Goal: Transaction & Acquisition: Purchase product/service

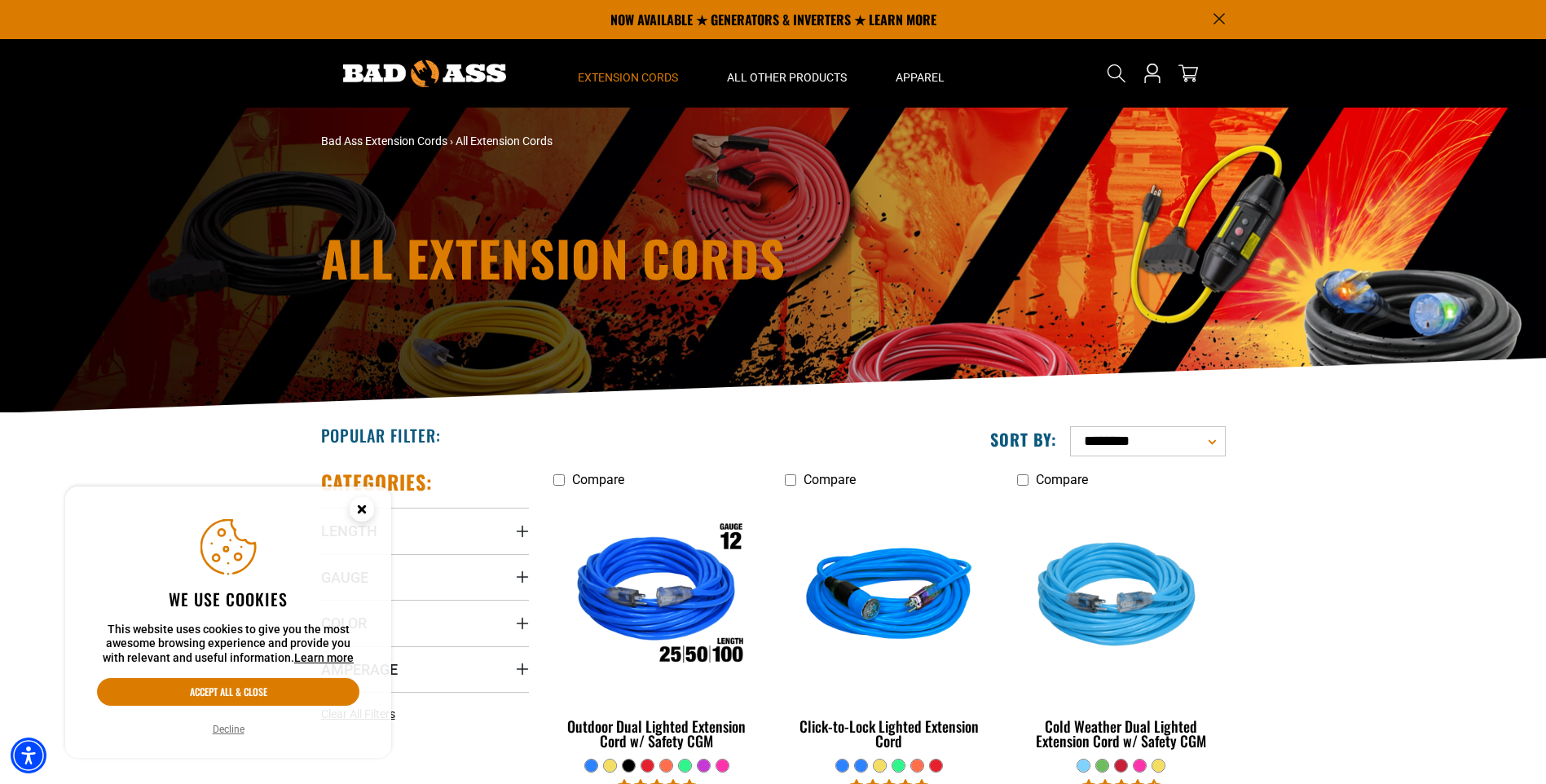
click at [362, 510] on icon "Close this option" at bounding box center [361, 509] width 6 height 6
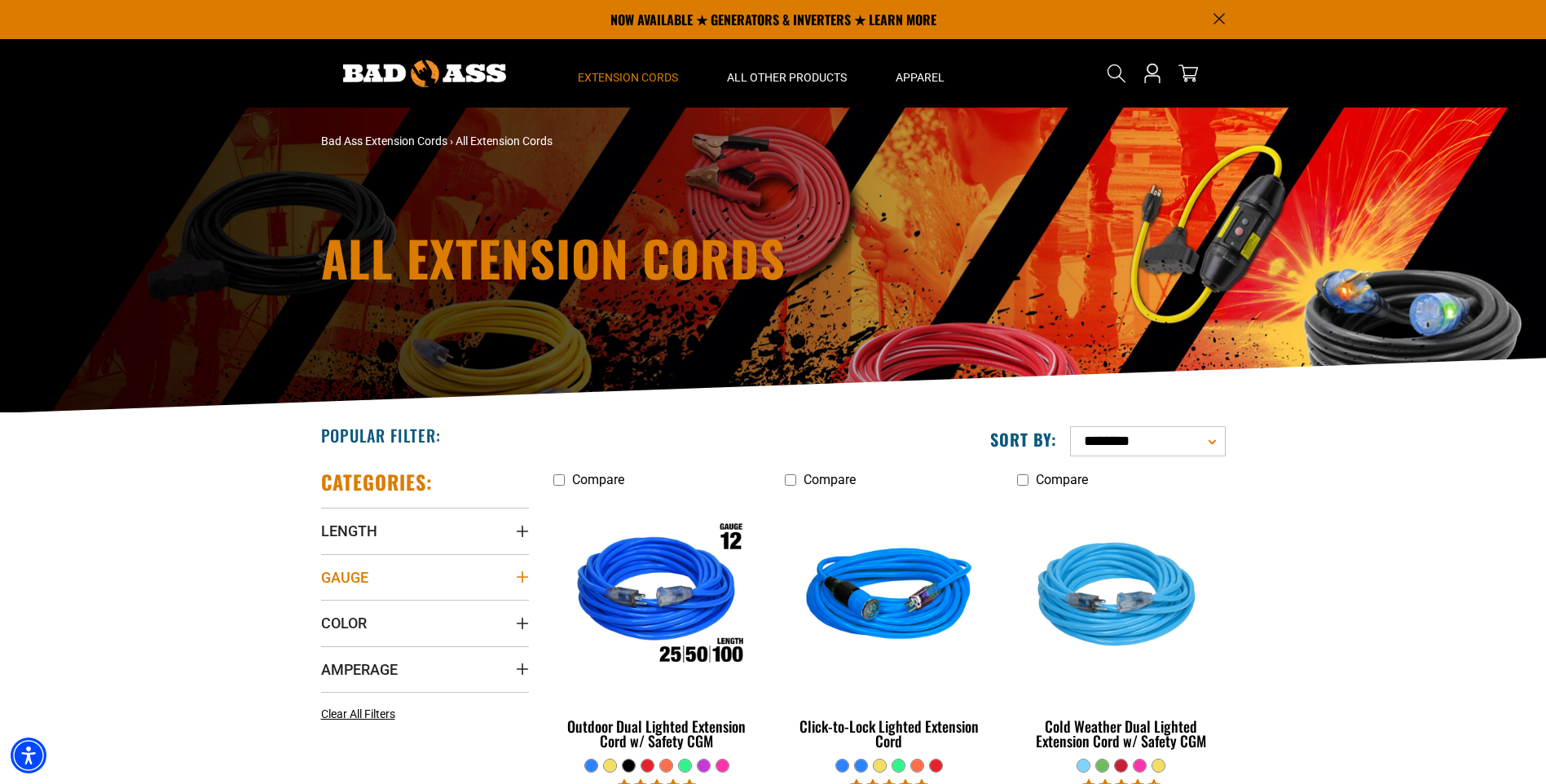
click at [519, 575] on icon "Gauge" at bounding box center [522, 576] width 13 height 13
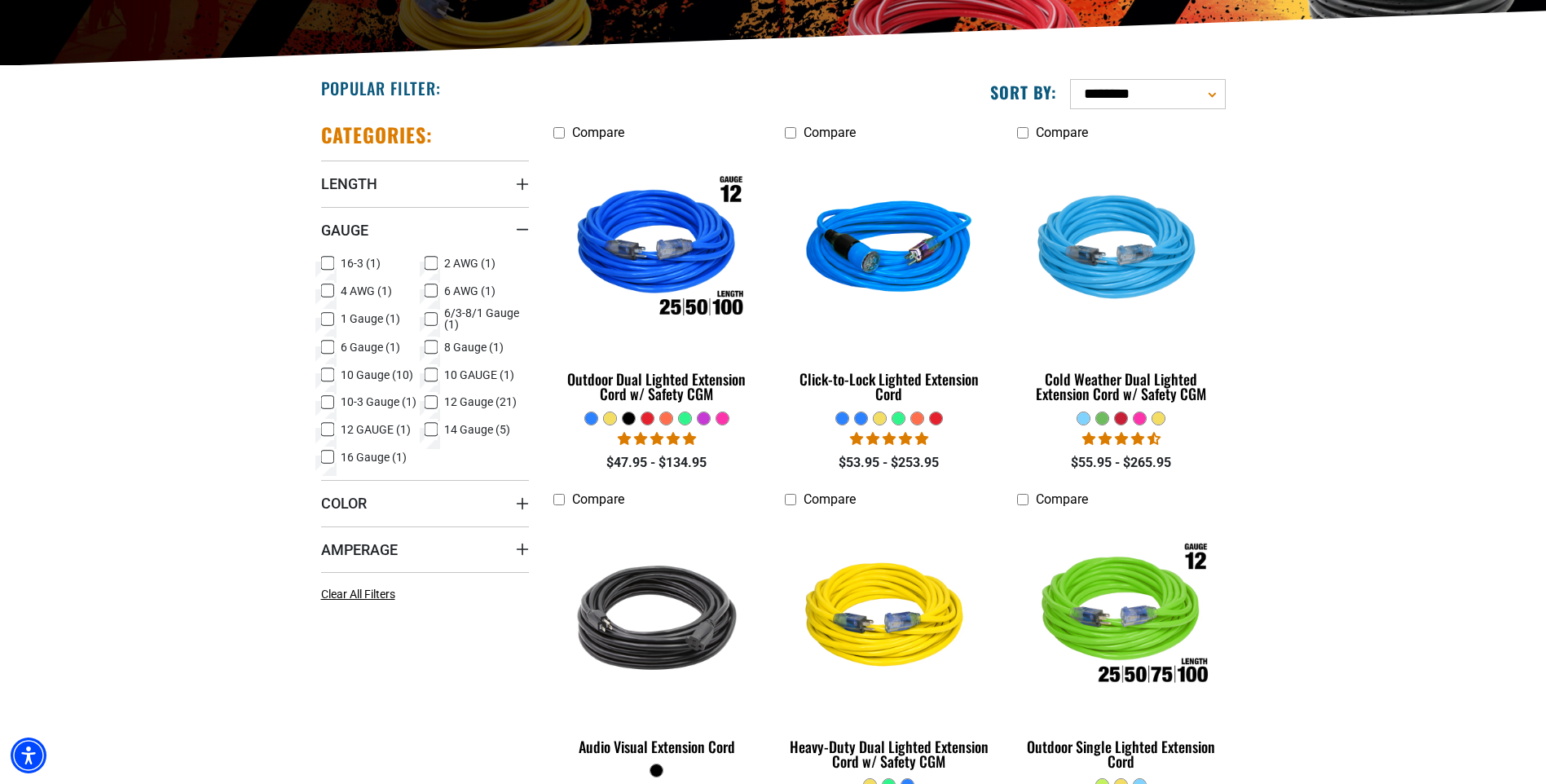
scroll to position [362, 0]
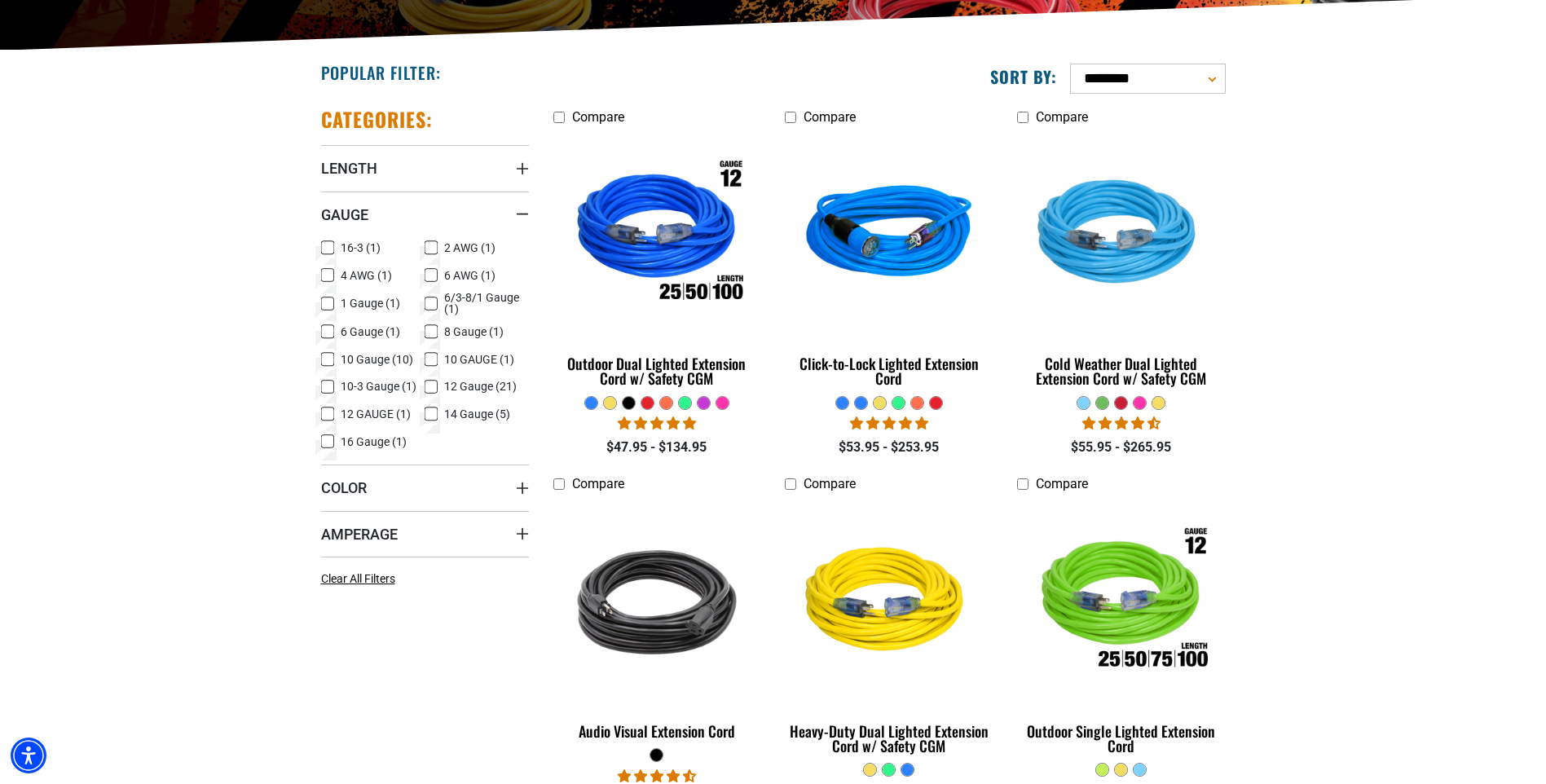
click at [433, 411] on icon at bounding box center [431, 414] width 13 height 21
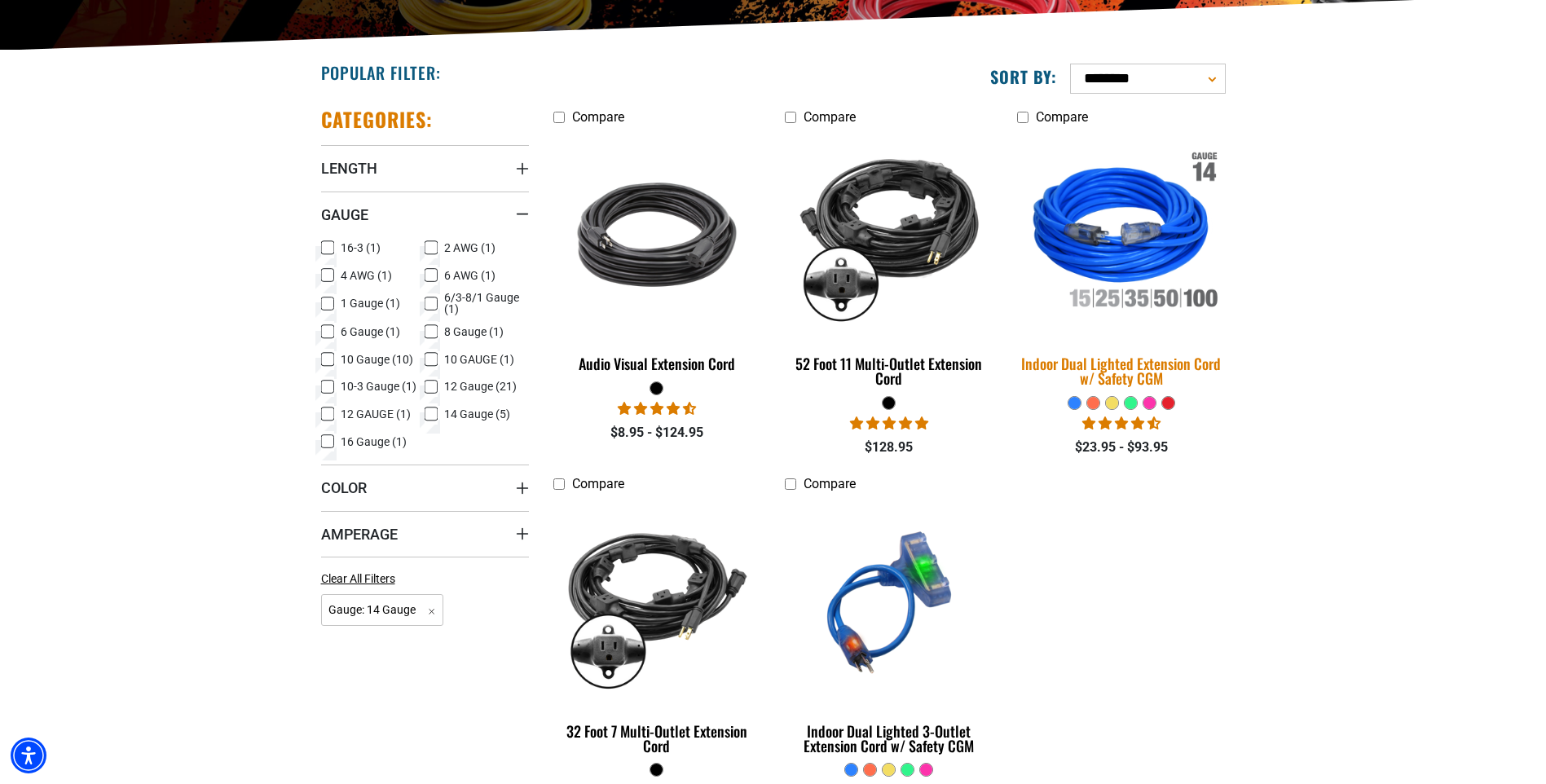
click at [1132, 223] on img at bounding box center [1121, 234] width 229 height 209
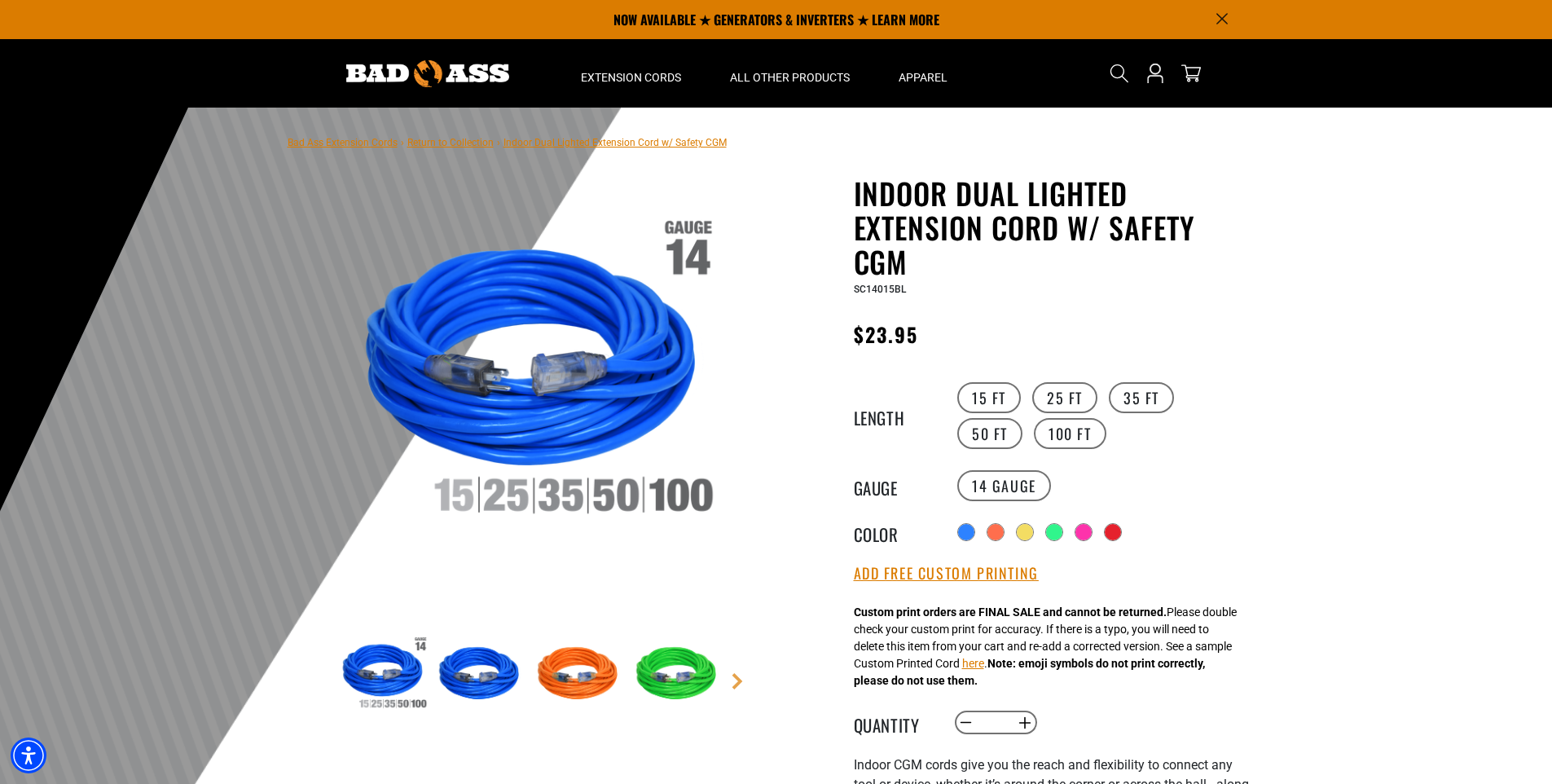
click at [574, 664] on img at bounding box center [580, 674] width 95 height 95
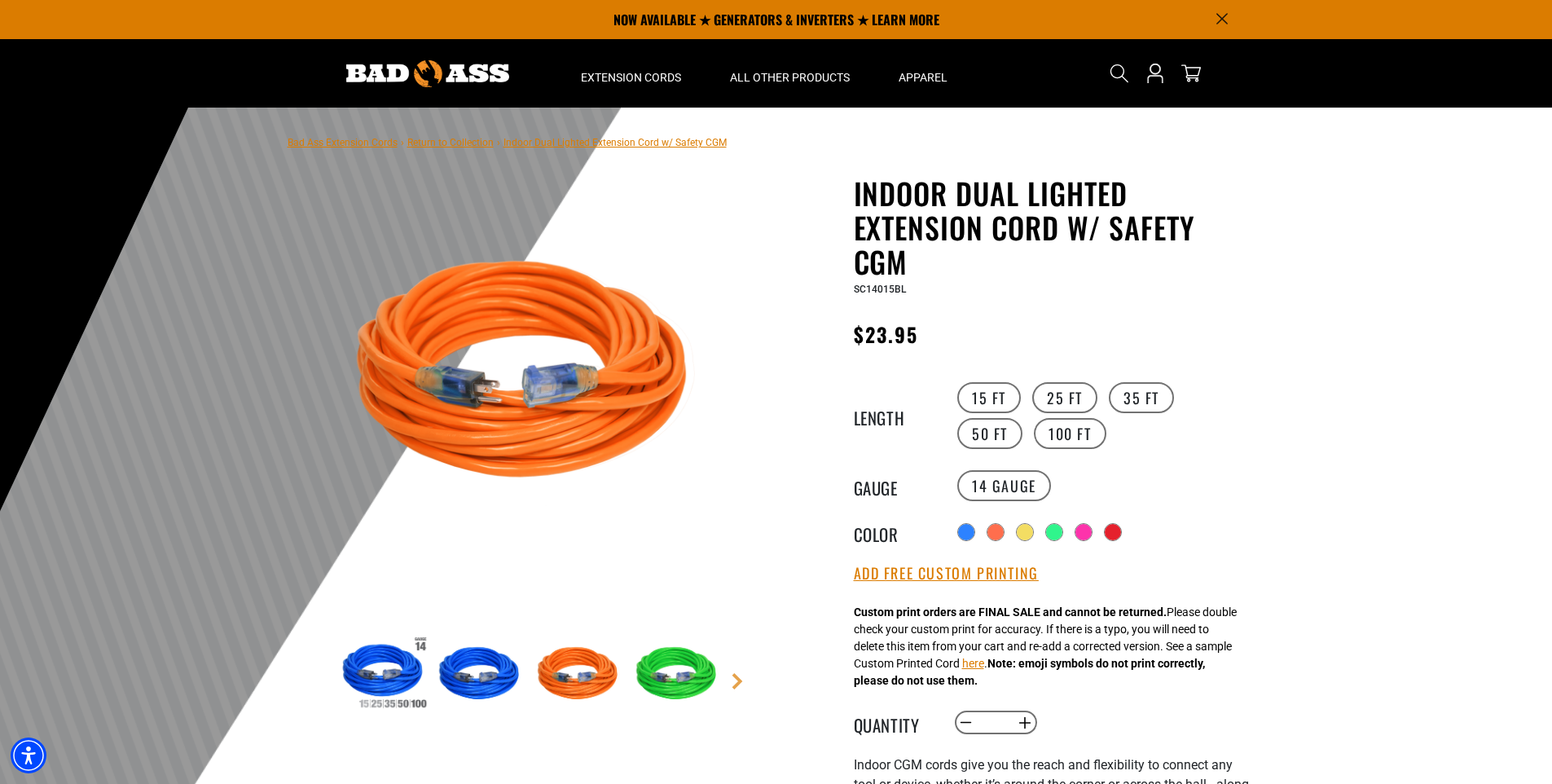
click at [673, 656] on img at bounding box center [679, 674] width 95 height 95
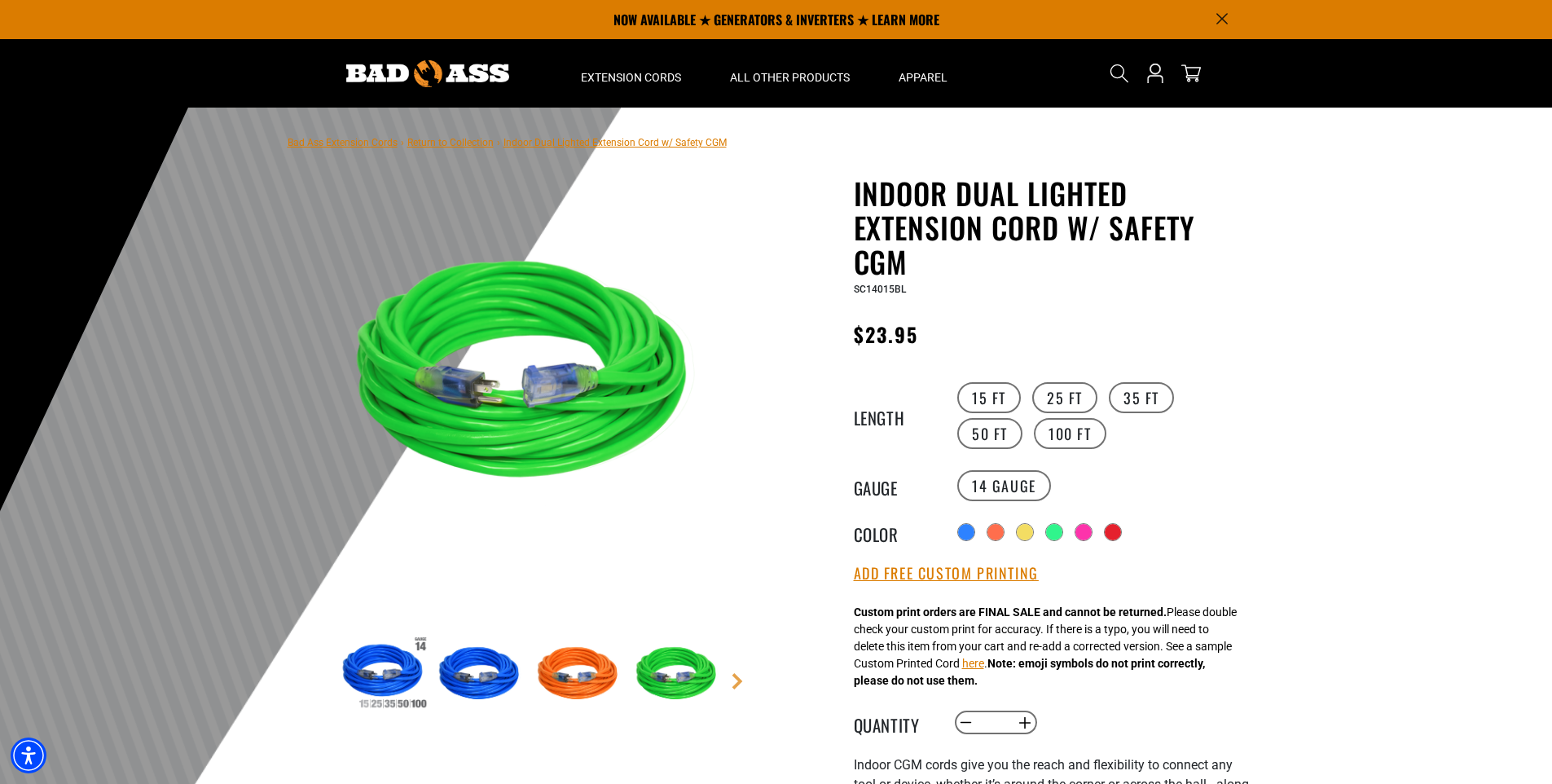
click at [371, 672] on img at bounding box center [383, 674] width 95 height 95
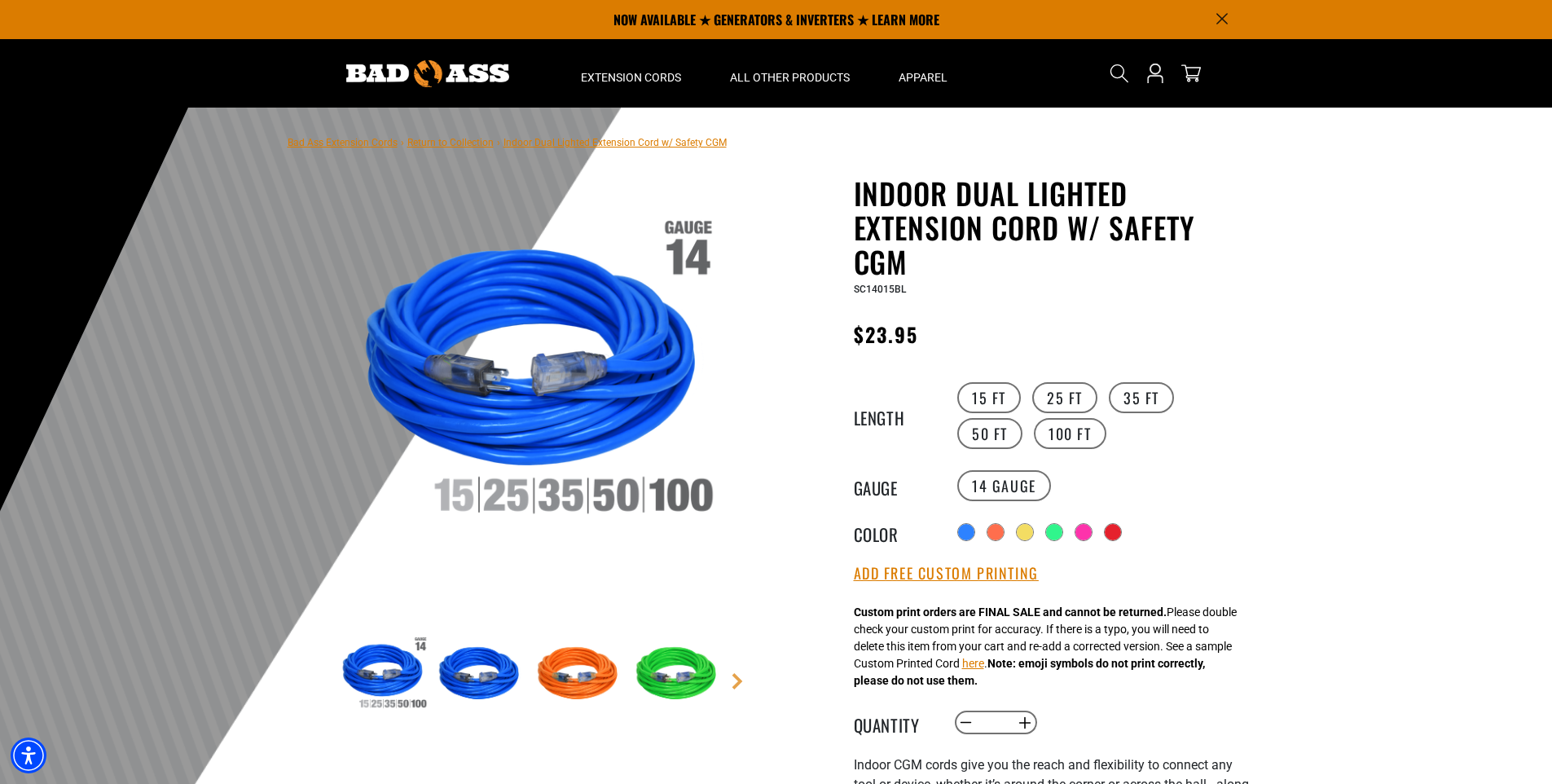
click at [489, 674] on img at bounding box center [482, 674] width 95 height 95
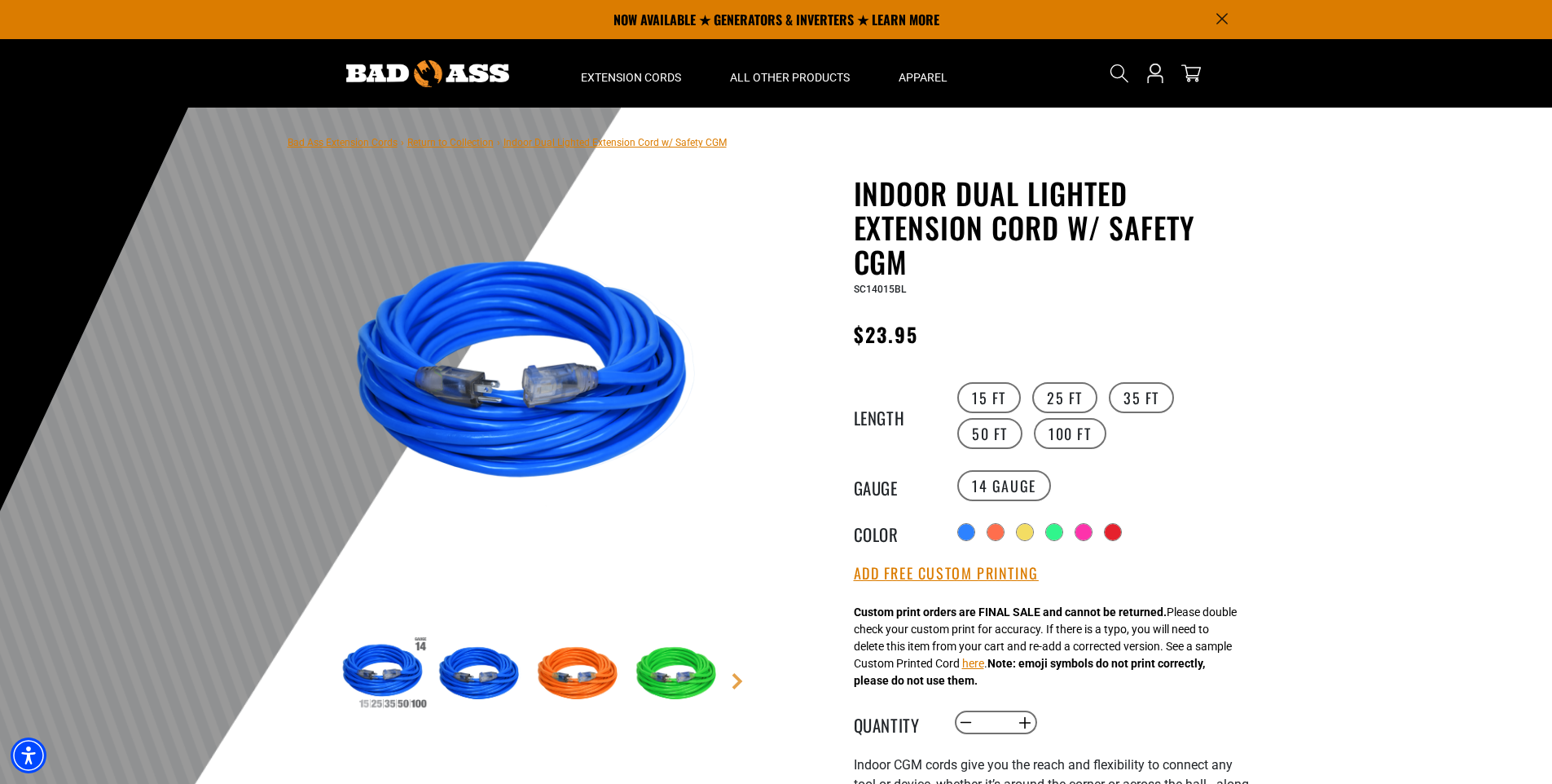
click at [370, 671] on img at bounding box center [383, 674] width 95 height 95
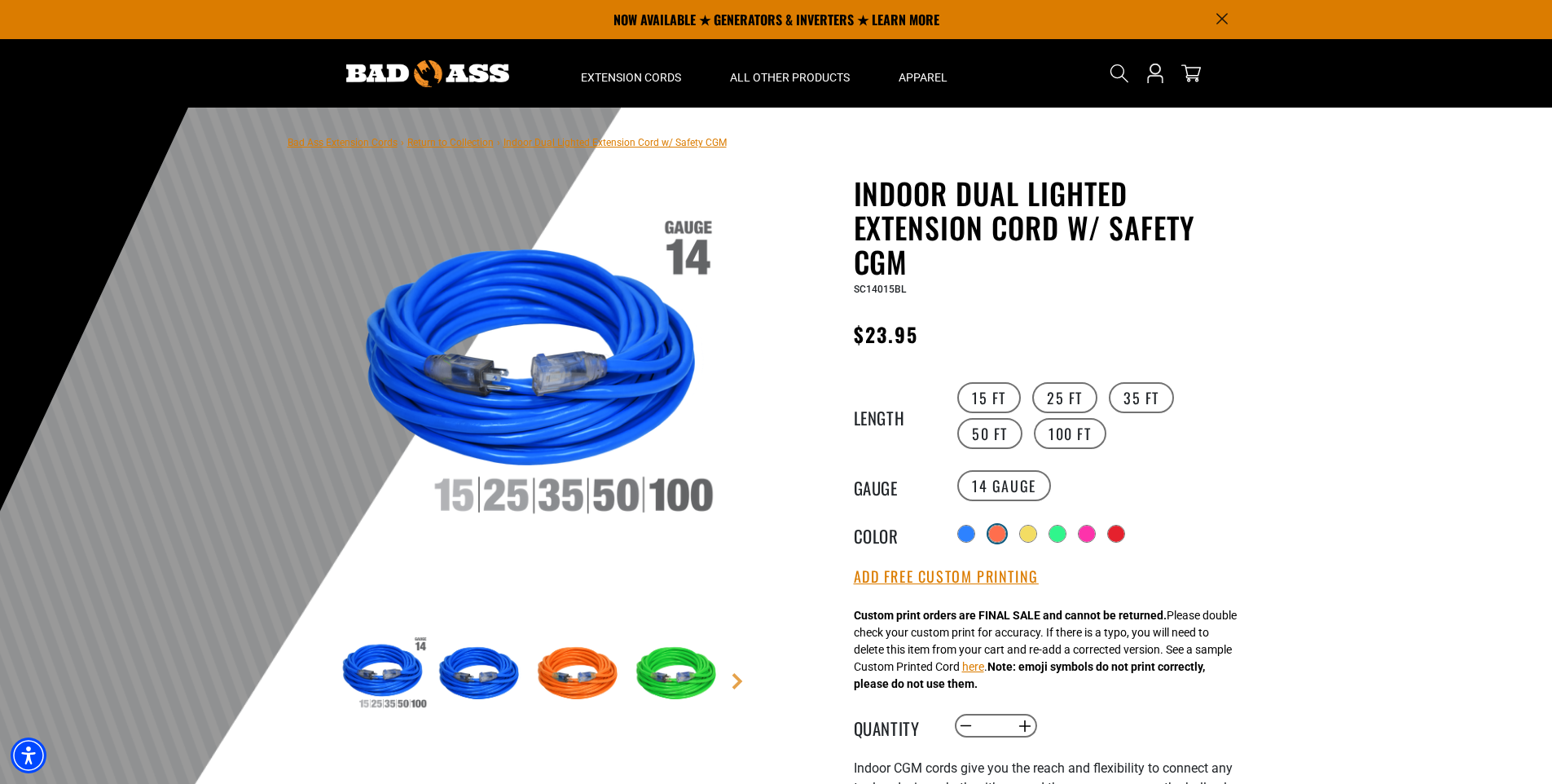
click at [1004, 531] on div at bounding box center [997, 533] width 17 height 17
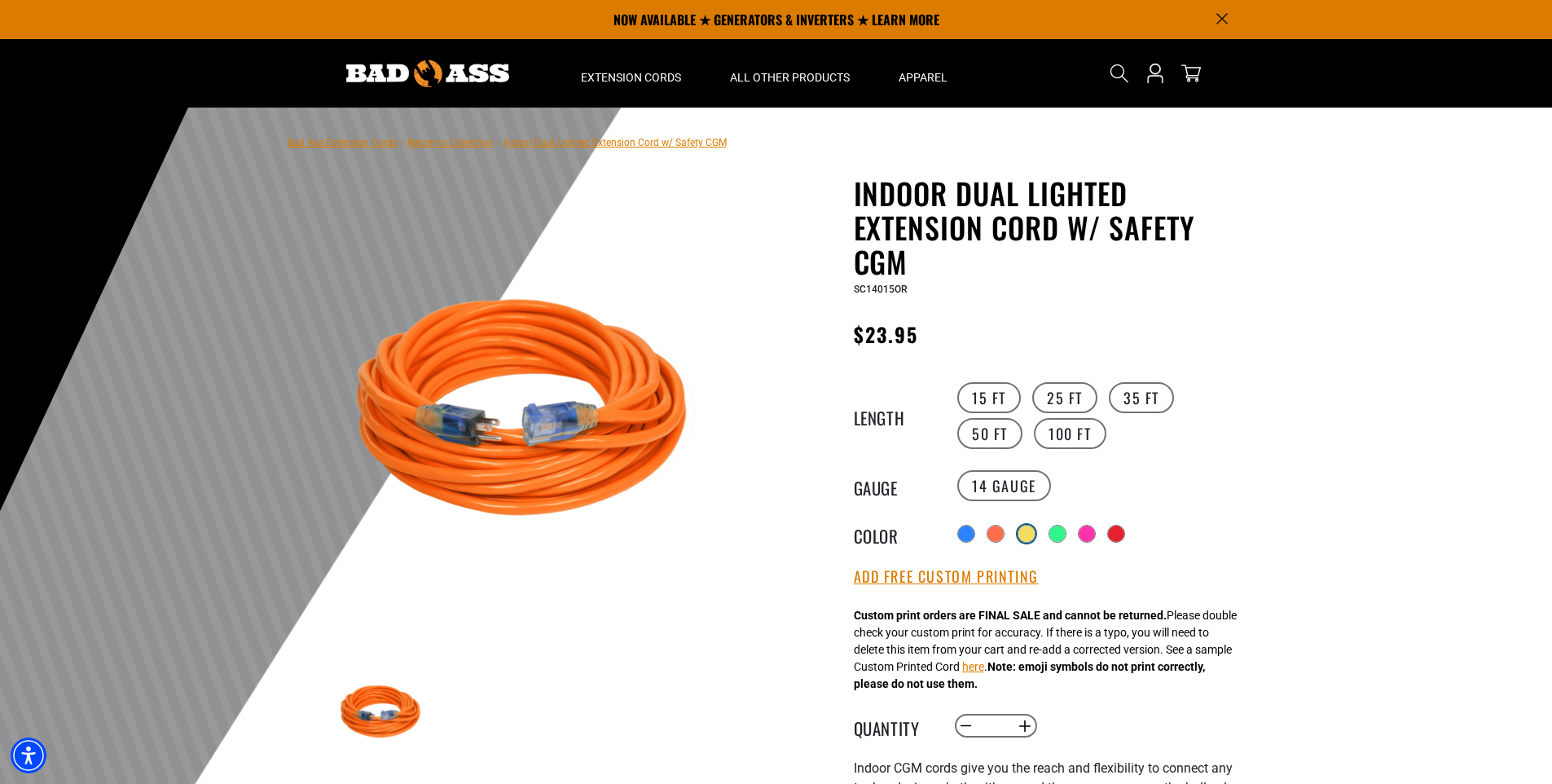
click at [1034, 536] on div at bounding box center [1027, 533] width 17 height 17
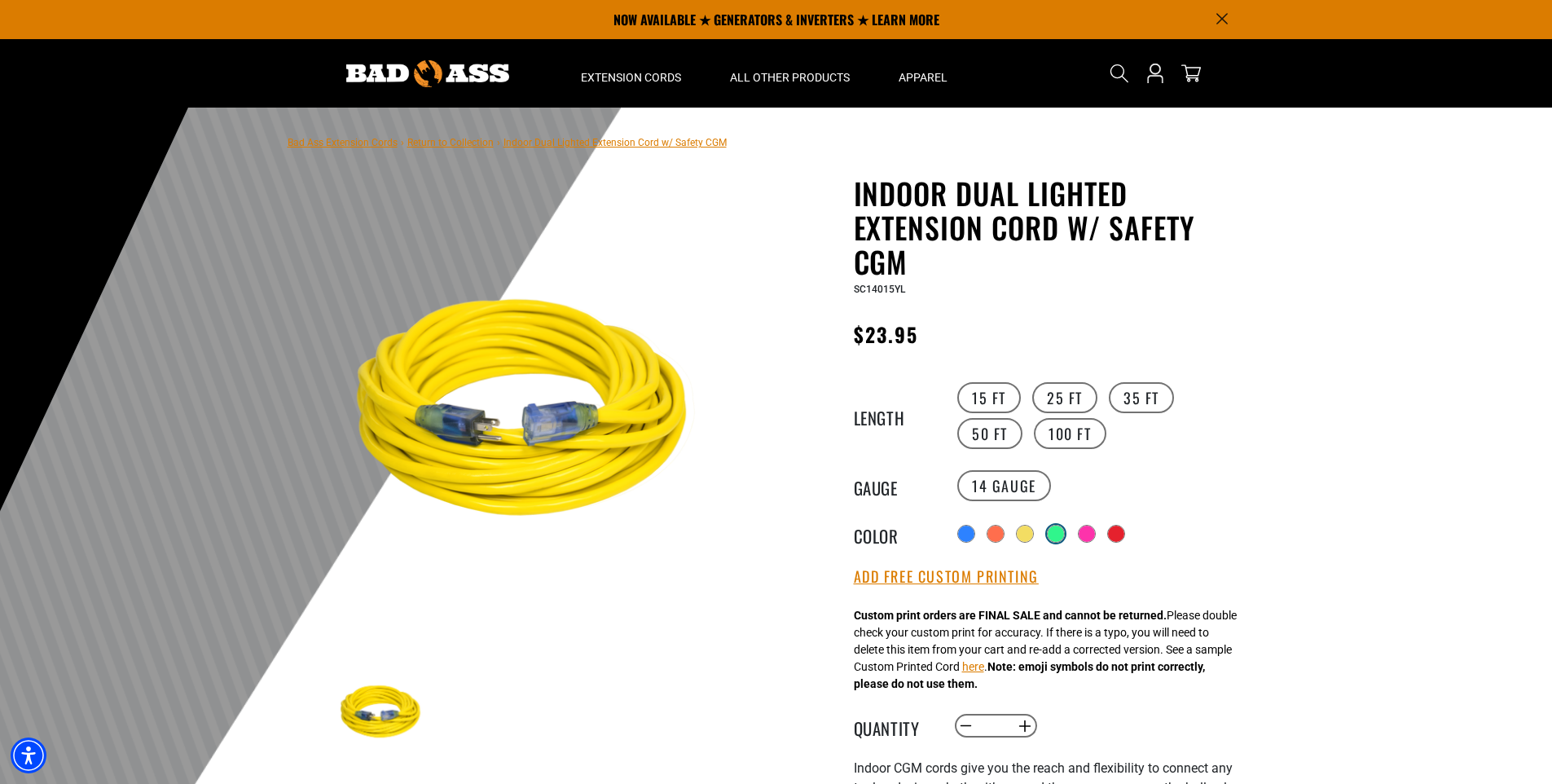
click at [1057, 533] on div at bounding box center [1056, 533] width 17 height 17
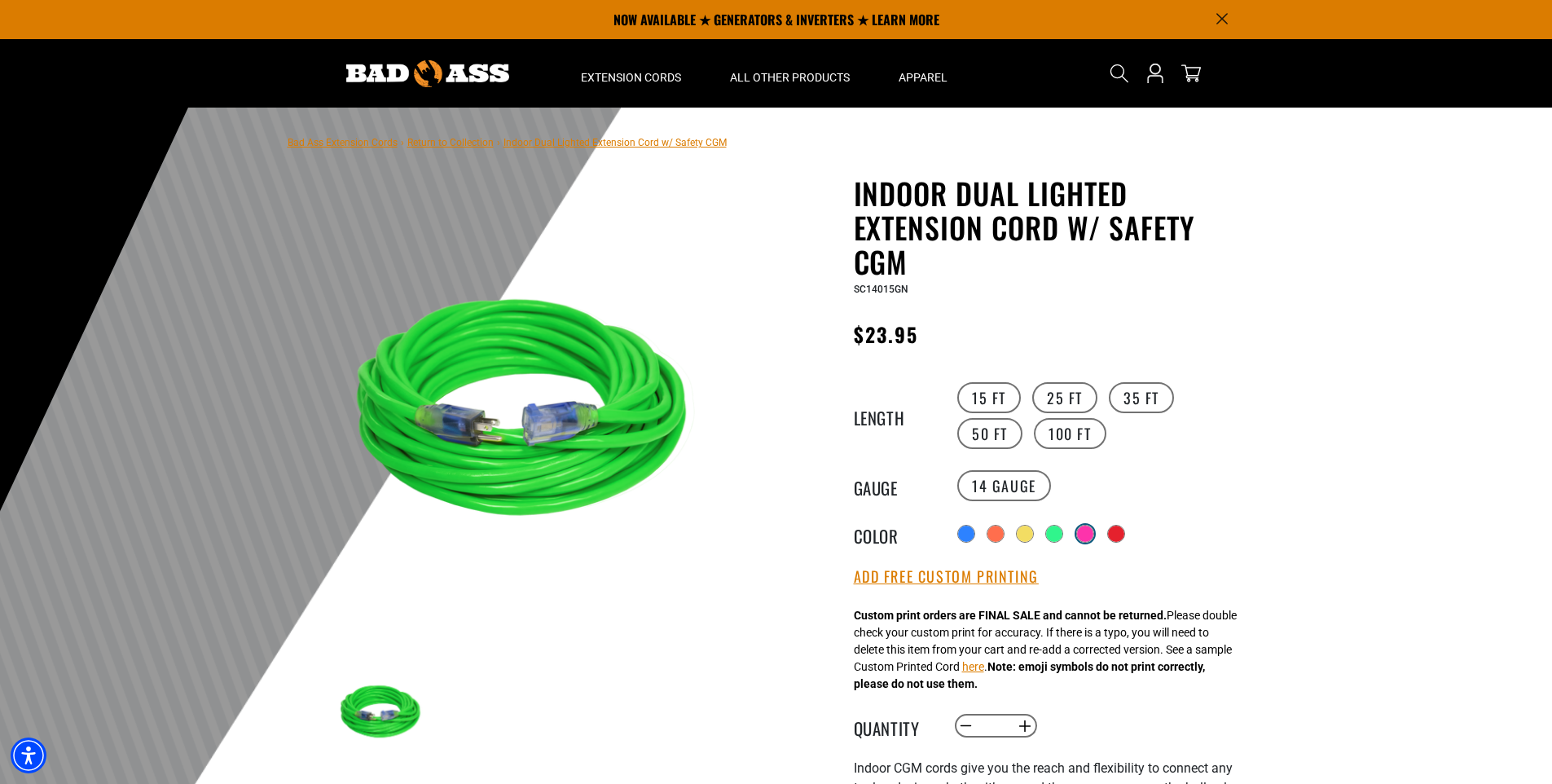
click at [1089, 533] on div at bounding box center [1085, 533] width 17 height 17
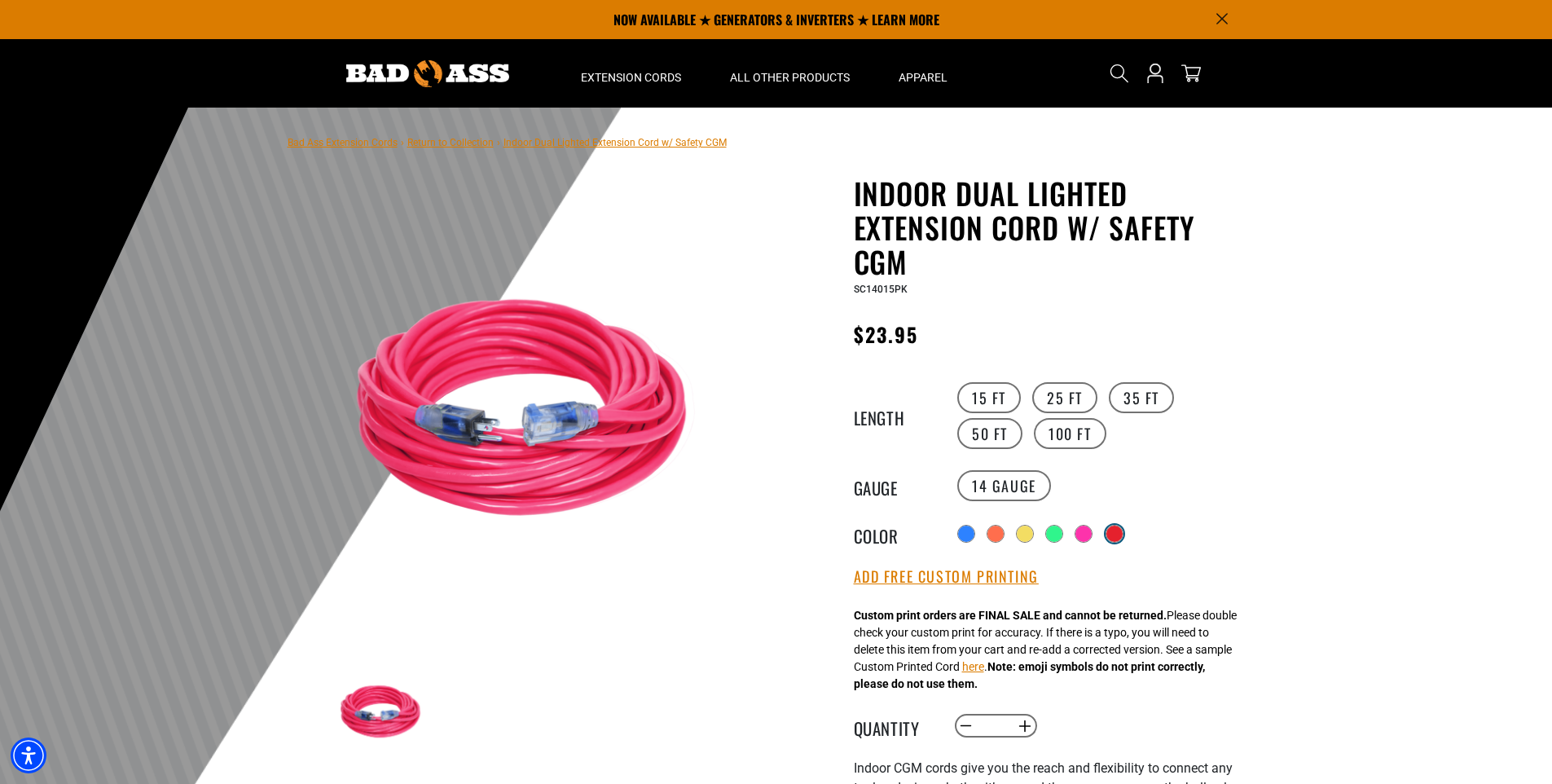
click at [1120, 533] on div at bounding box center [1114, 533] width 17 height 17
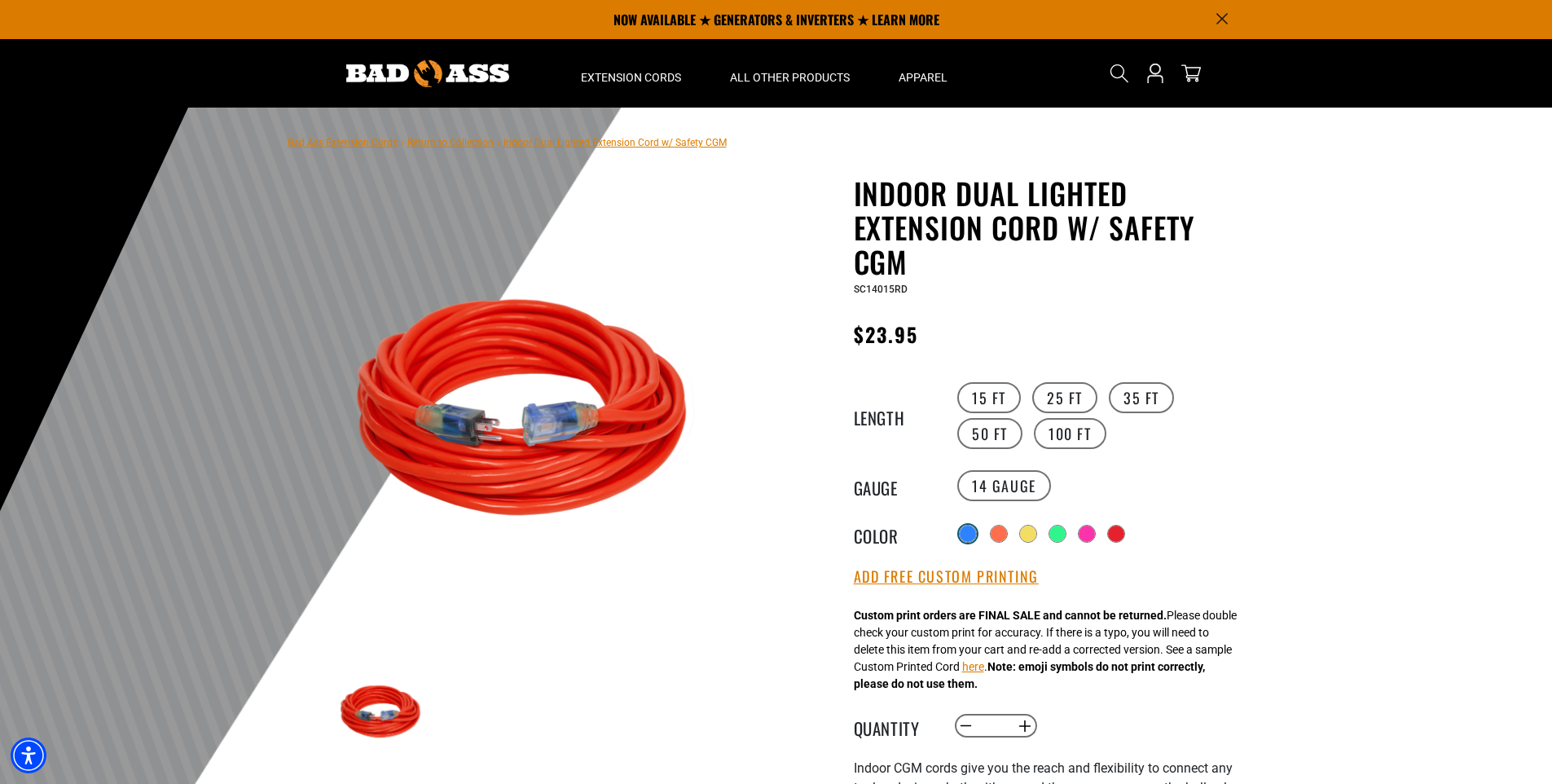
click at [966, 528] on div at bounding box center [968, 533] width 17 height 17
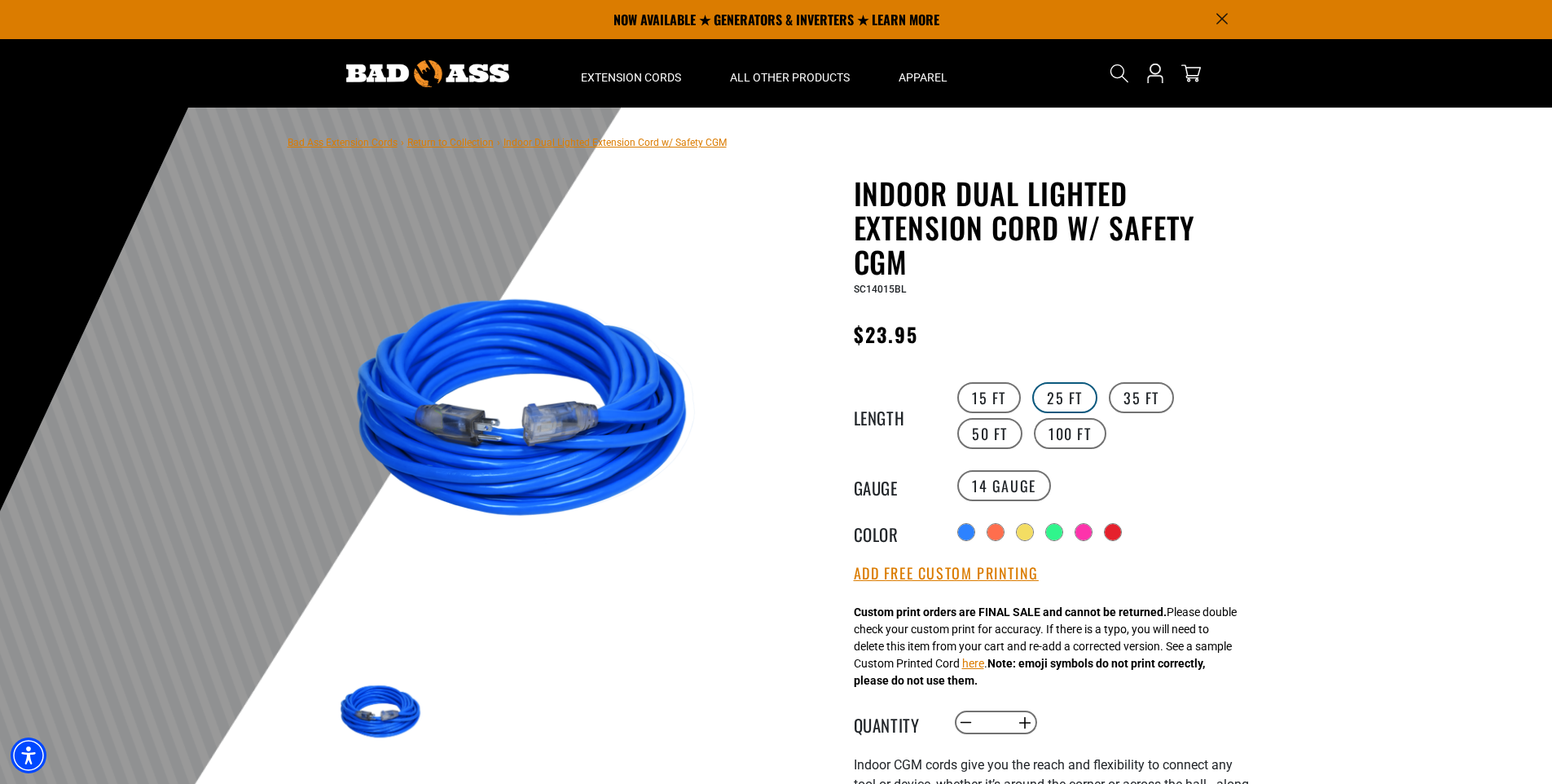
click at [1068, 397] on label "25 FT" at bounding box center [1065, 397] width 65 height 31
click at [902, 568] on button "Add Free Custom Printing" at bounding box center [945, 573] width 185 height 18
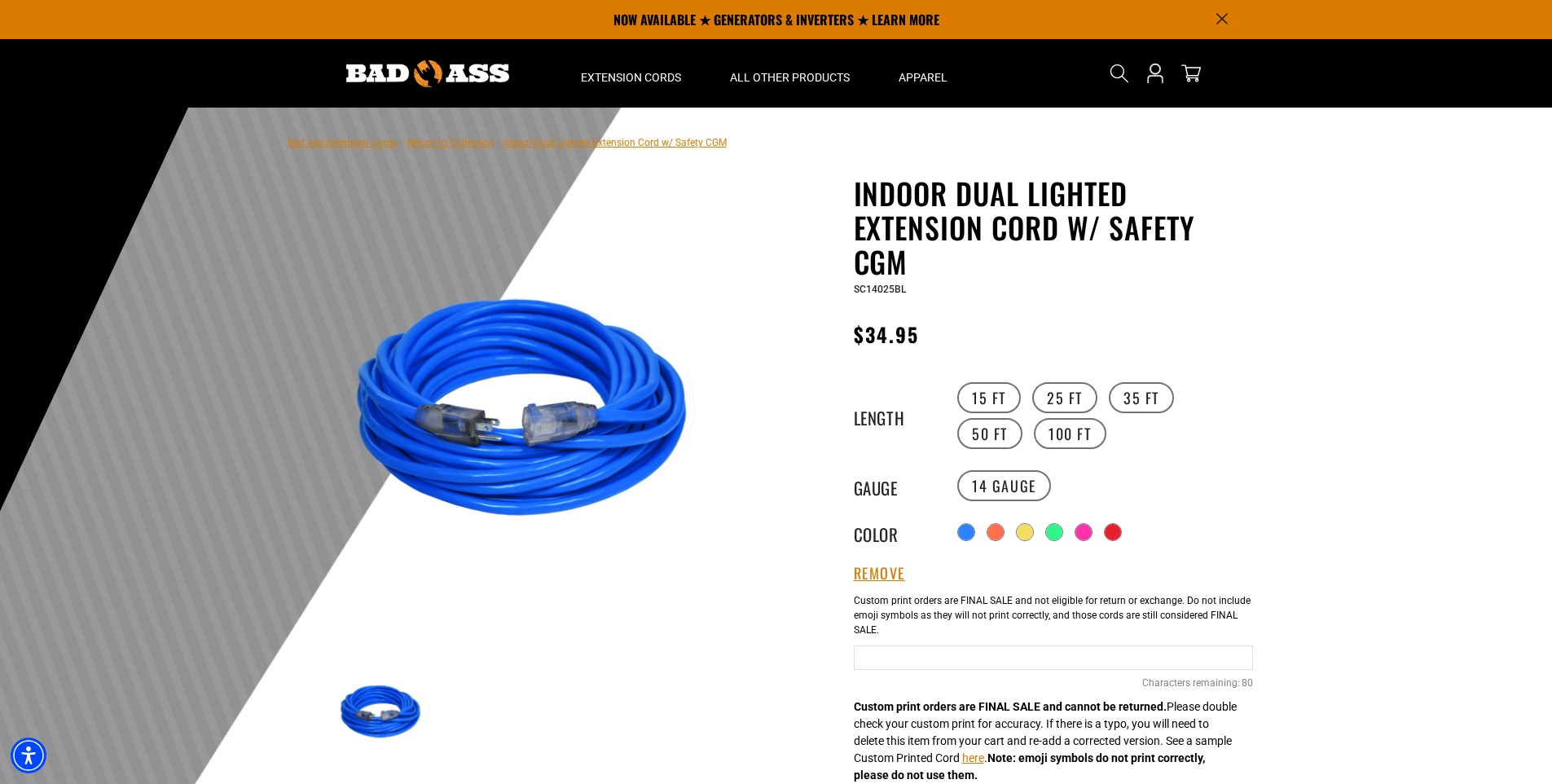
click at [874, 656] on input "text" at bounding box center [1053, 657] width 399 height 24
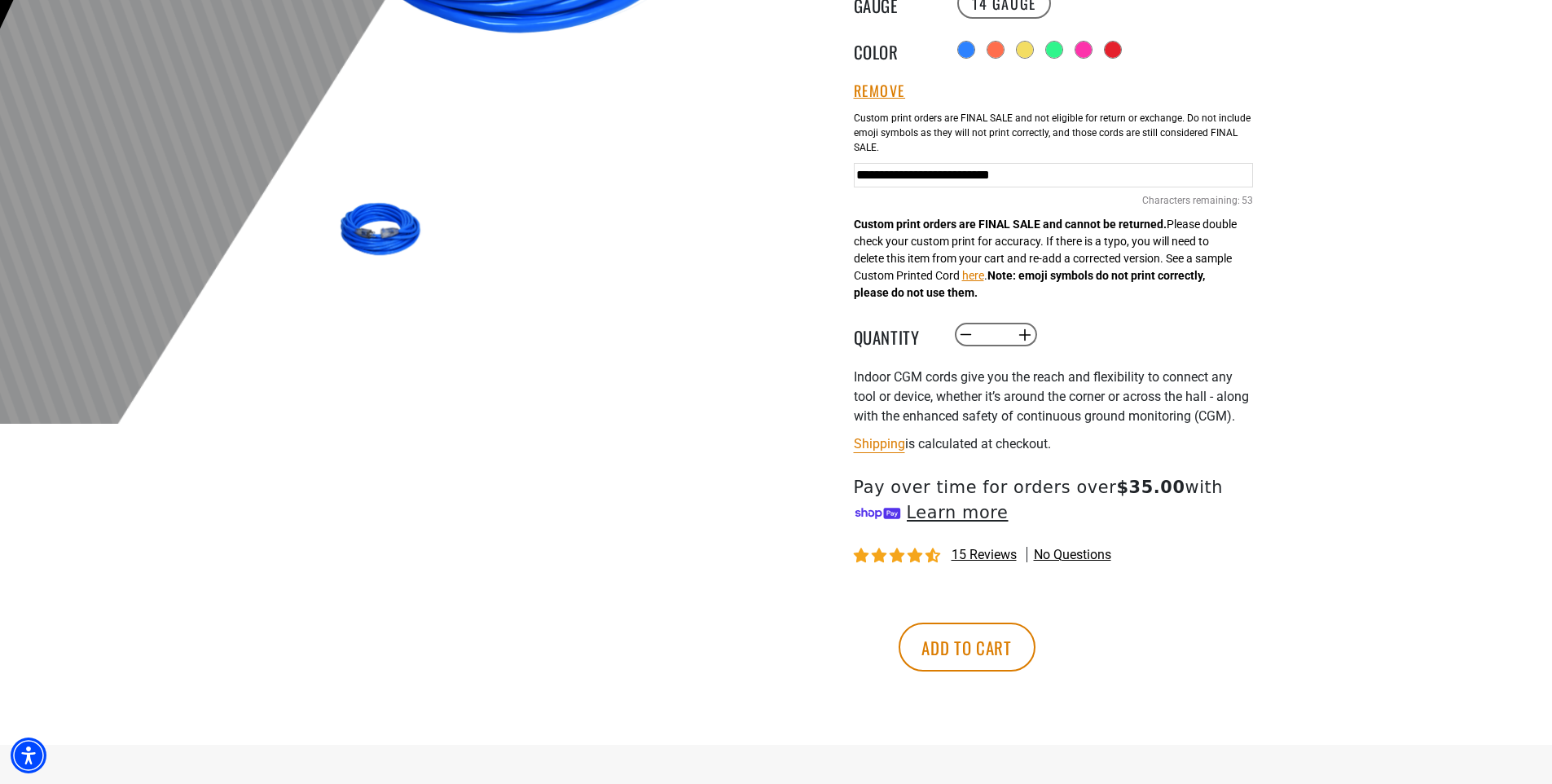
scroll to position [485, 0]
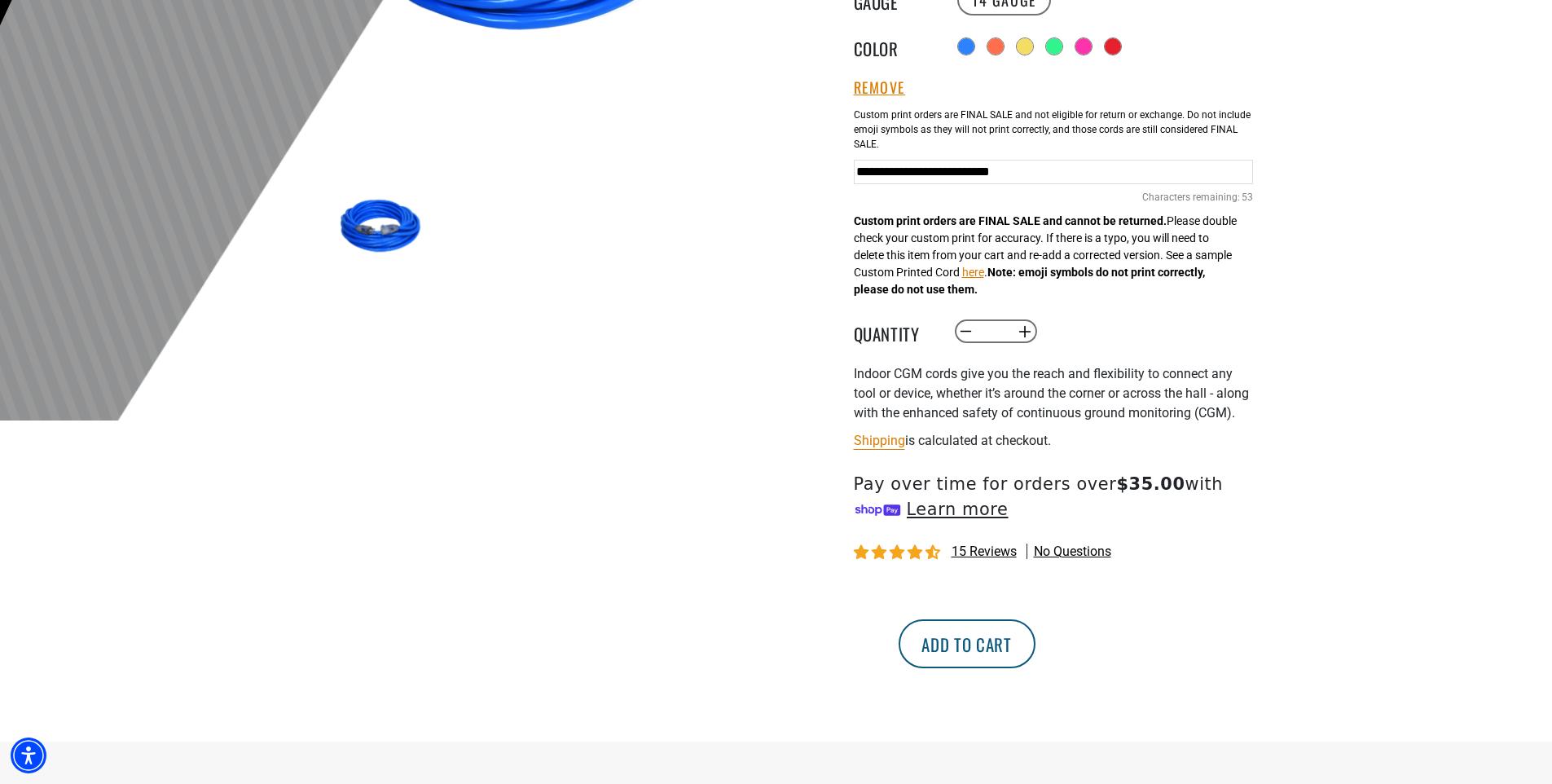
type input "**********"
click at [1035, 667] on button "Add to cart" at bounding box center [967, 643] width 137 height 49
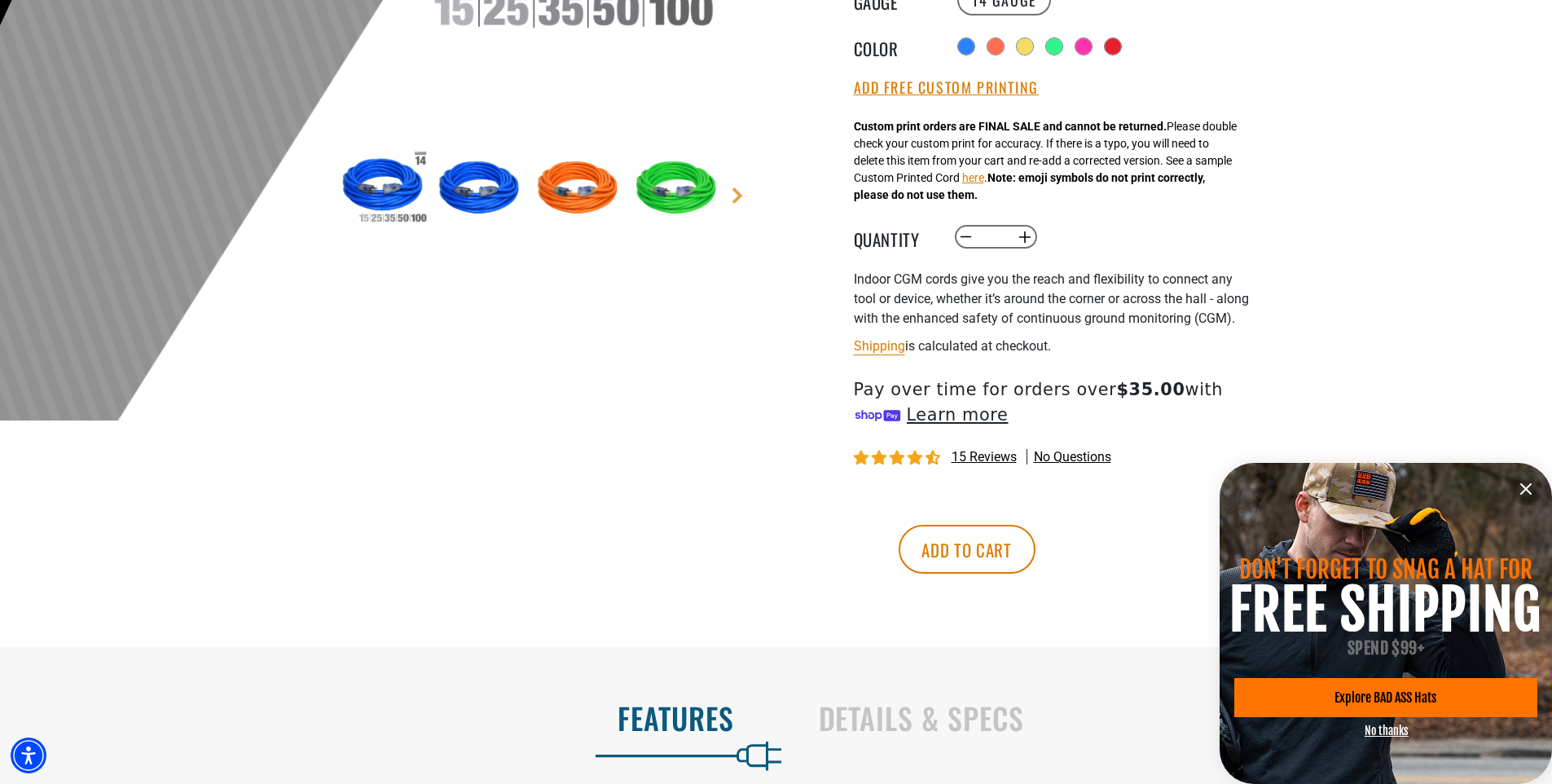
click at [1531, 484] on icon "information" at bounding box center [1527, 489] width 10 height 10
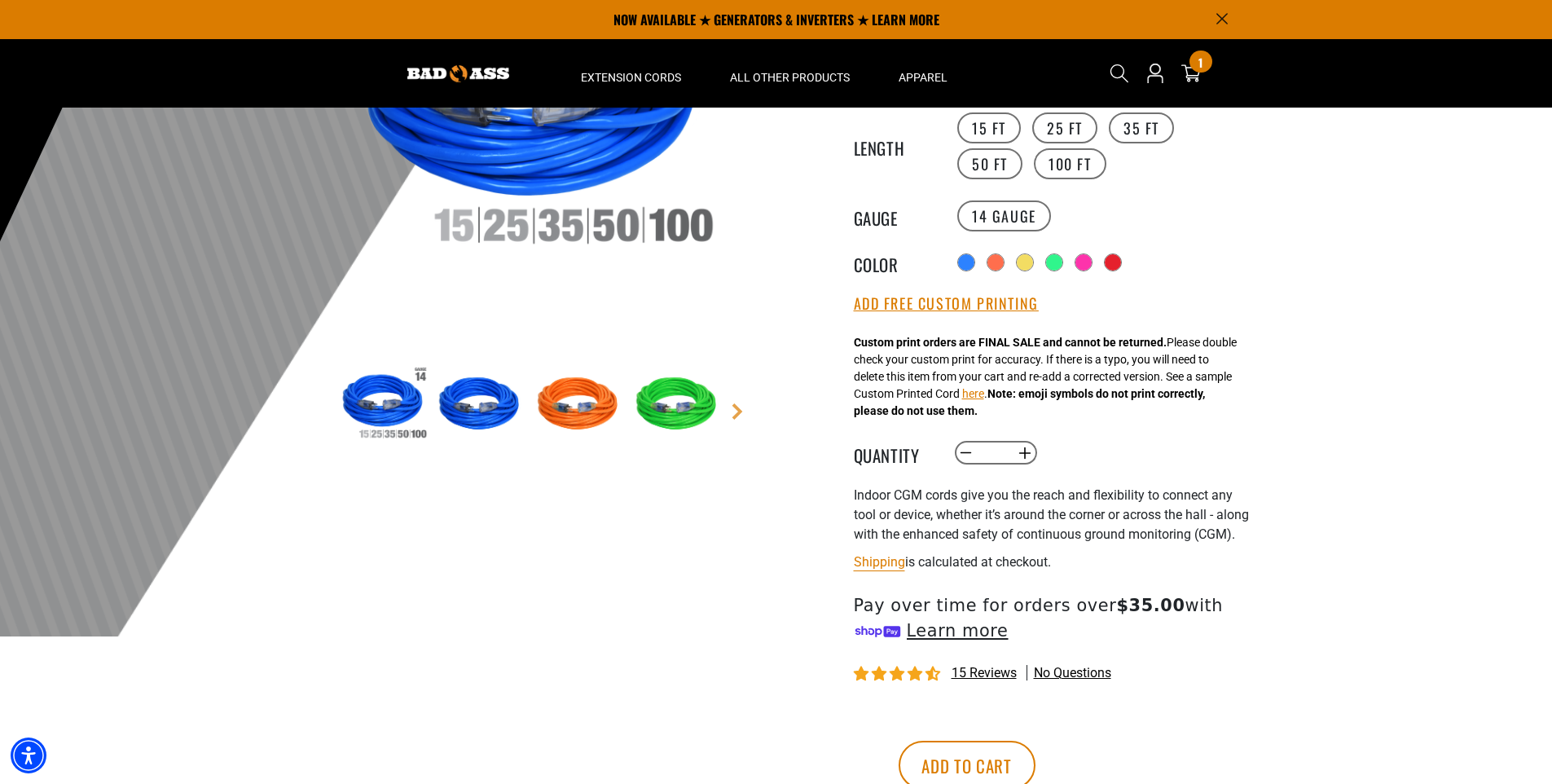
scroll to position [249, 0]
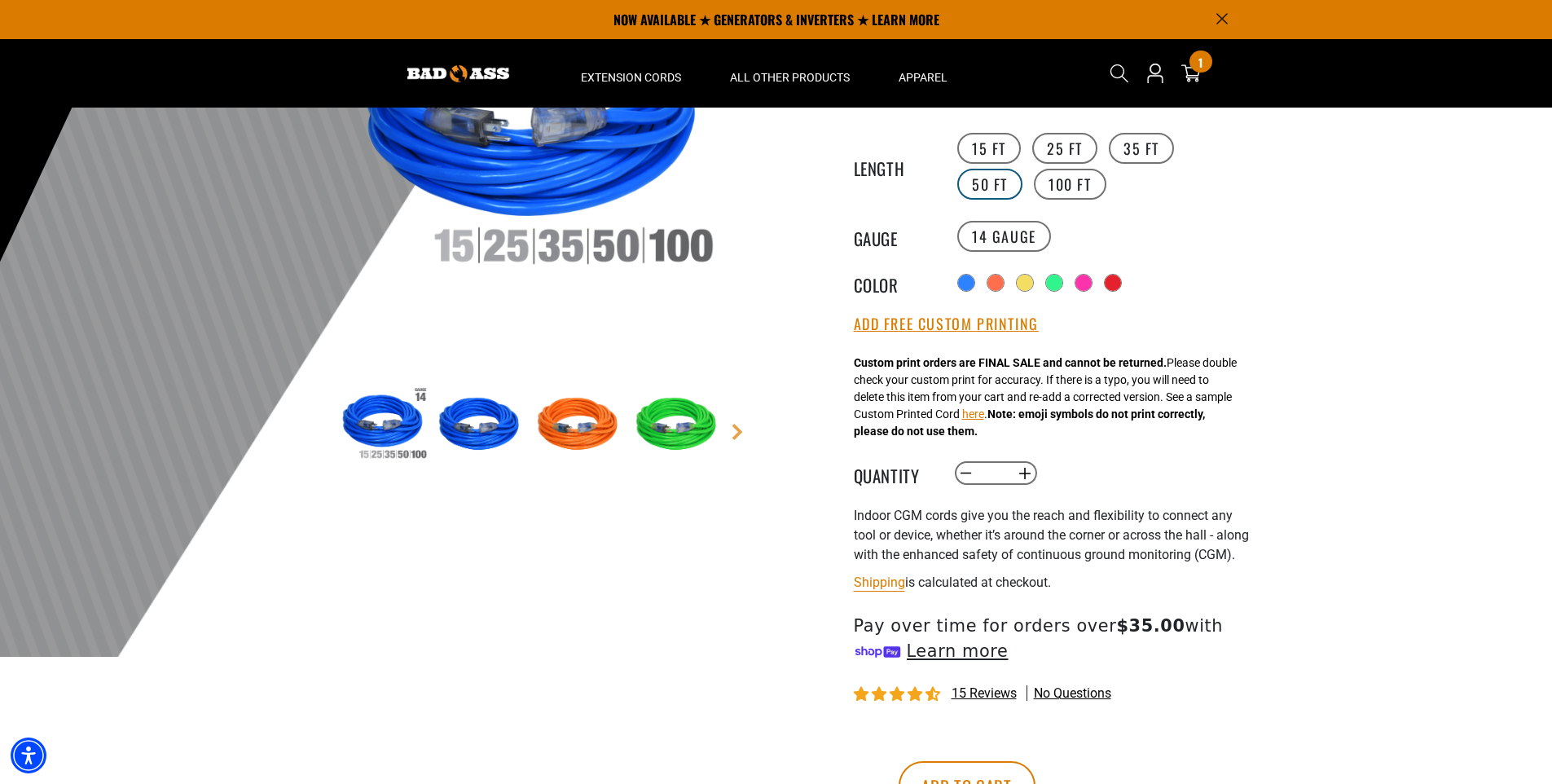
click at [1023, 169] on label "50 FT" at bounding box center [989, 185] width 65 height 31
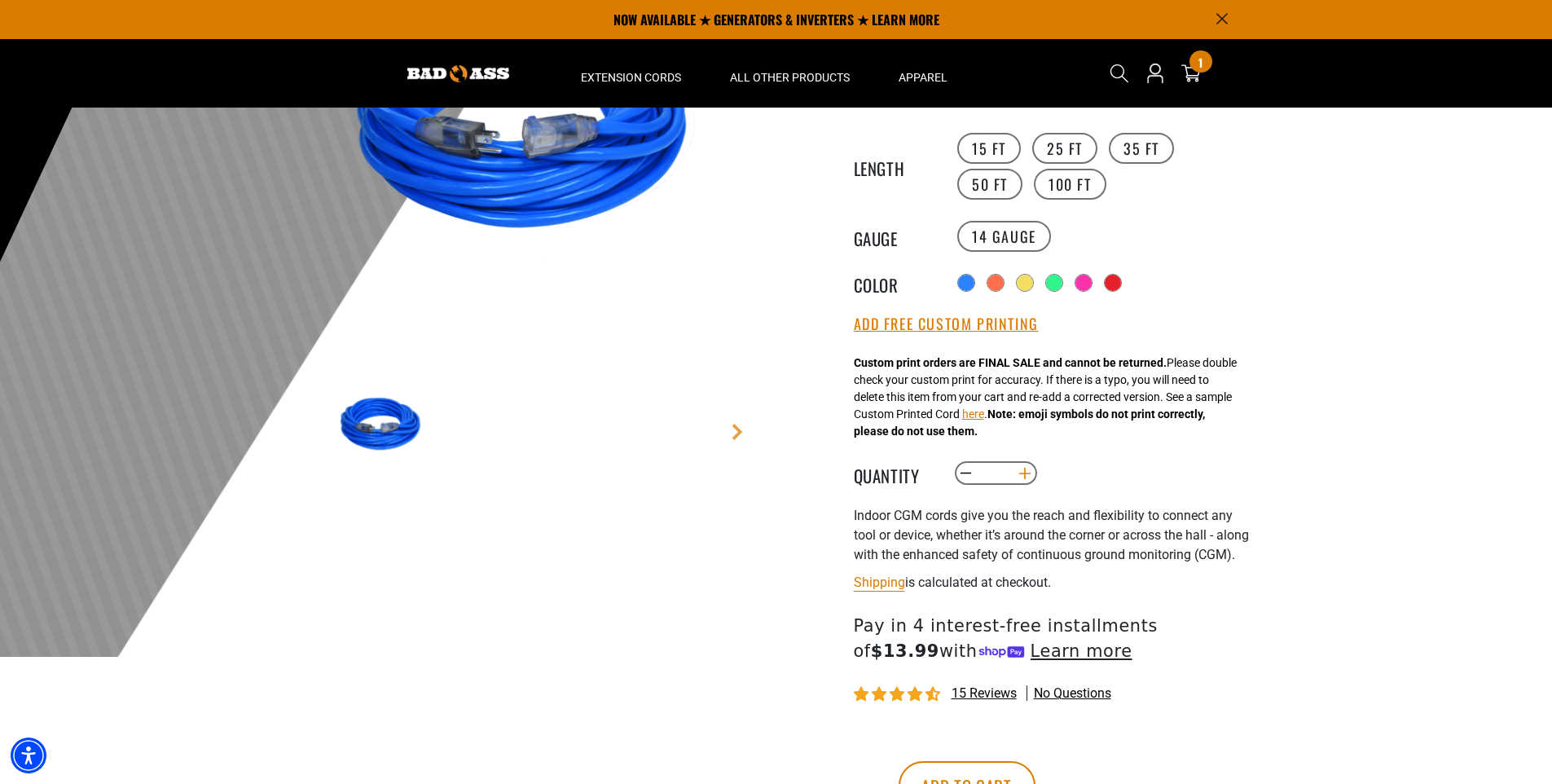
click at [1024, 472] on button "Increase quantity for Indoor Dual Lighted Extension Cord w/ Safety CGM" at bounding box center [1025, 474] width 25 height 27
type input "*"
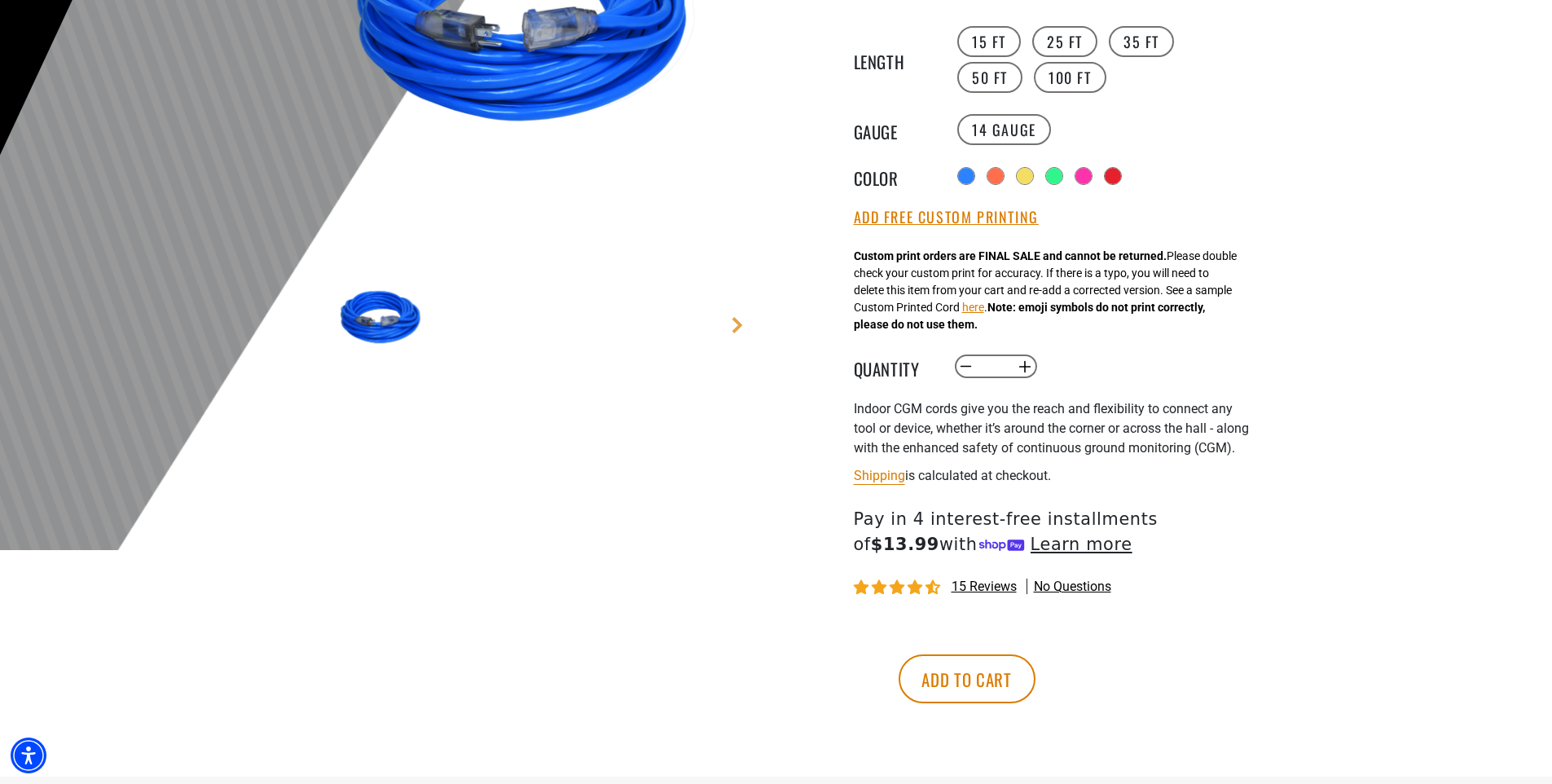
scroll to position [360, 0]
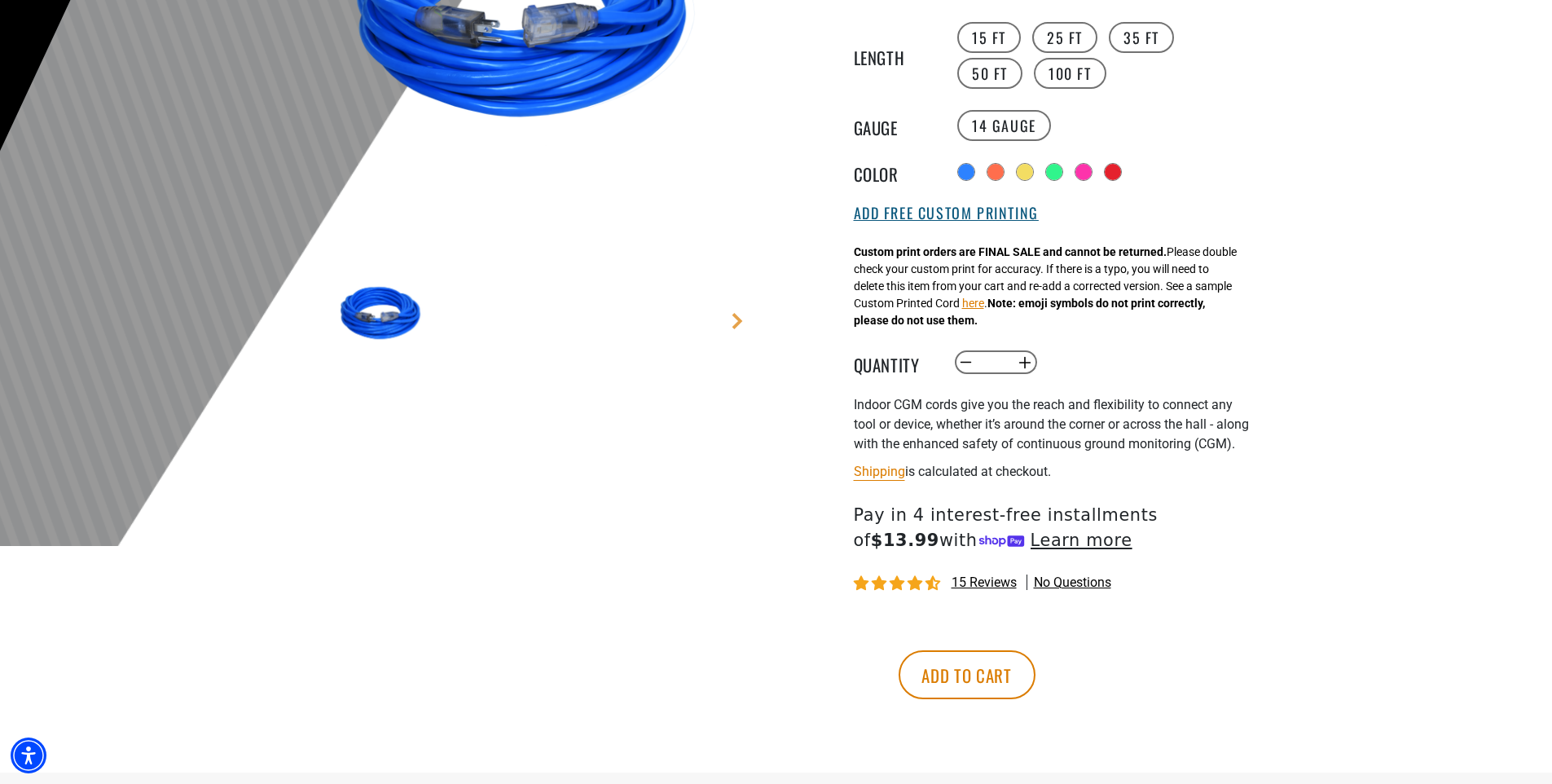
click at [983, 219] on button "Add Free Custom Printing" at bounding box center [945, 213] width 185 height 18
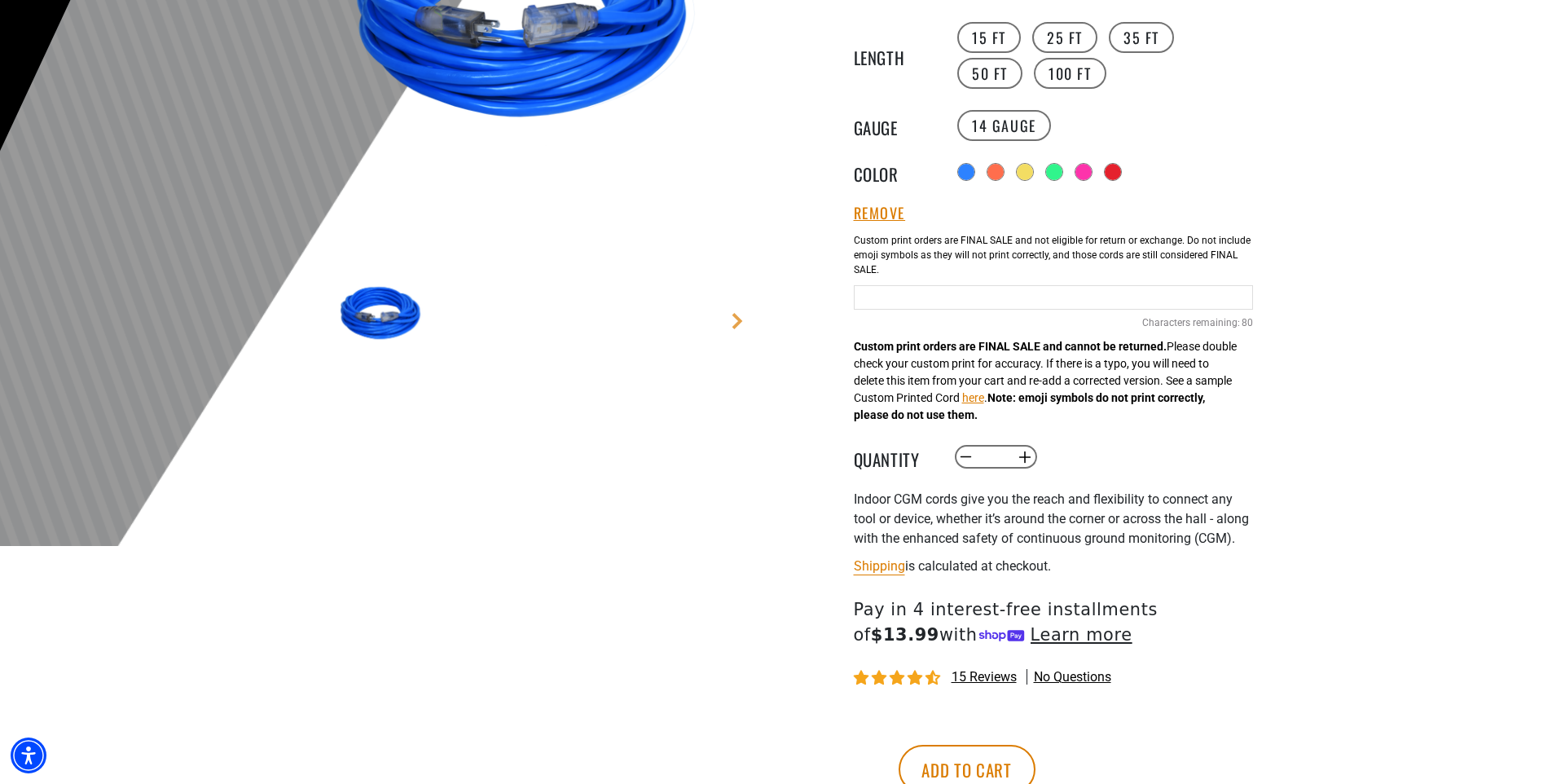
click at [874, 303] on input "Blue Cables" at bounding box center [1053, 297] width 399 height 24
type input "**********"
click at [1377, 390] on div at bounding box center [776, 146] width 1552 height 799
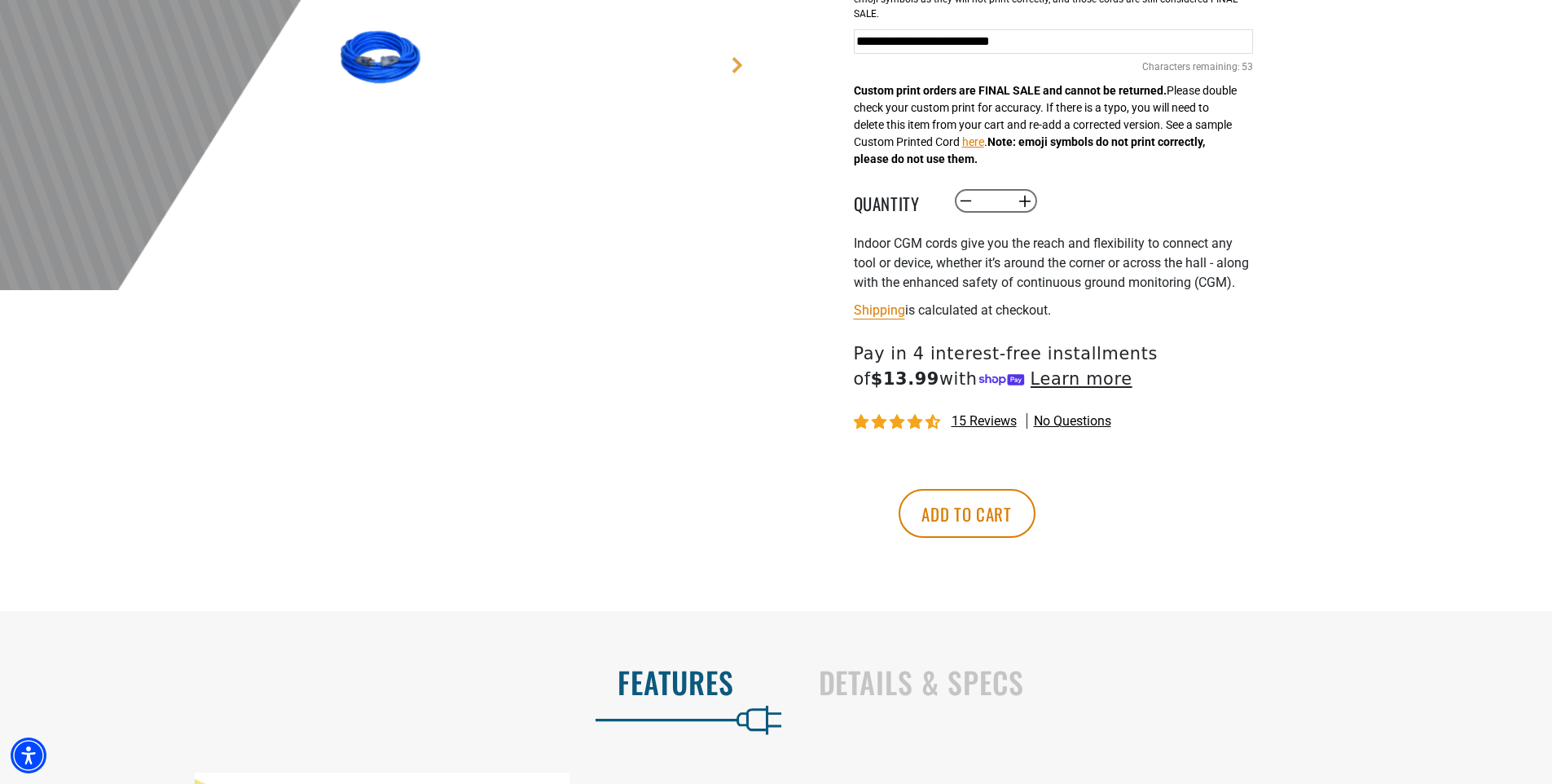
scroll to position [633, 0]
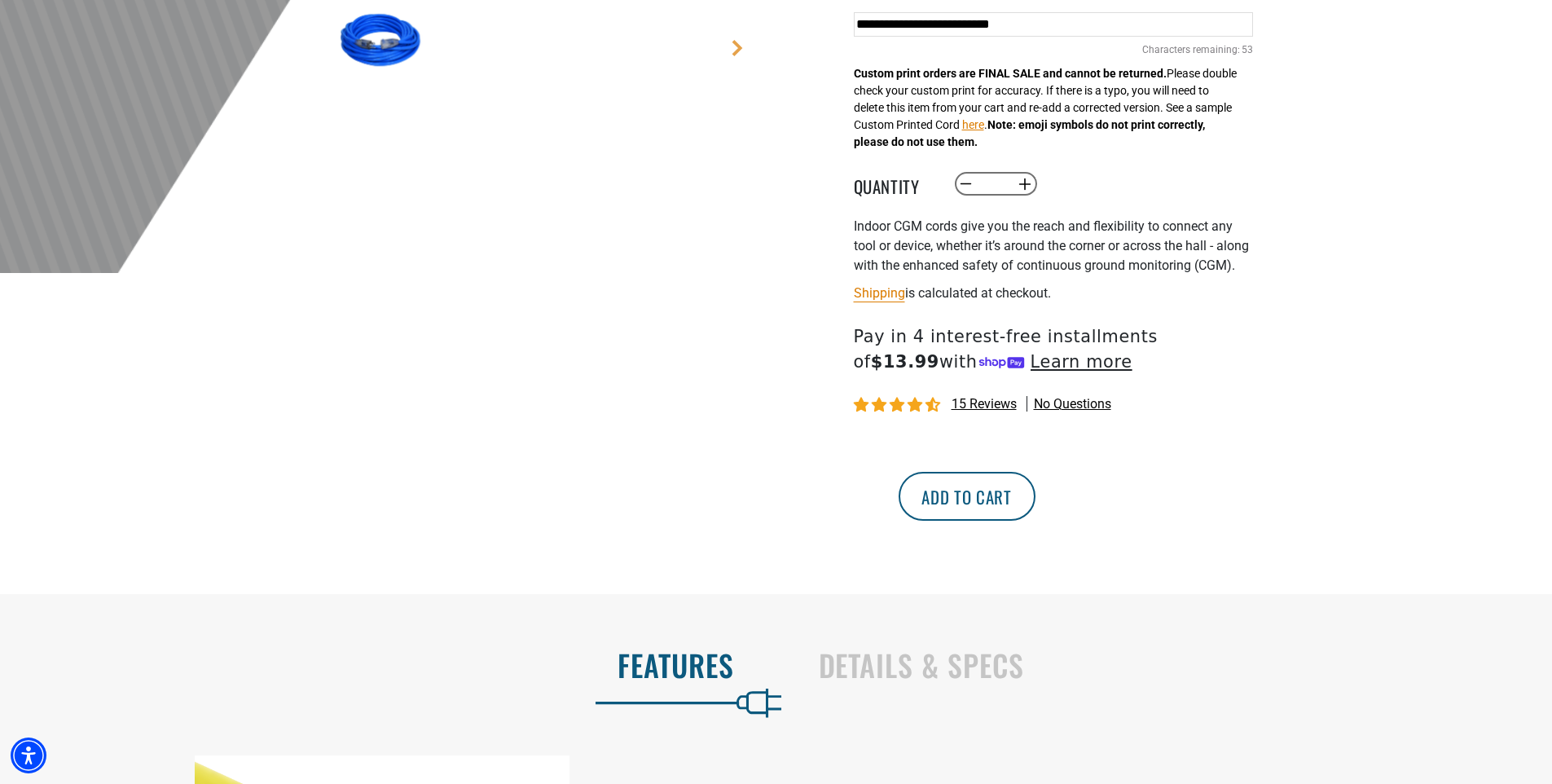
click at [1035, 519] on button "Add to cart" at bounding box center [967, 496] width 137 height 49
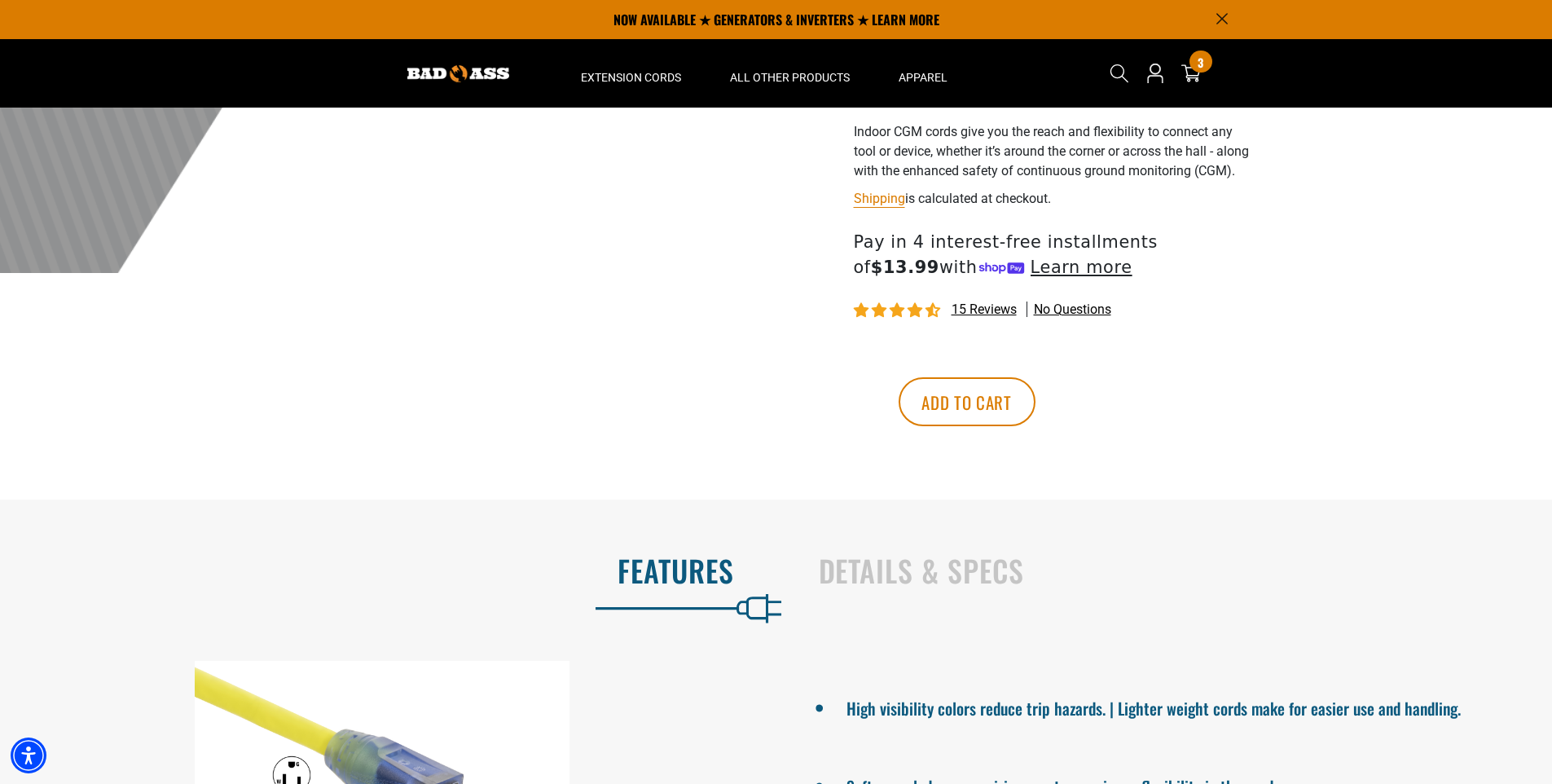
scroll to position [282, 0]
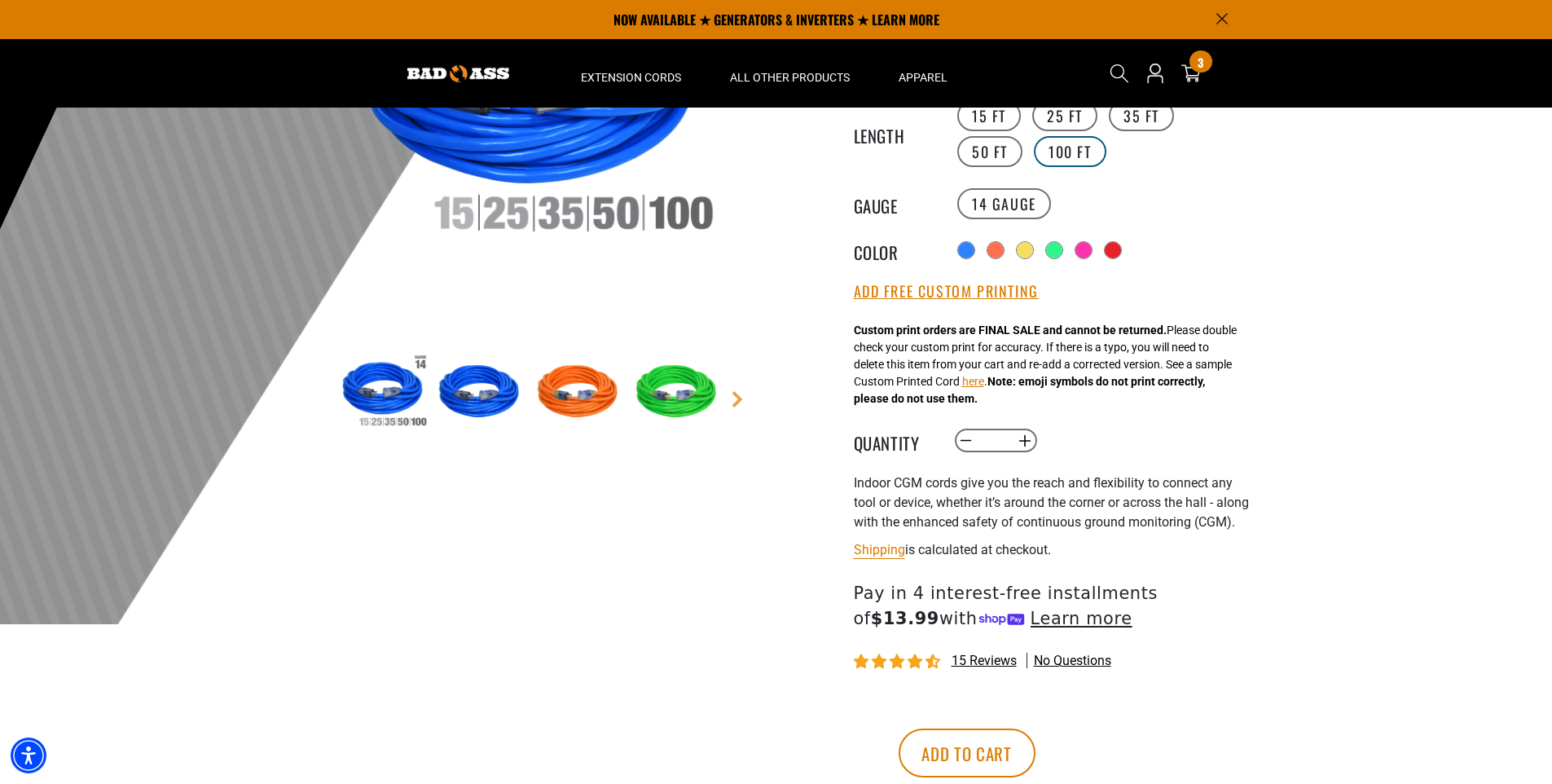
click at [1034, 148] on label "100 FT" at bounding box center [1070, 151] width 72 height 31
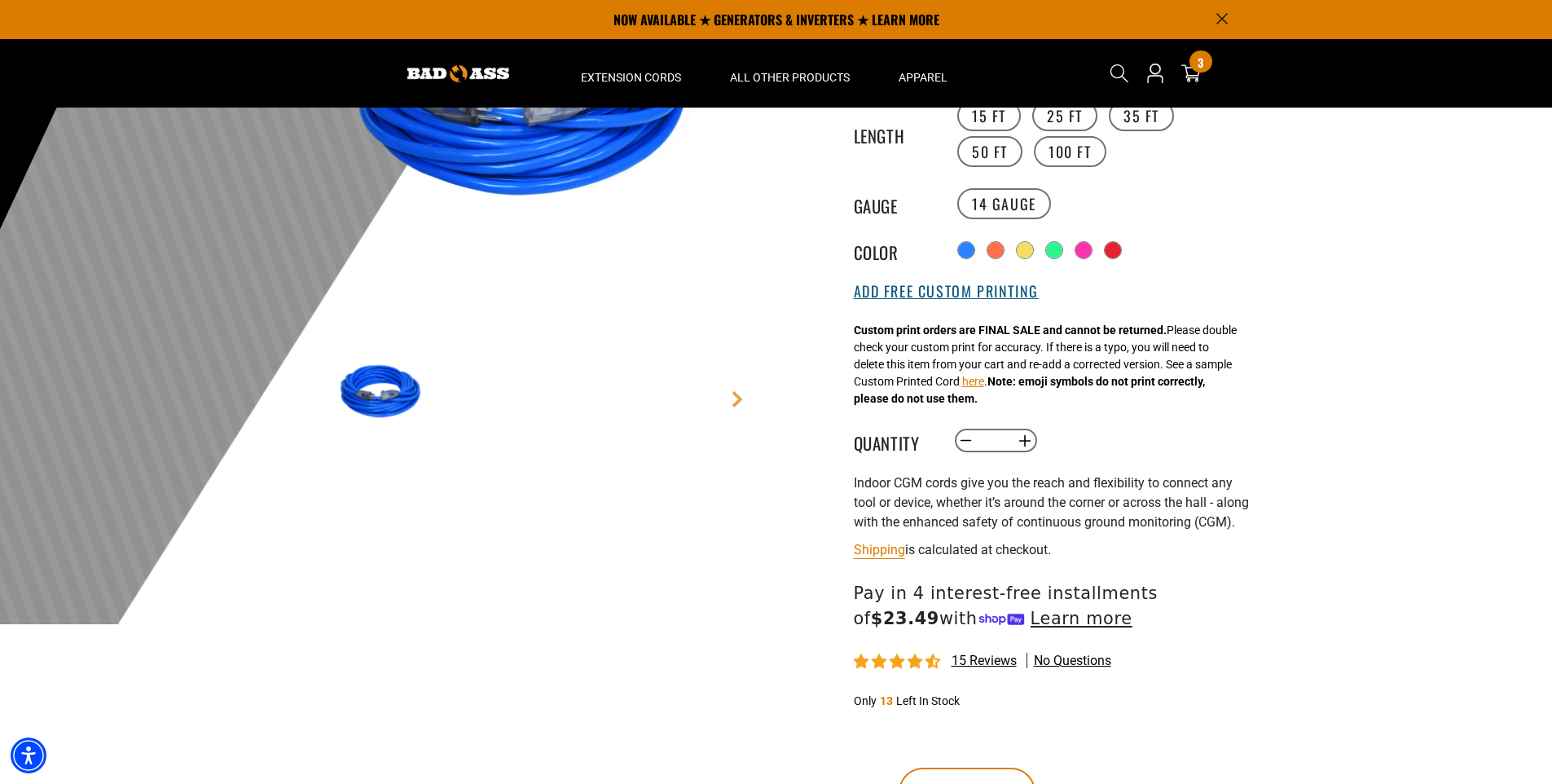
click at [1013, 292] on button "Add Free Custom Printing" at bounding box center [945, 291] width 185 height 18
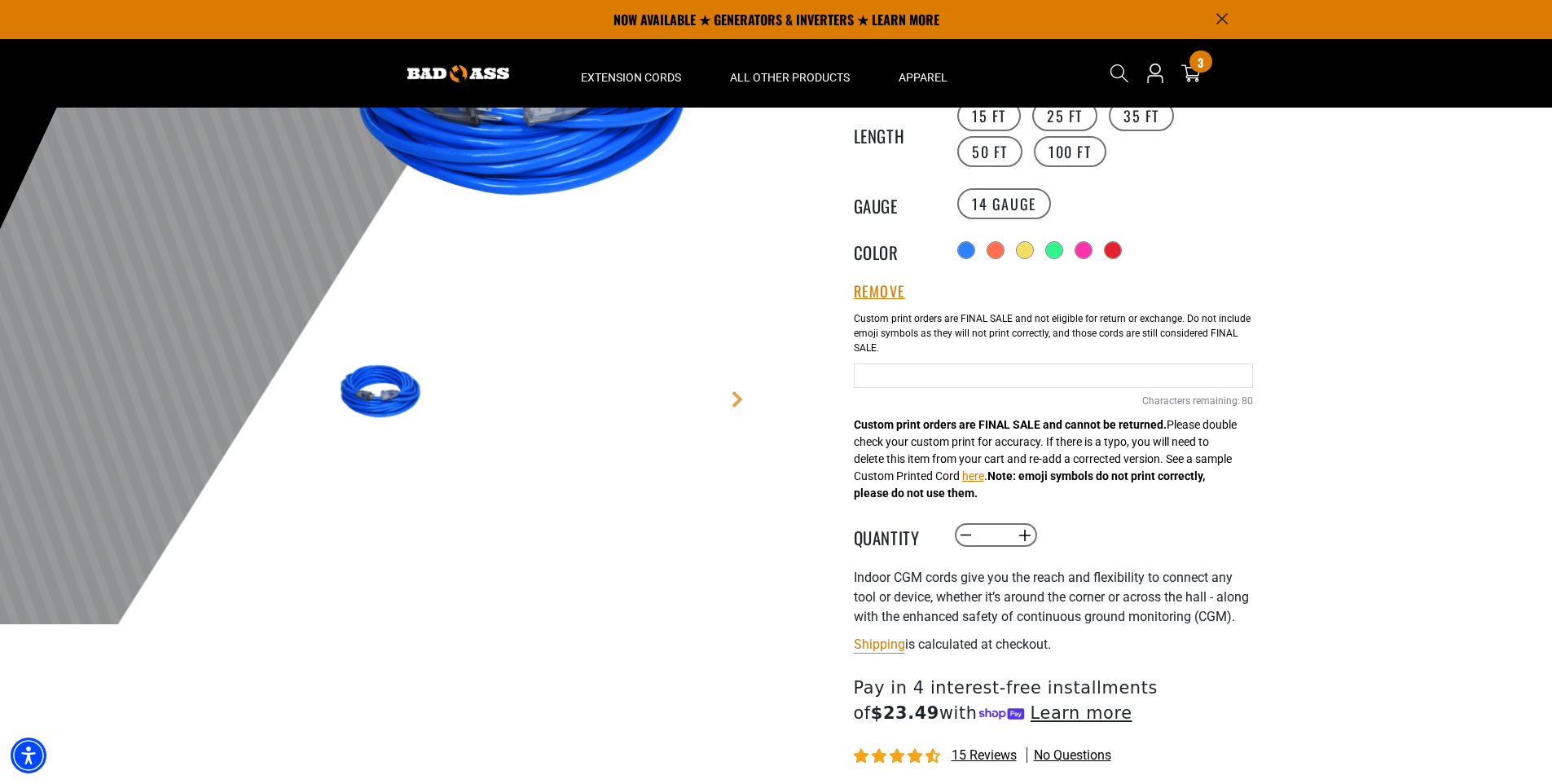
click at [958, 373] on input "Blue Cables" at bounding box center [1053, 375] width 399 height 24
type input "**********"
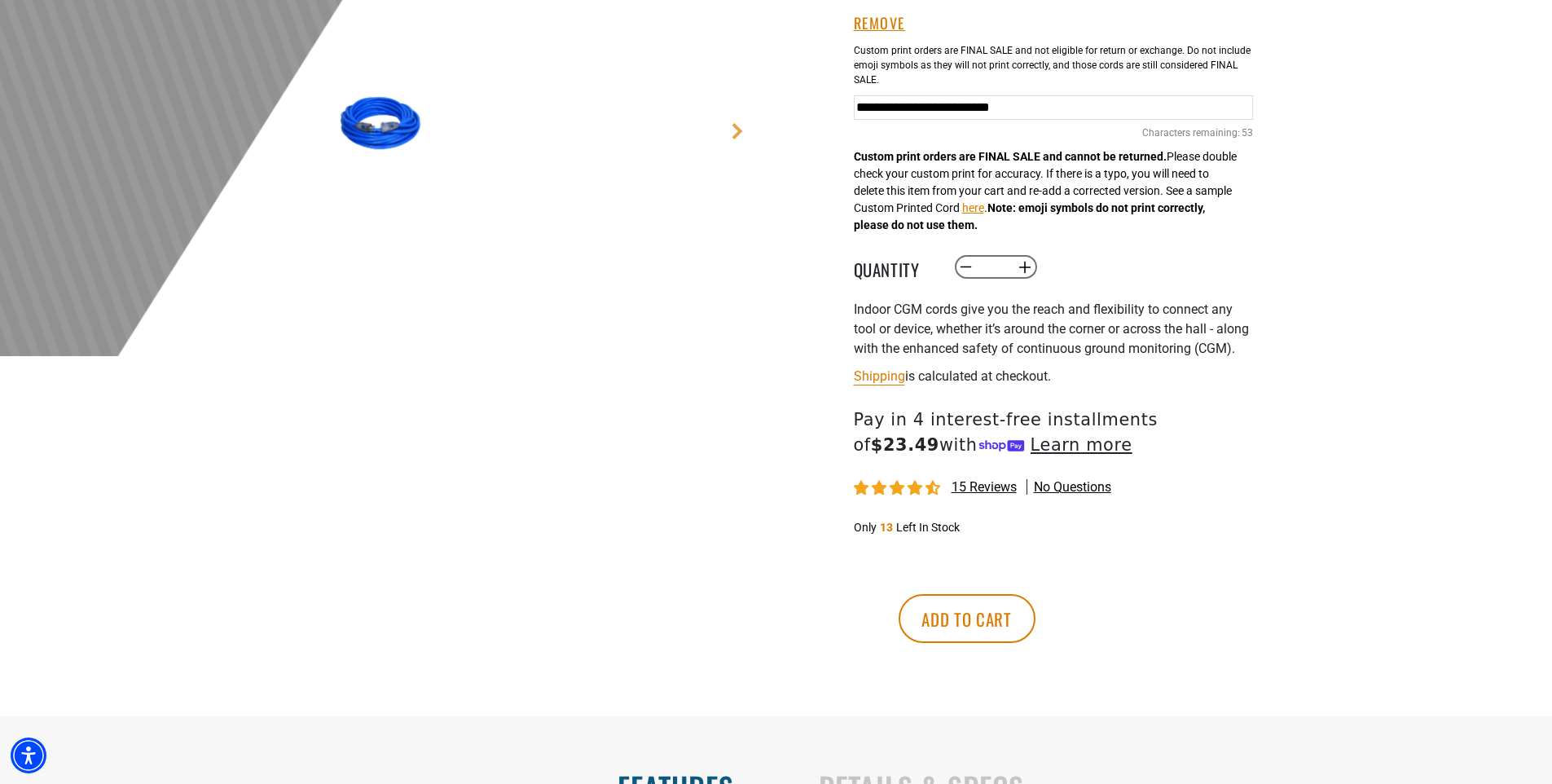
scroll to position [557, 0]
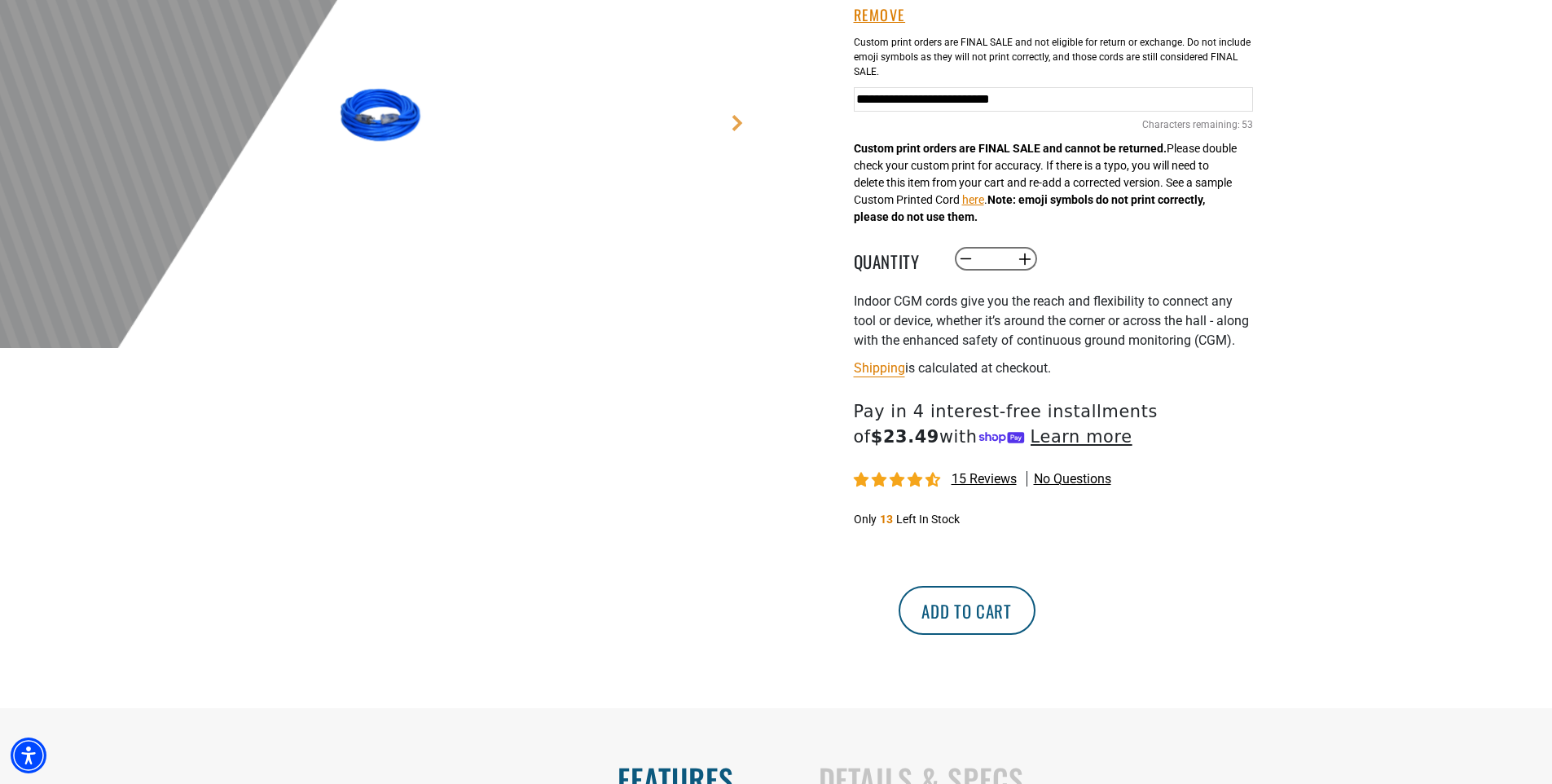
click at [1035, 635] on button "Add to cart" at bounding box center [967, 610] width 137 height 49
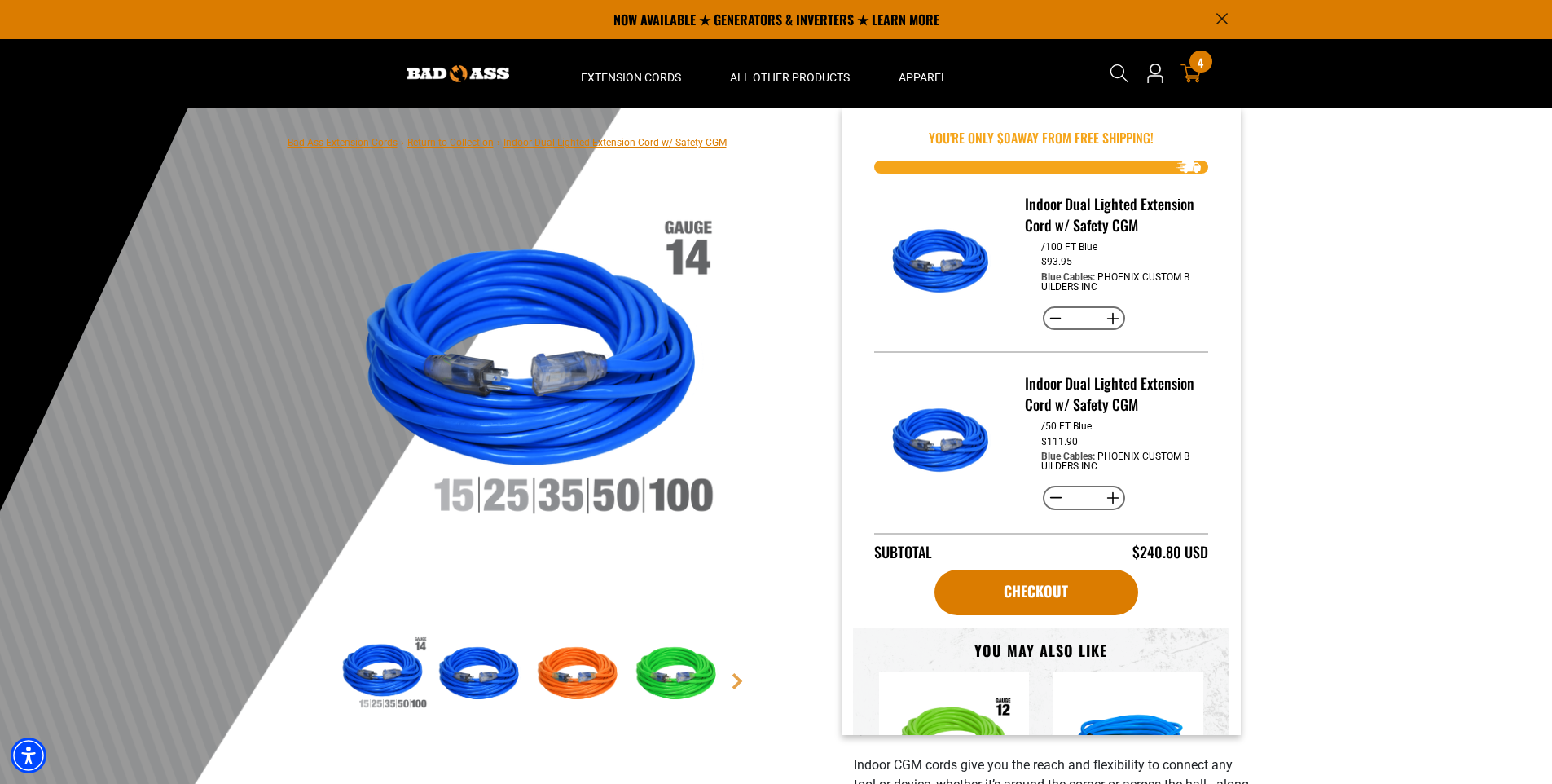
click at [1197, 68] on span "4" at bounding box center [1200, 62] width 6 height 13
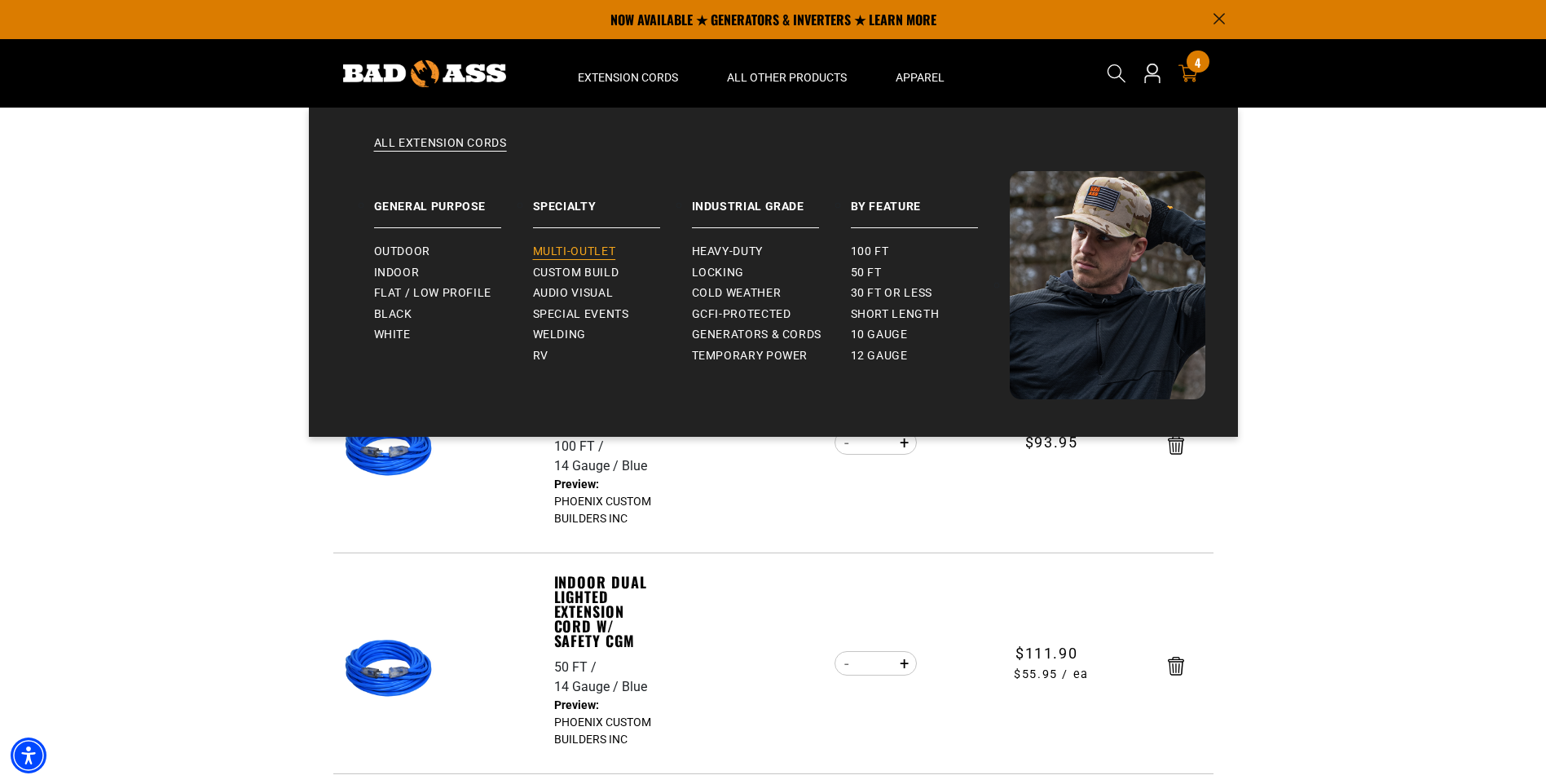
click at [591, 245] on span "Multi-Outlet" at bounding box center [574, 251] width 83 height 15
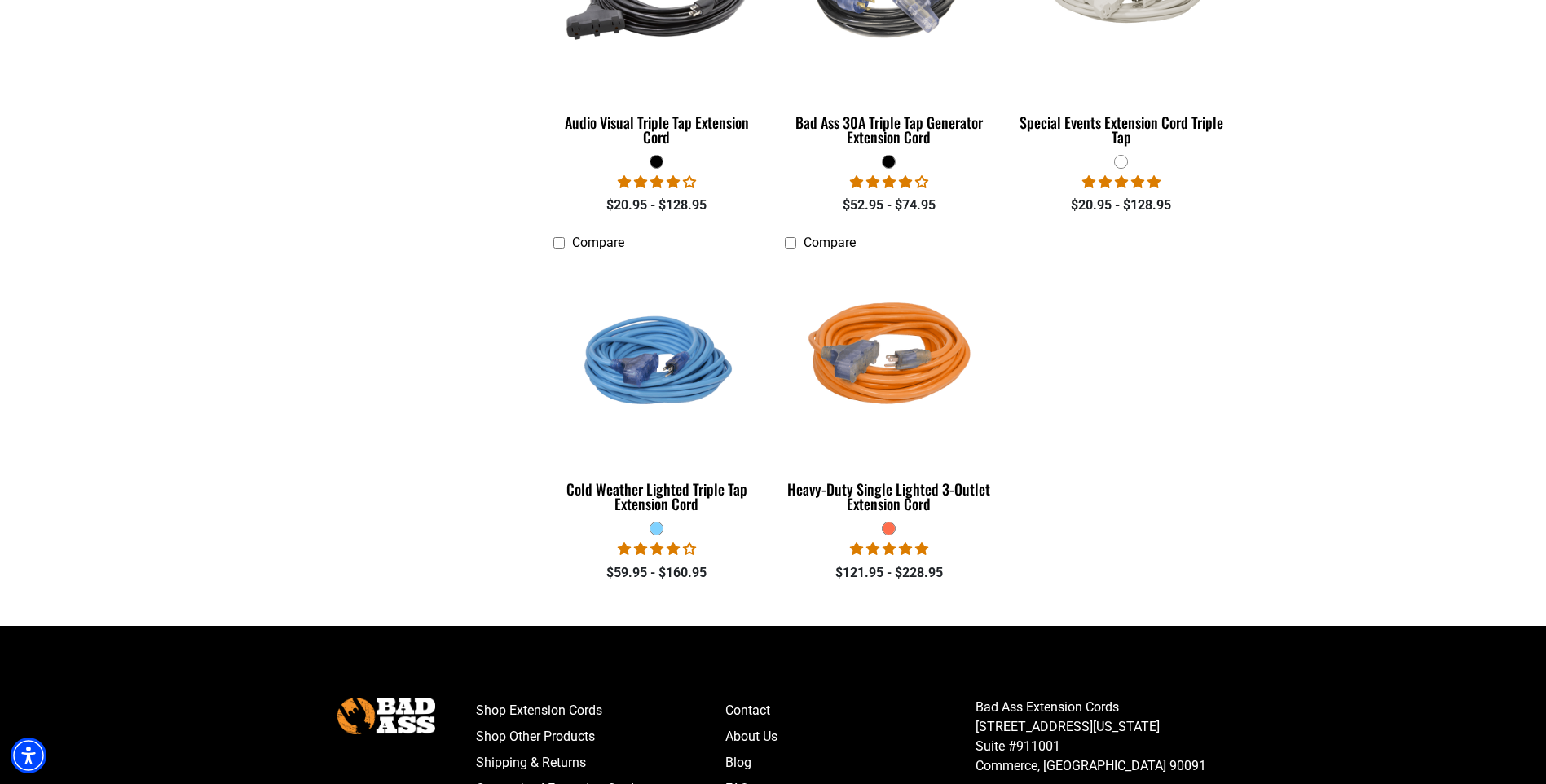
scroll to position [1360, 0]
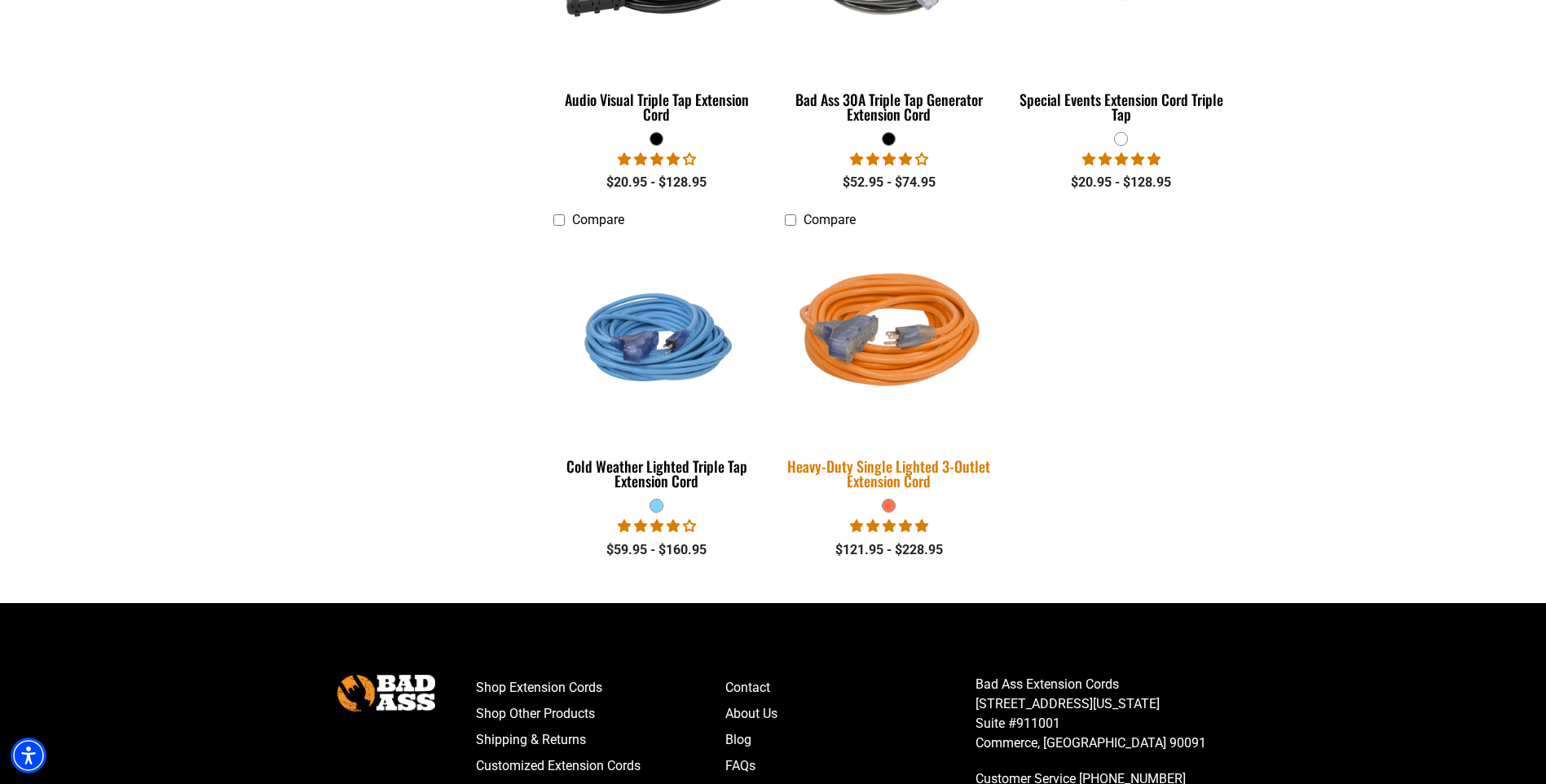
click at [927, 344] on img at bounding box center [889, 338] width 229 height 209
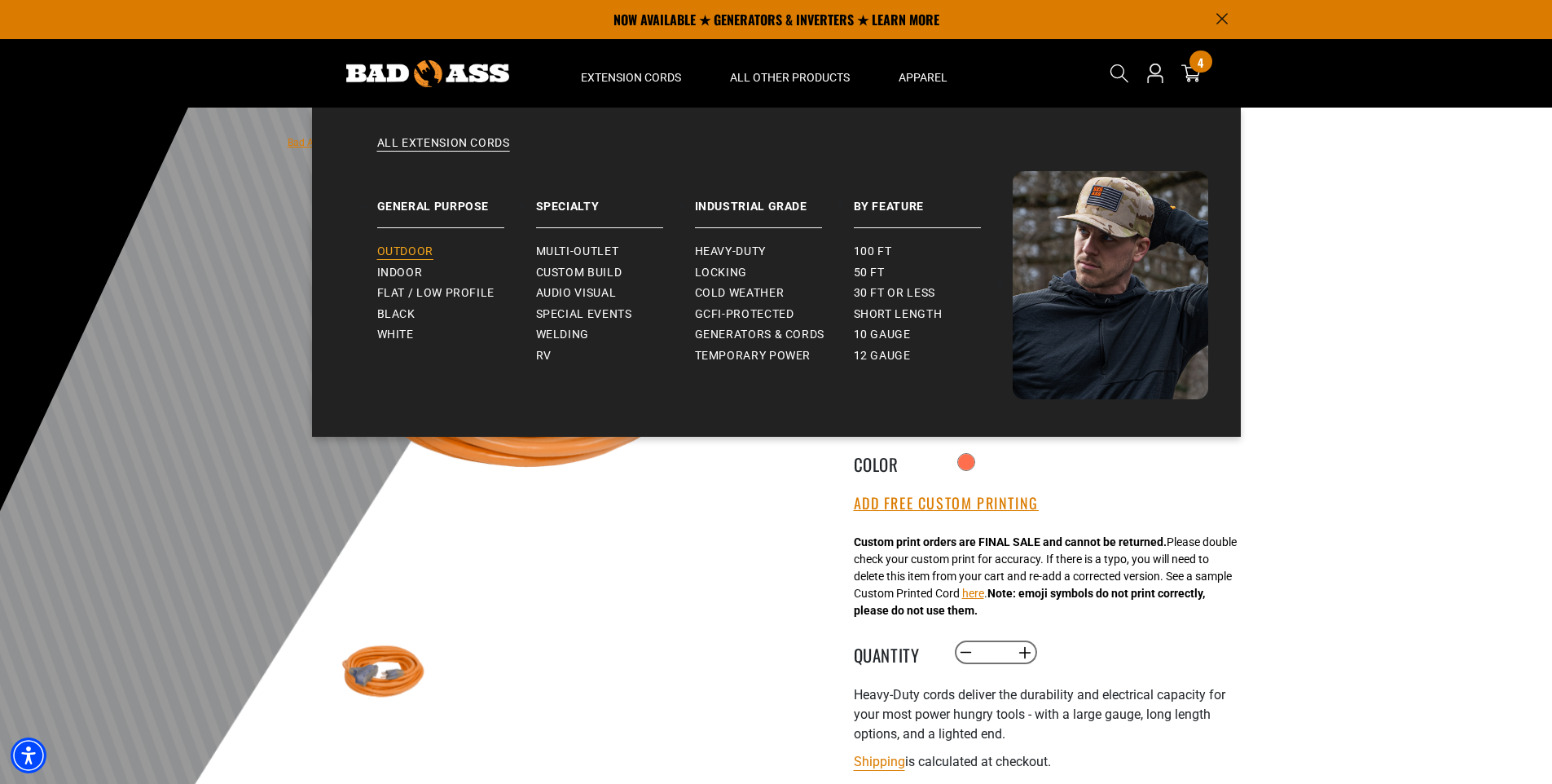
click at [412, 243] on link "Outdoor" at bounding box center [456, 252] width 159 height 21
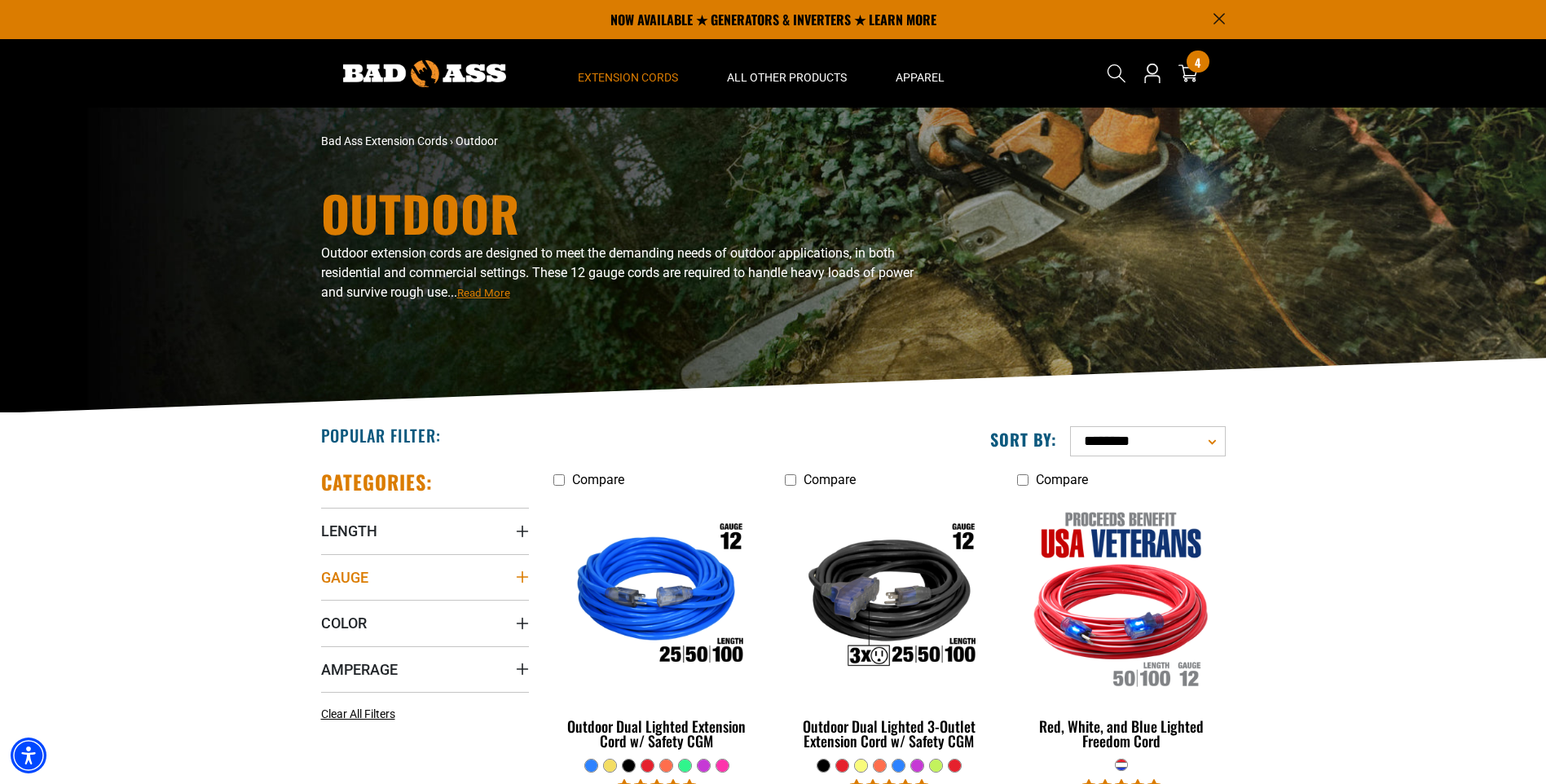
click at [517, 574] on icon "Gauge" at bounding box center [522, 576] width 13 height 13
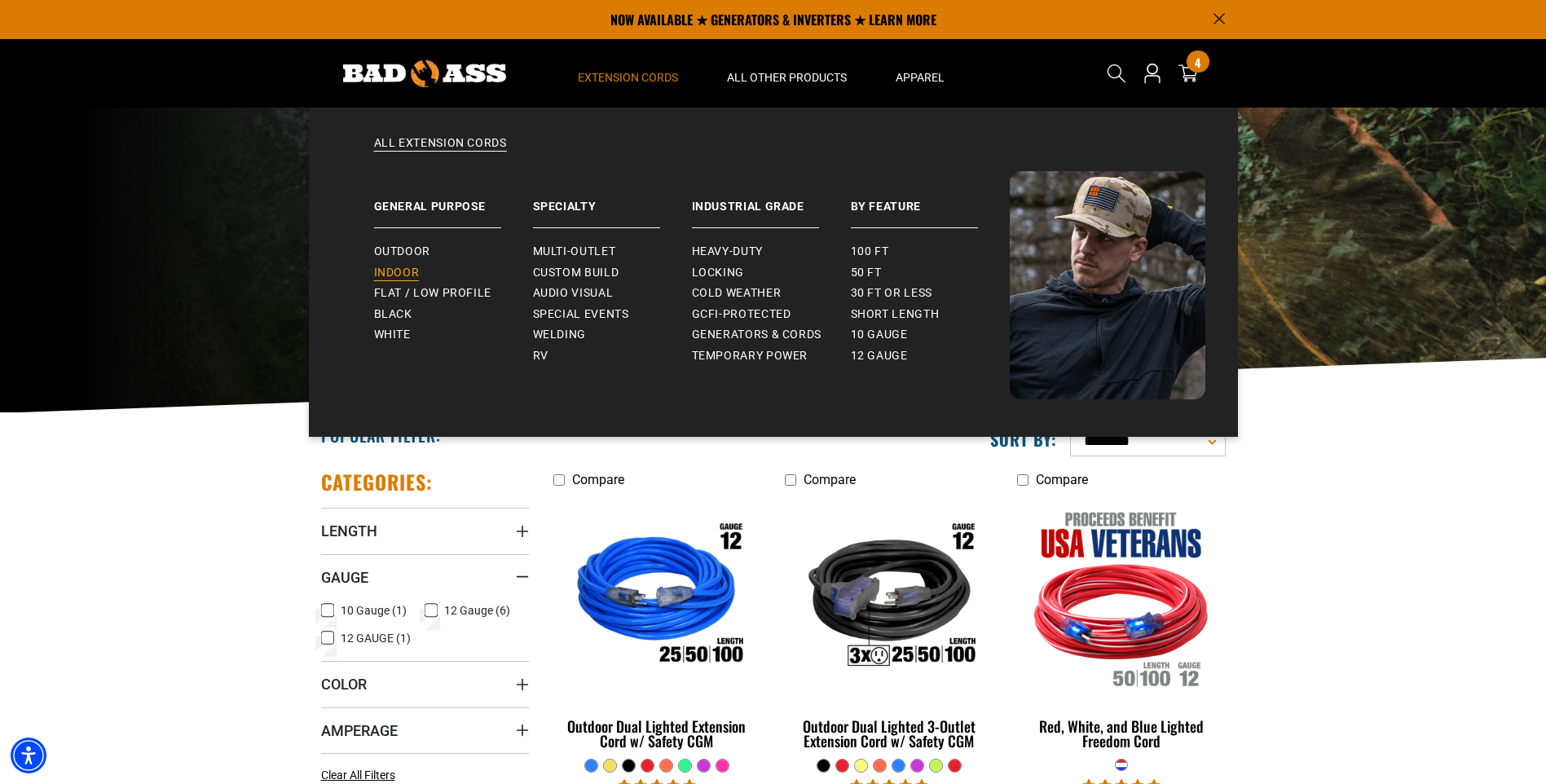
click at [410, 270] on span "Indoor" at bounding box center [397, 272] width 46 height 15
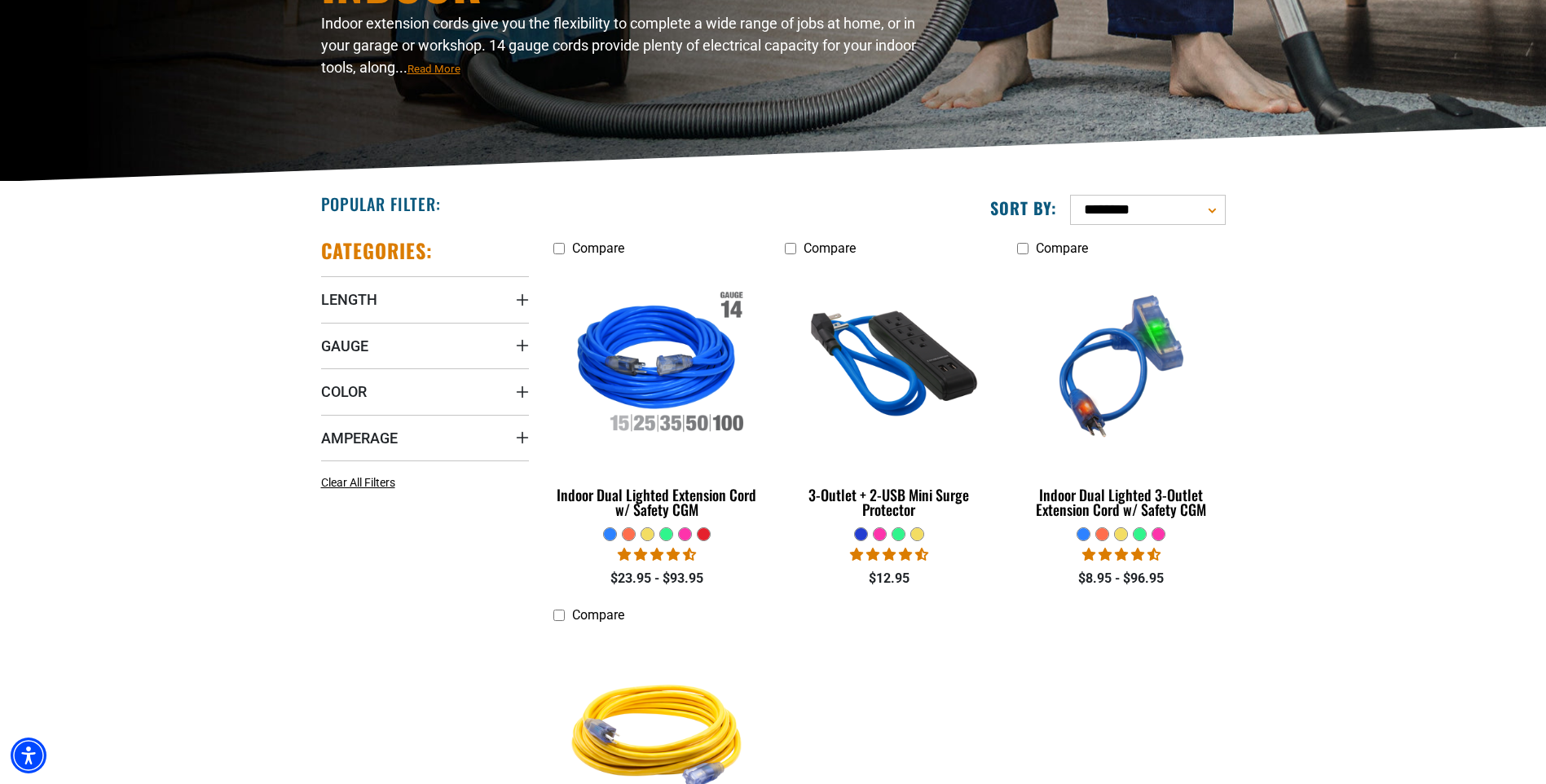
scroll to position [237, 0]
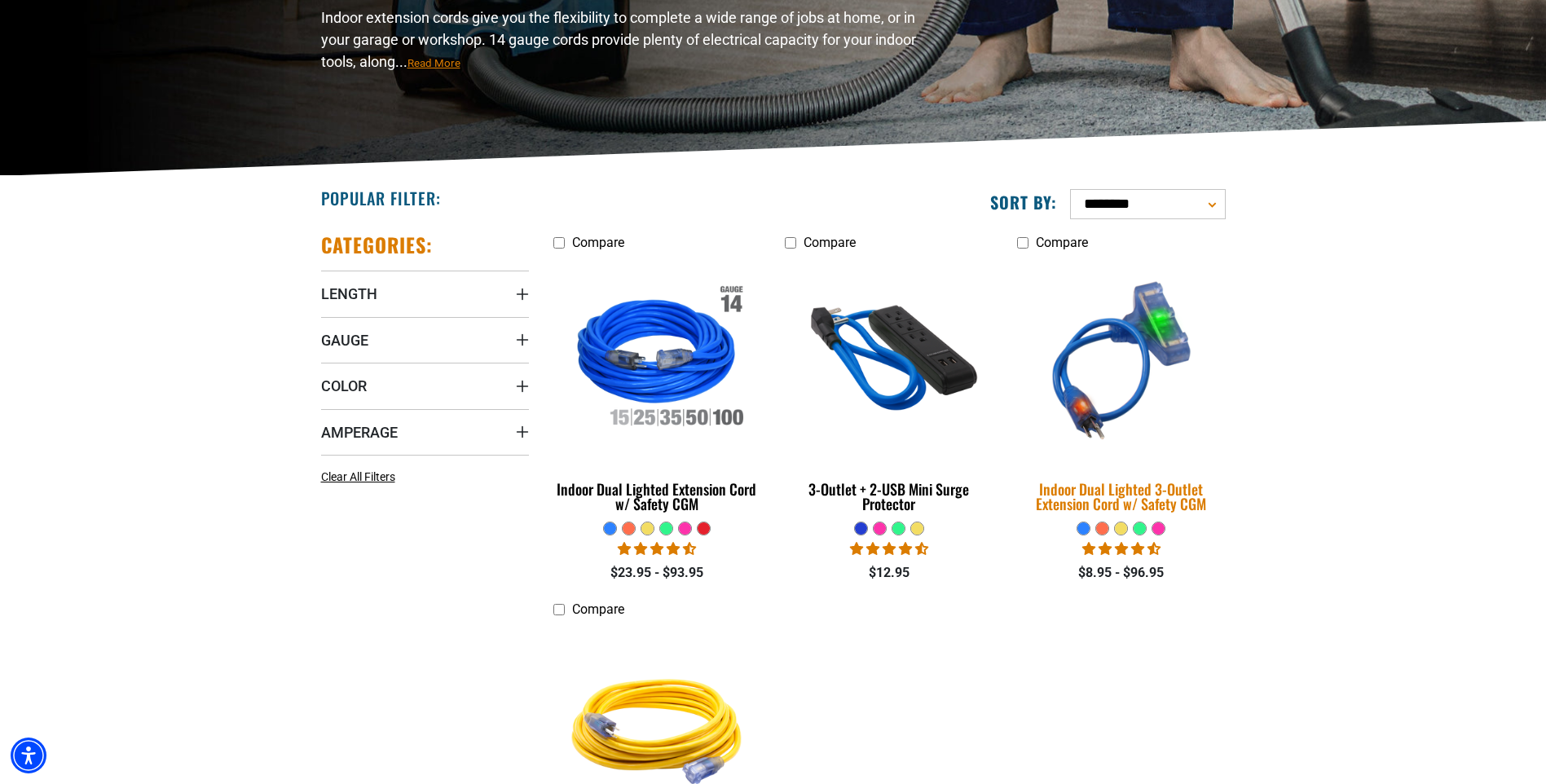
click at [1106, 490] on div "Indoor Dual Lighted 3-Outlet Extension Cord w/ Safety CGM" at bounding box center [1120, 496] width 208 height 29
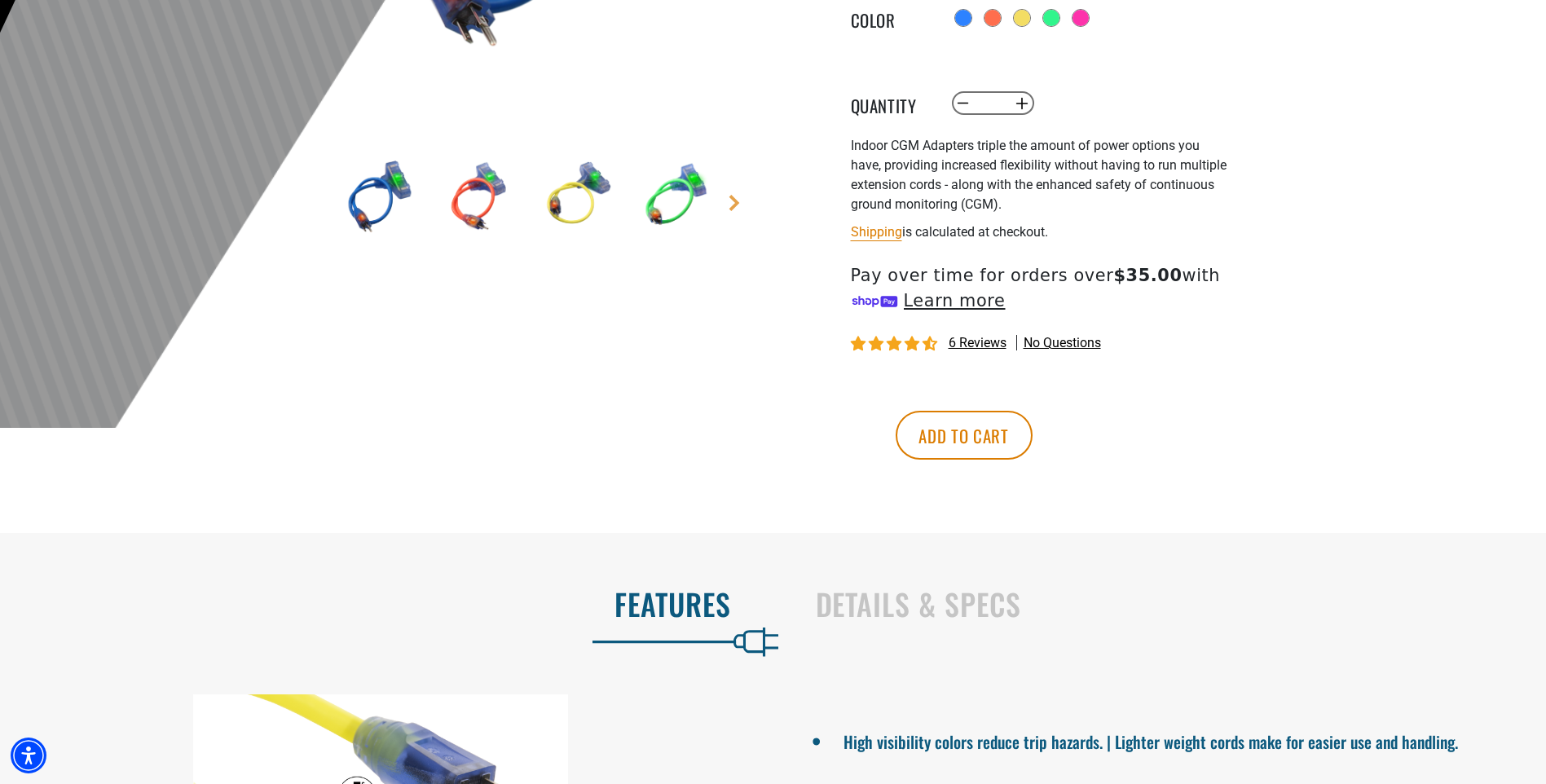
scroll to position [487, 0]
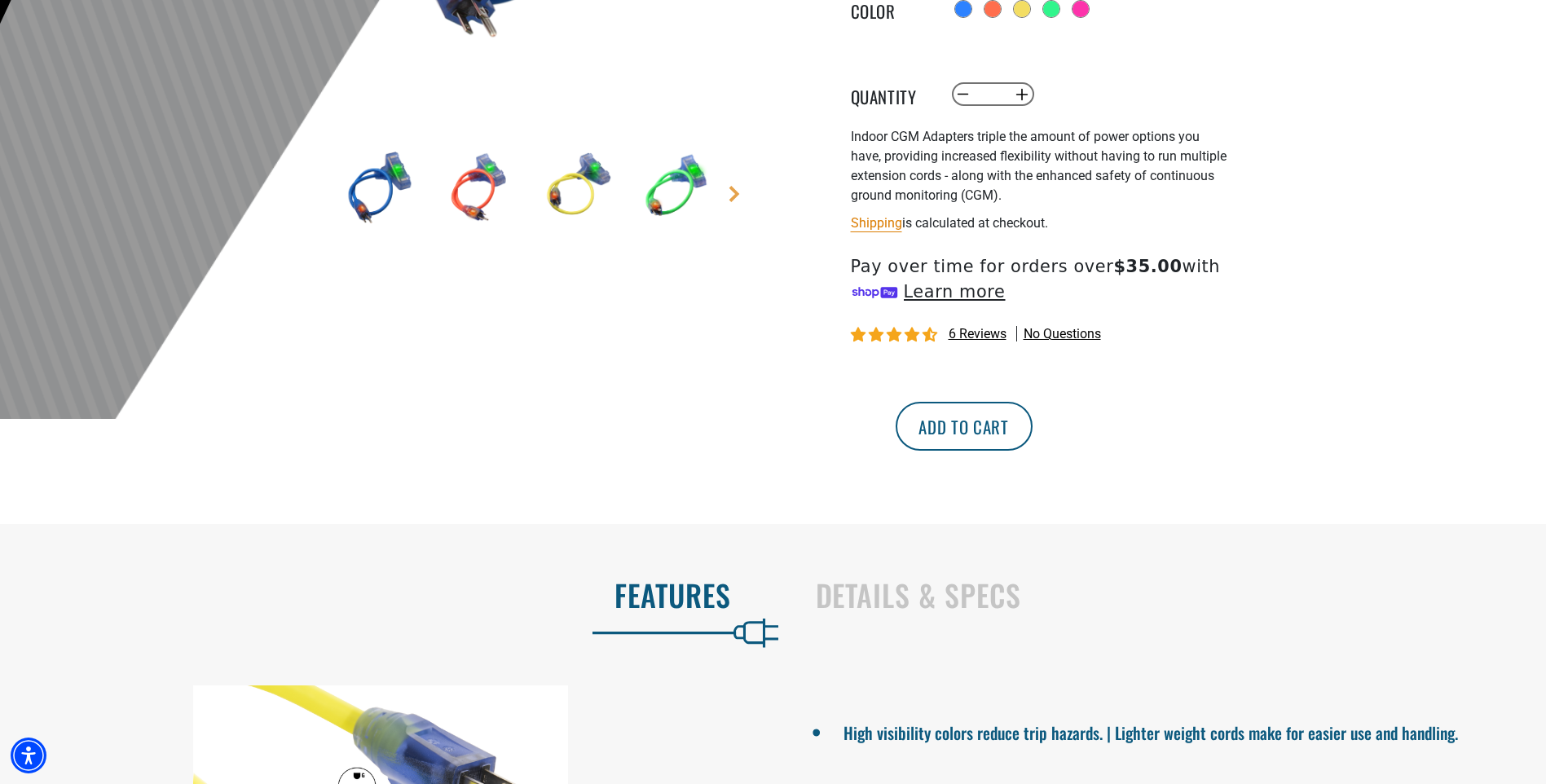
click at [1032, 436] on button "Add to cart" at bounding box center [964, 426] width 137 height 49
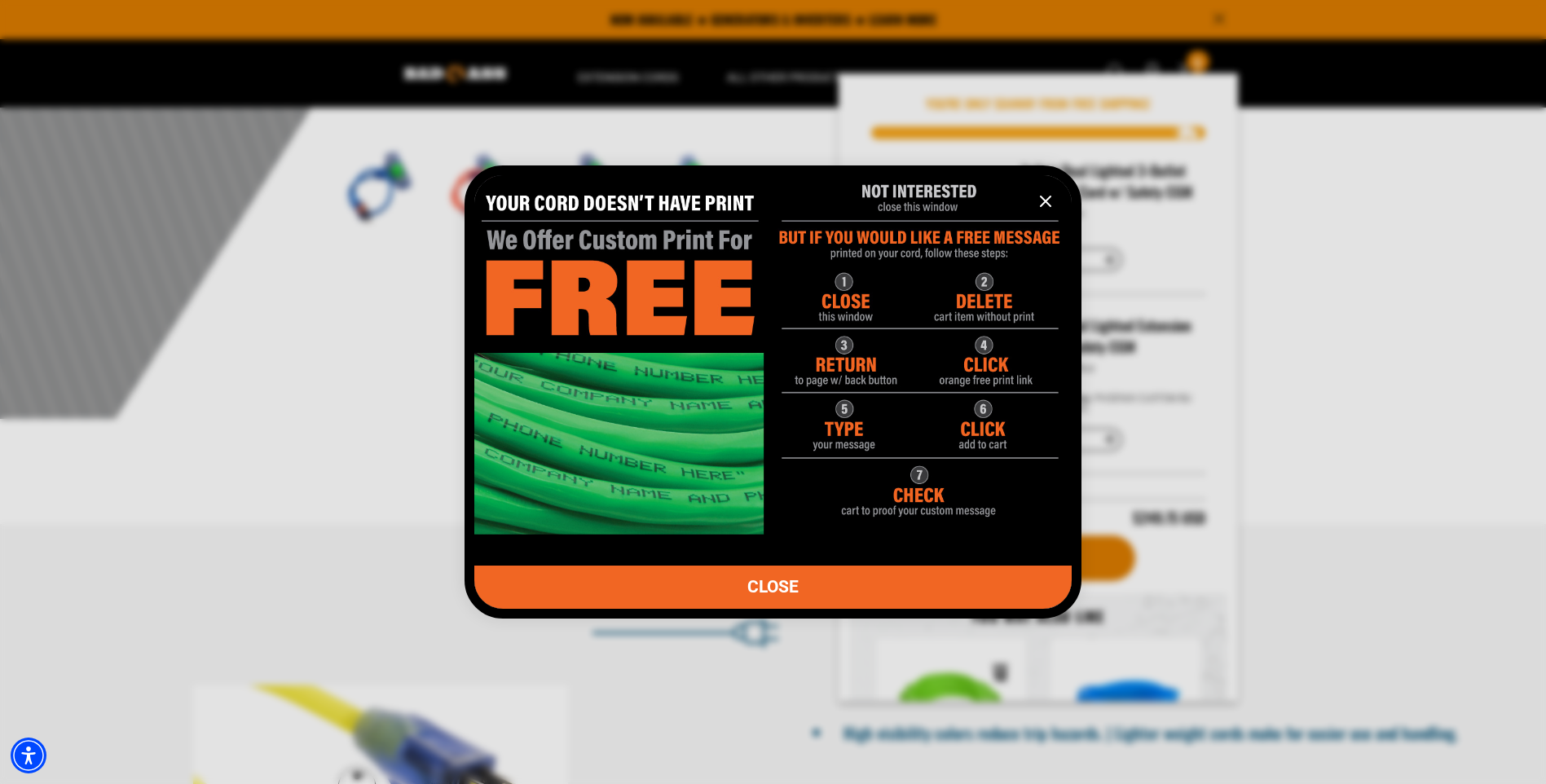
click at [1044, 199] on icon "information" at bounding box center [1045, 201] width 20 height 20
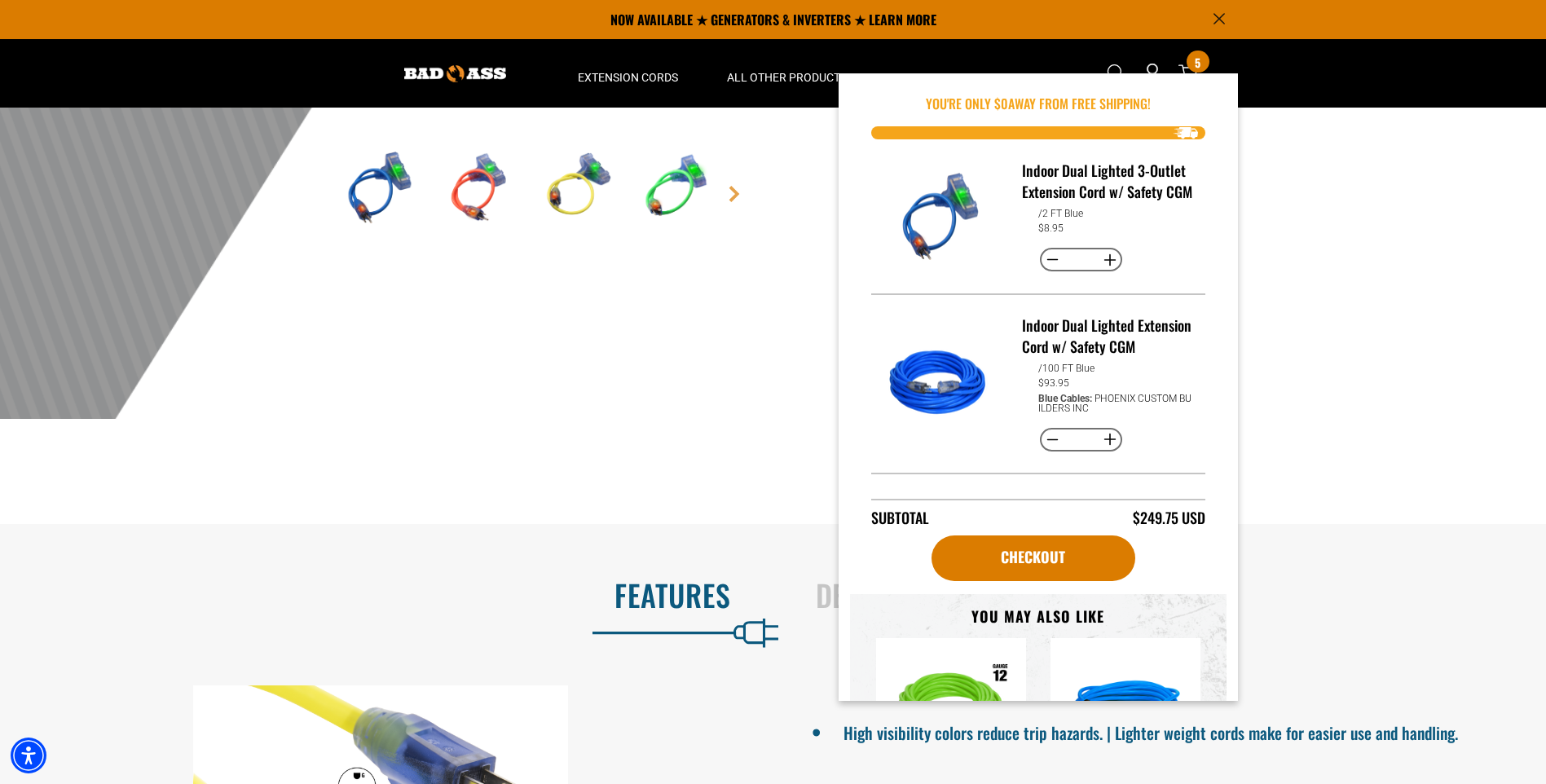
click at [1355, 241] on div at bounding box center [773, 20] width 1546 height 799
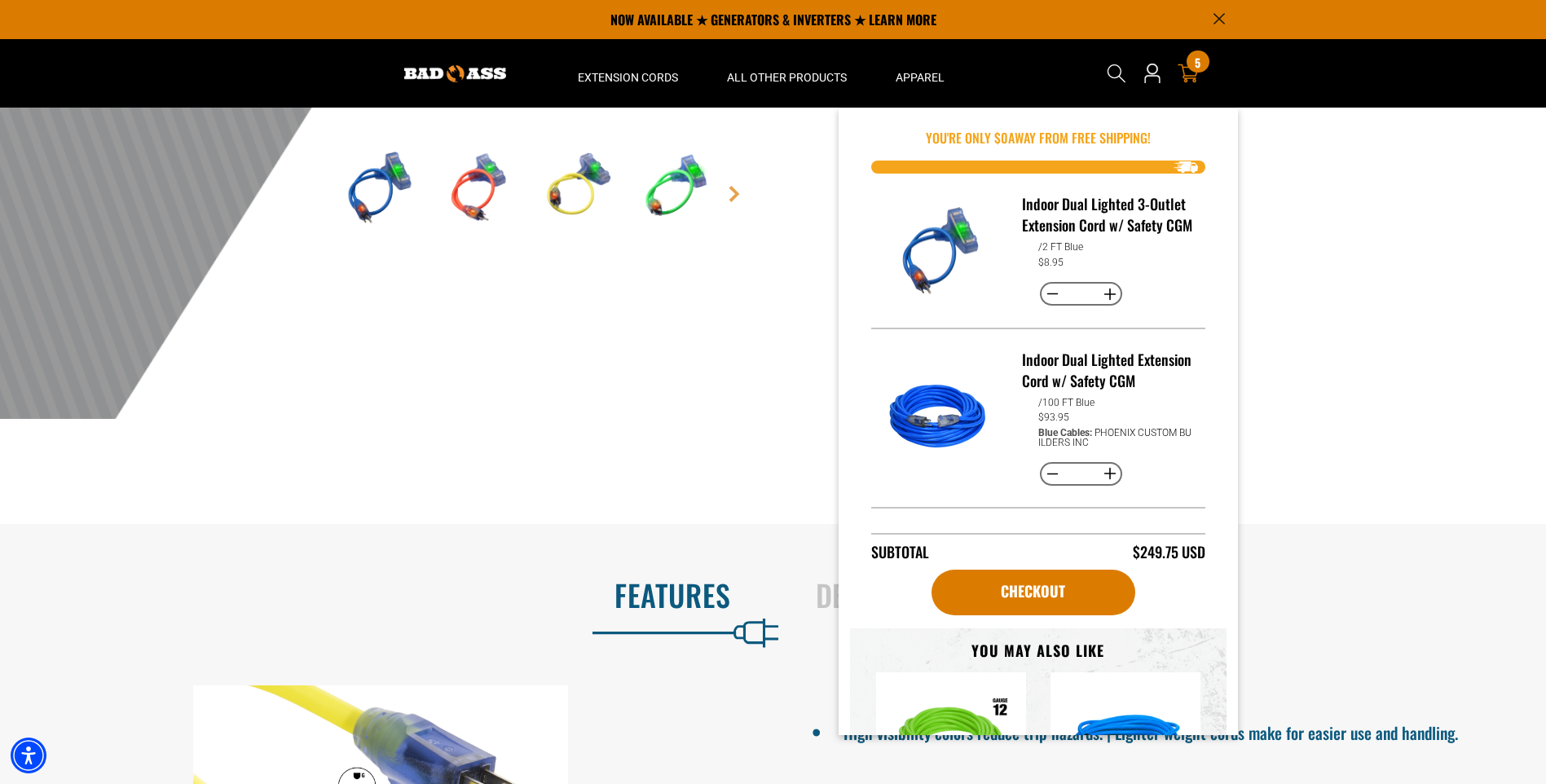
click at [1194, 71] on div "5 5 items" at bounding box center [1197, 62] width 22 height 22
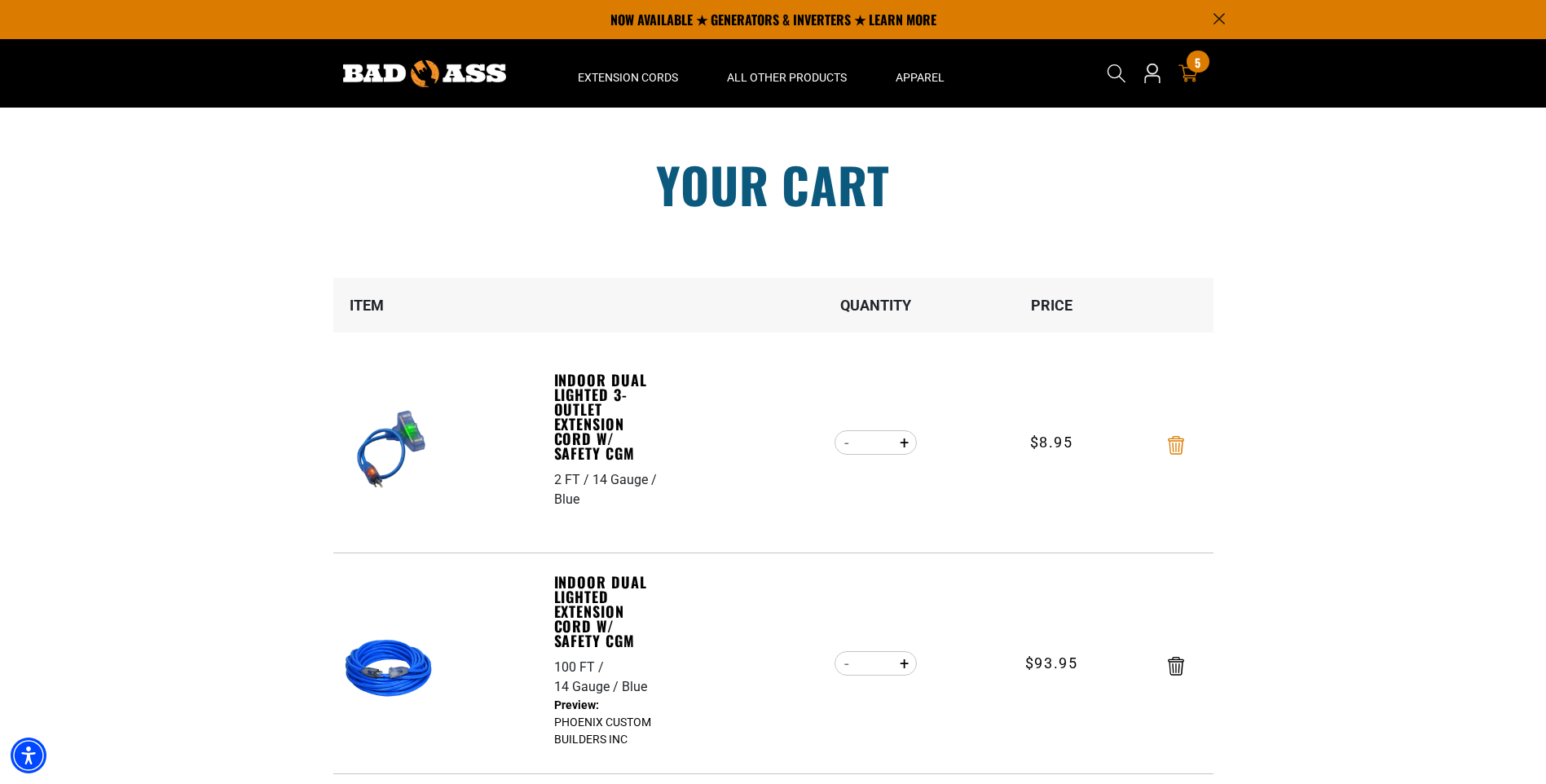
click at [1176, 439] on icon "Remove Indoor Dual Lighted 3-Outlet Extension Cord w/ Safety CGM - 2 FT / 14 Ga…" at bounding box center [1175, 444] width 17 height 19
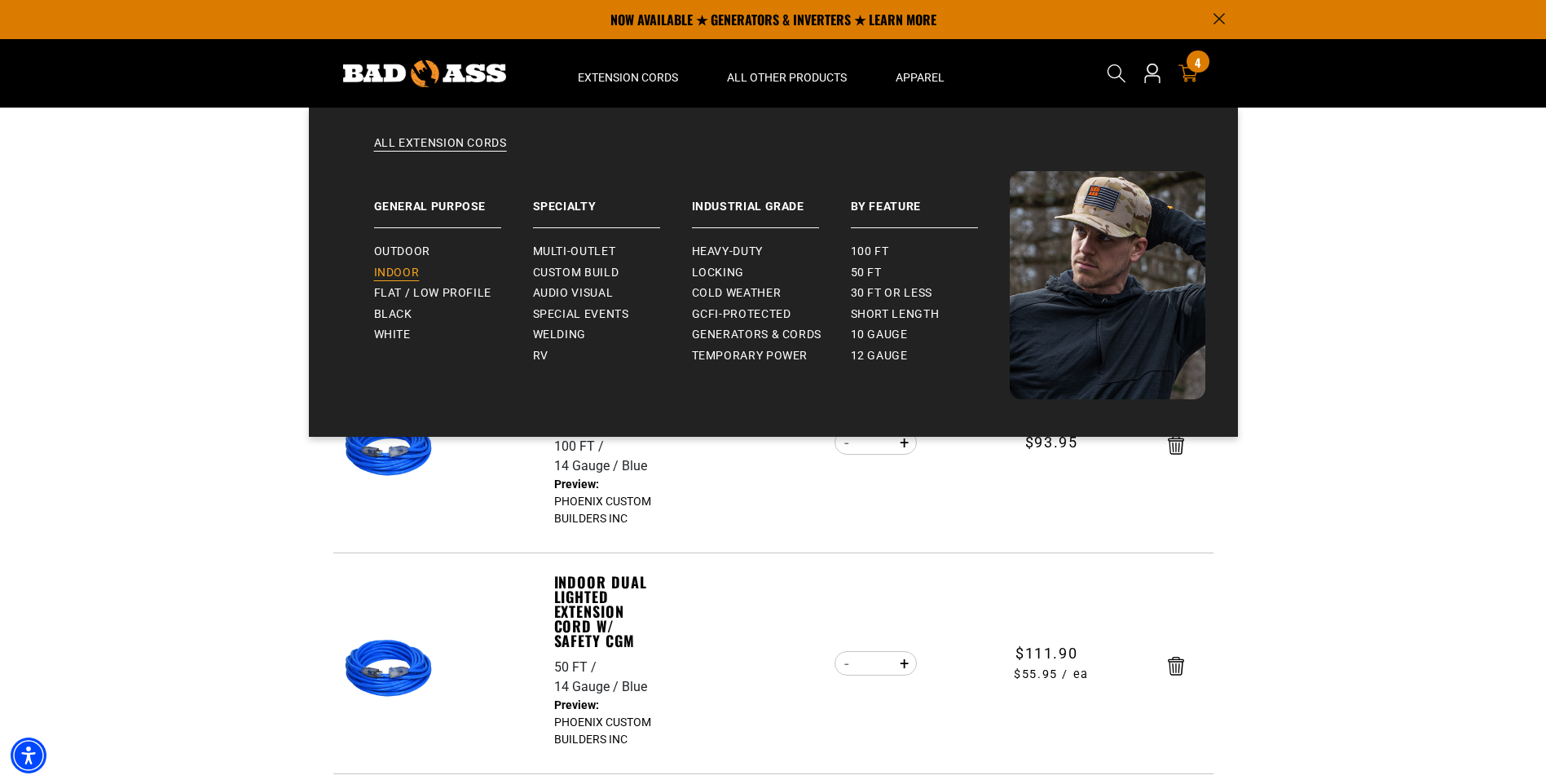
click at [397, 268] on span "Indoor" at bounding box center [397, 272] width 46 height 15
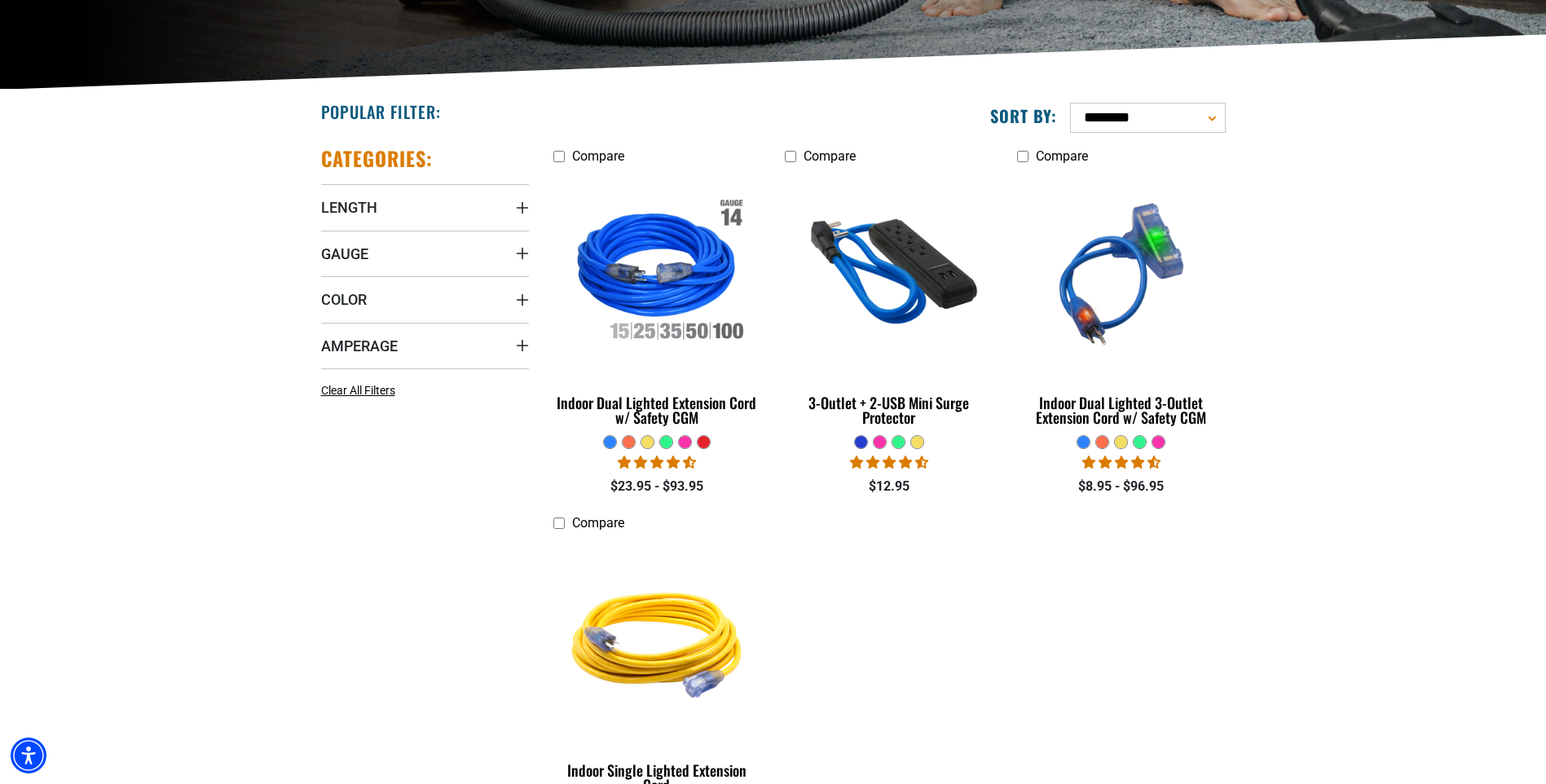
scroll to position [334, 0]
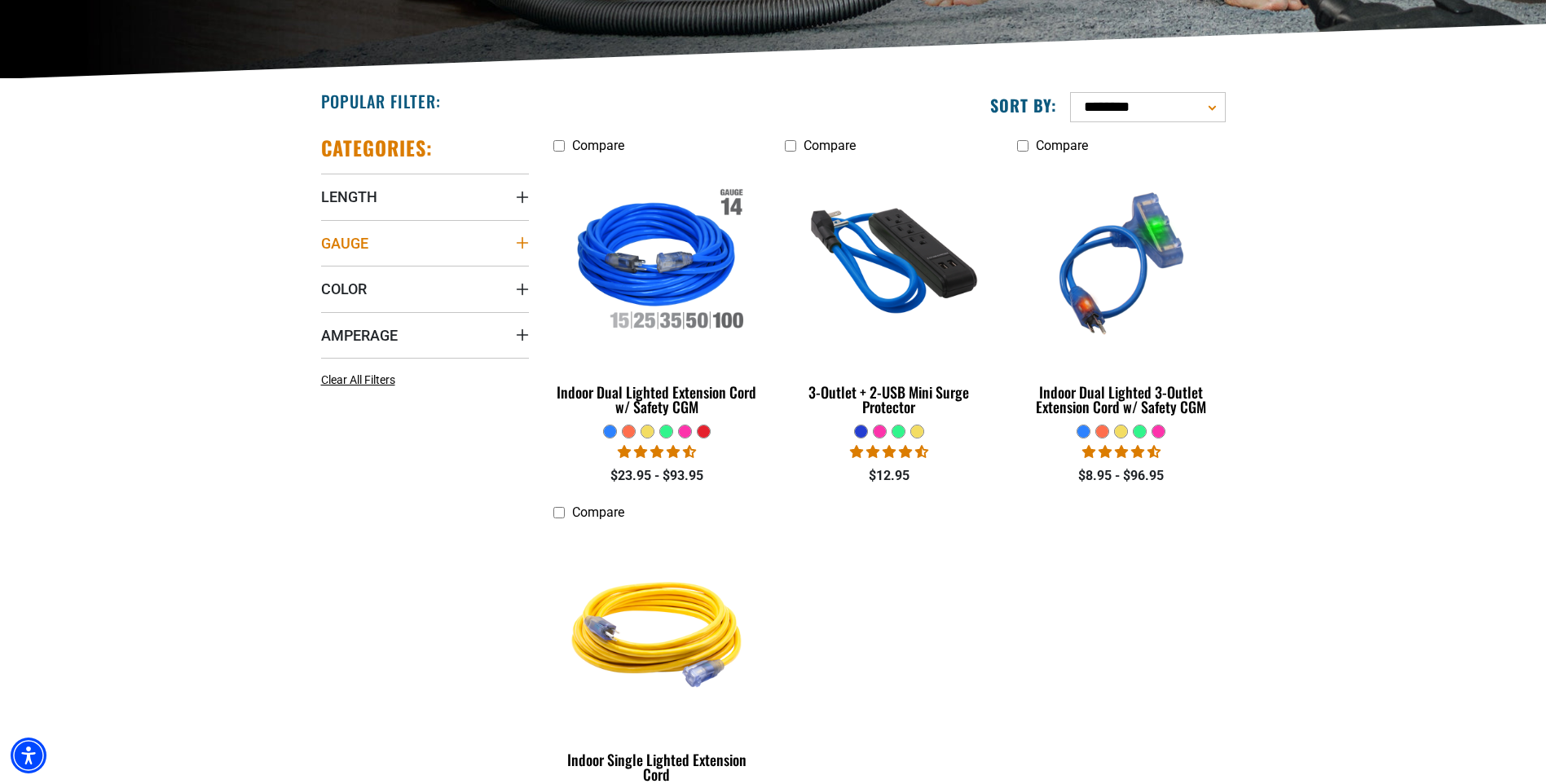
click at [522, 234] on summary "Gauge" at bounding box center [425, 242] width 208 height 46
click at [328, 273] on icon at bounding box center [327, 276] width 13 height 21
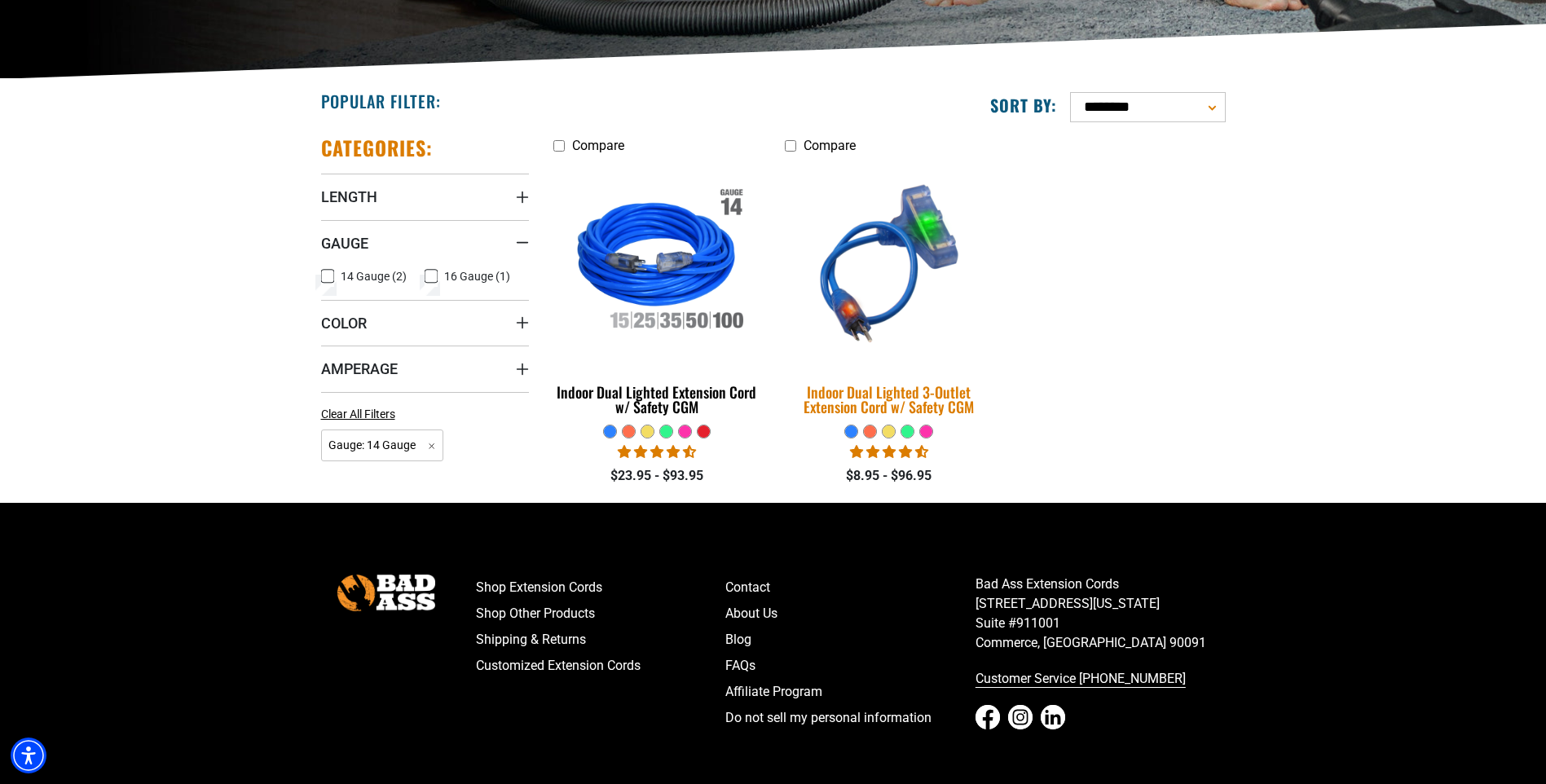
click at [862, 385] on div "Indoor Dual Lighted 3-Outlet Extension Cord w/ Safety CGM" at bounding box center [888, 399] width 208 height 29
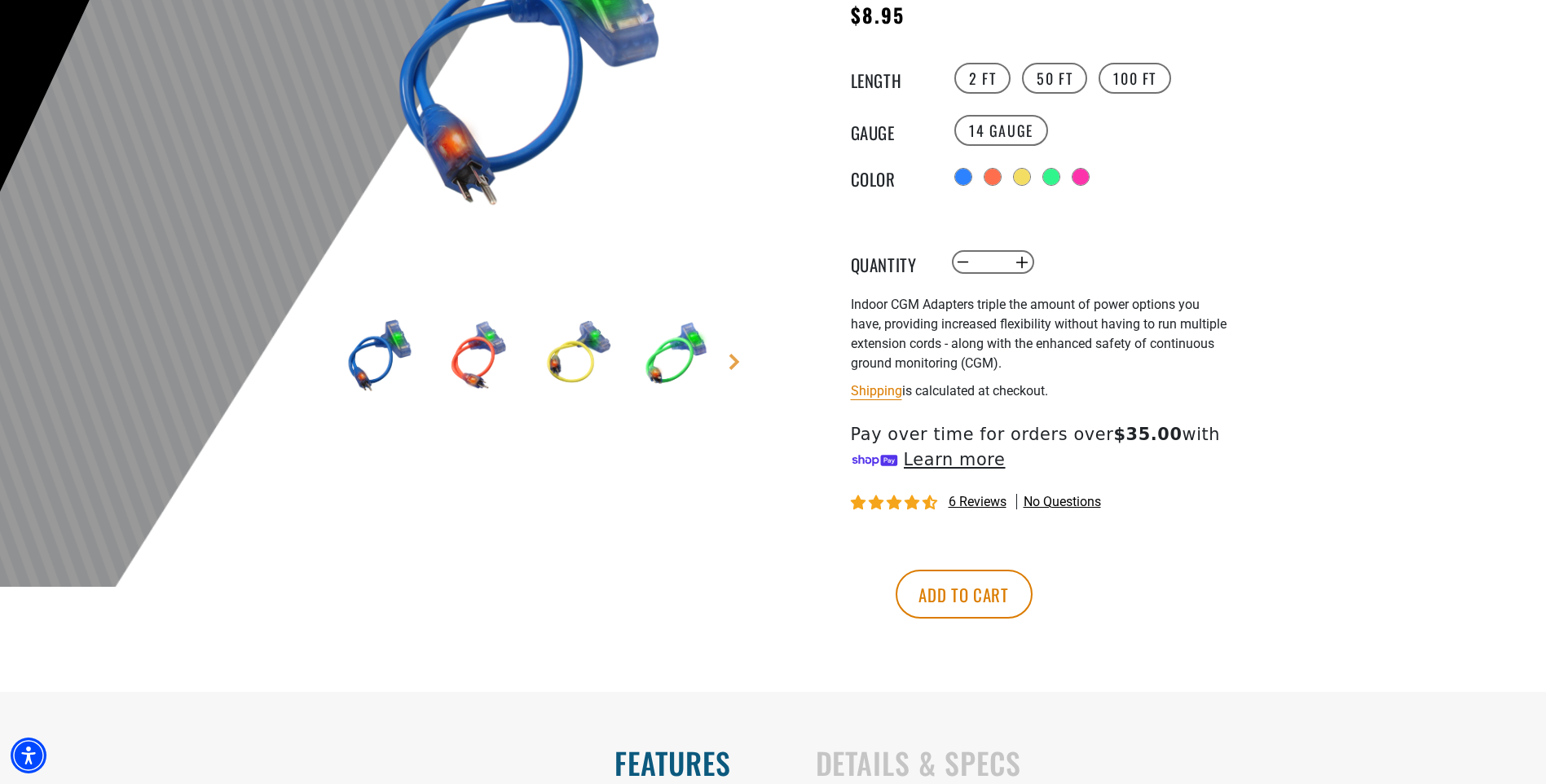
scroll to position [332, 0]
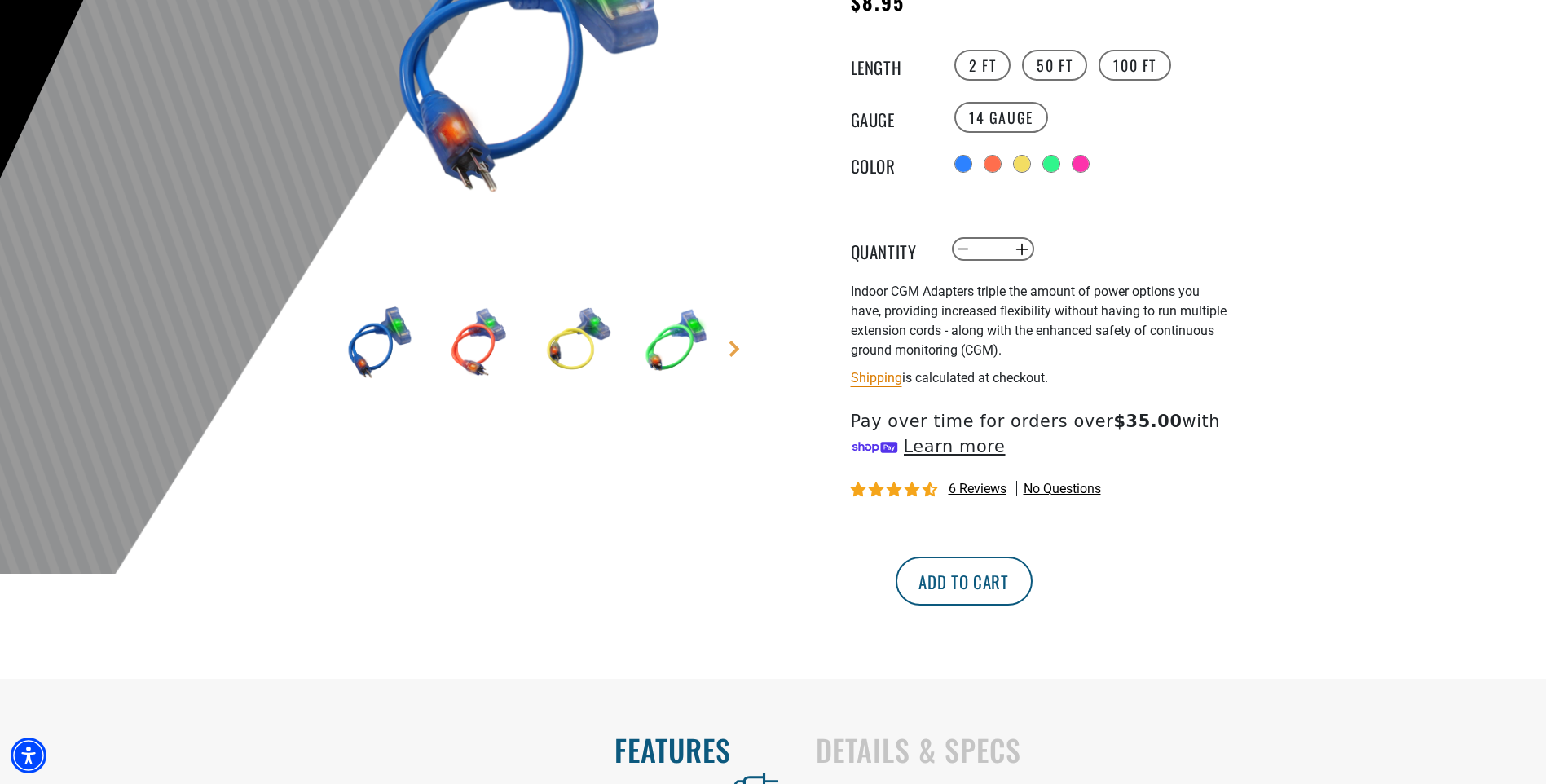
click at [1032, 591] on button "Add to cart" at bounding box center [964, 581] width 137 height 49
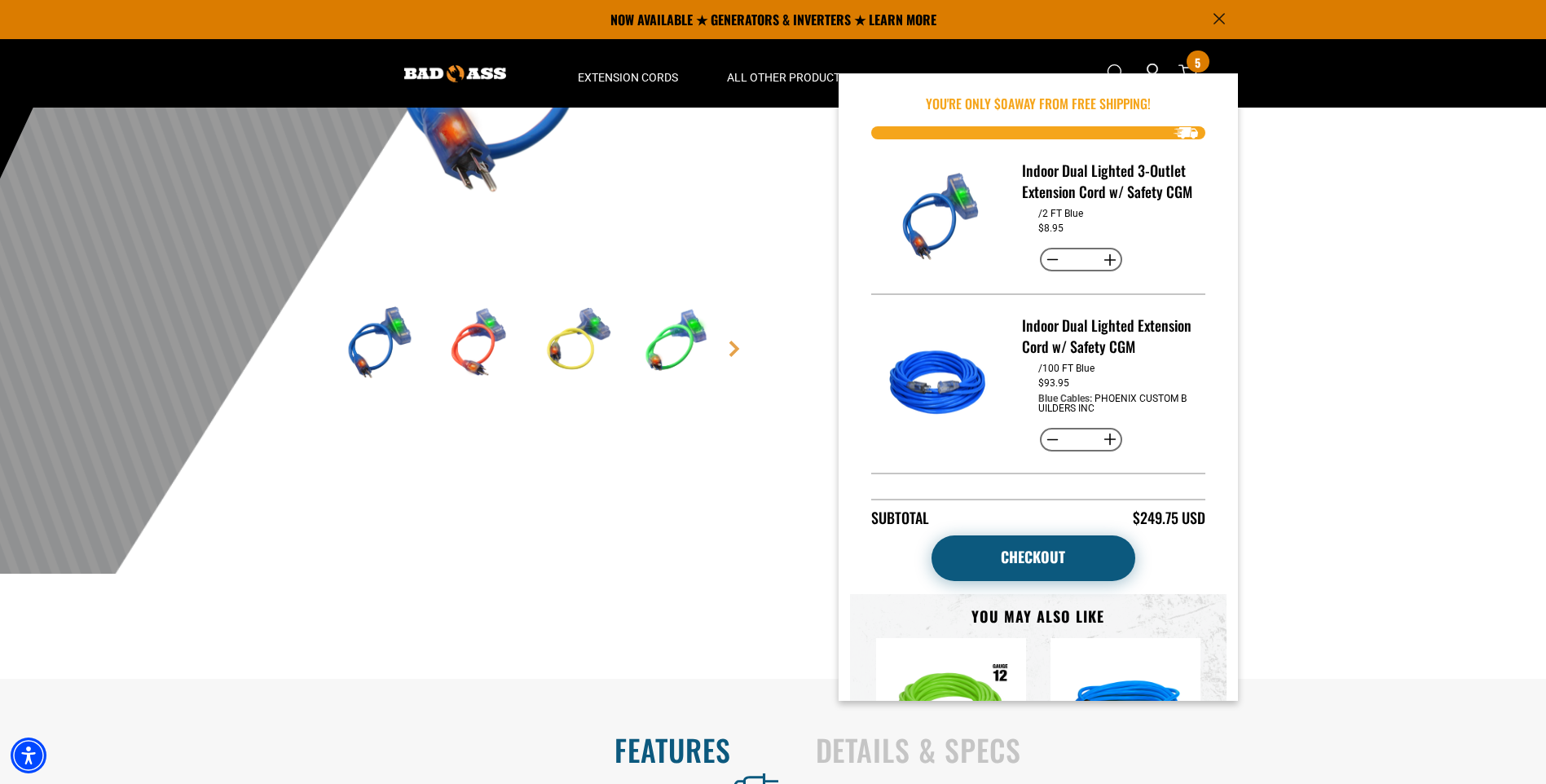
click at [1019, 548] on link "Checkout" at bounding box center [1033, 557] width 204 height 46
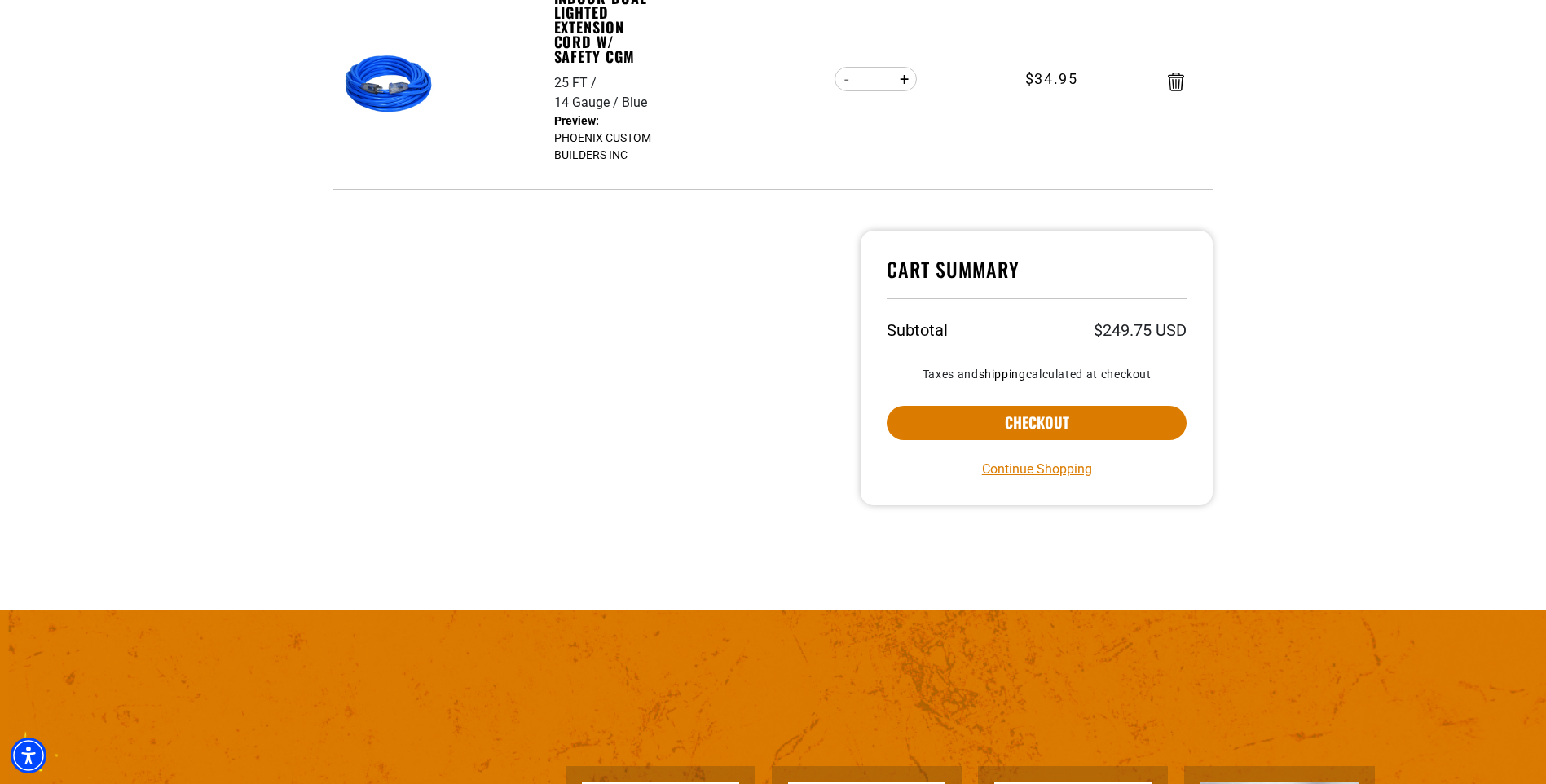
scroll to position [1050, 0]
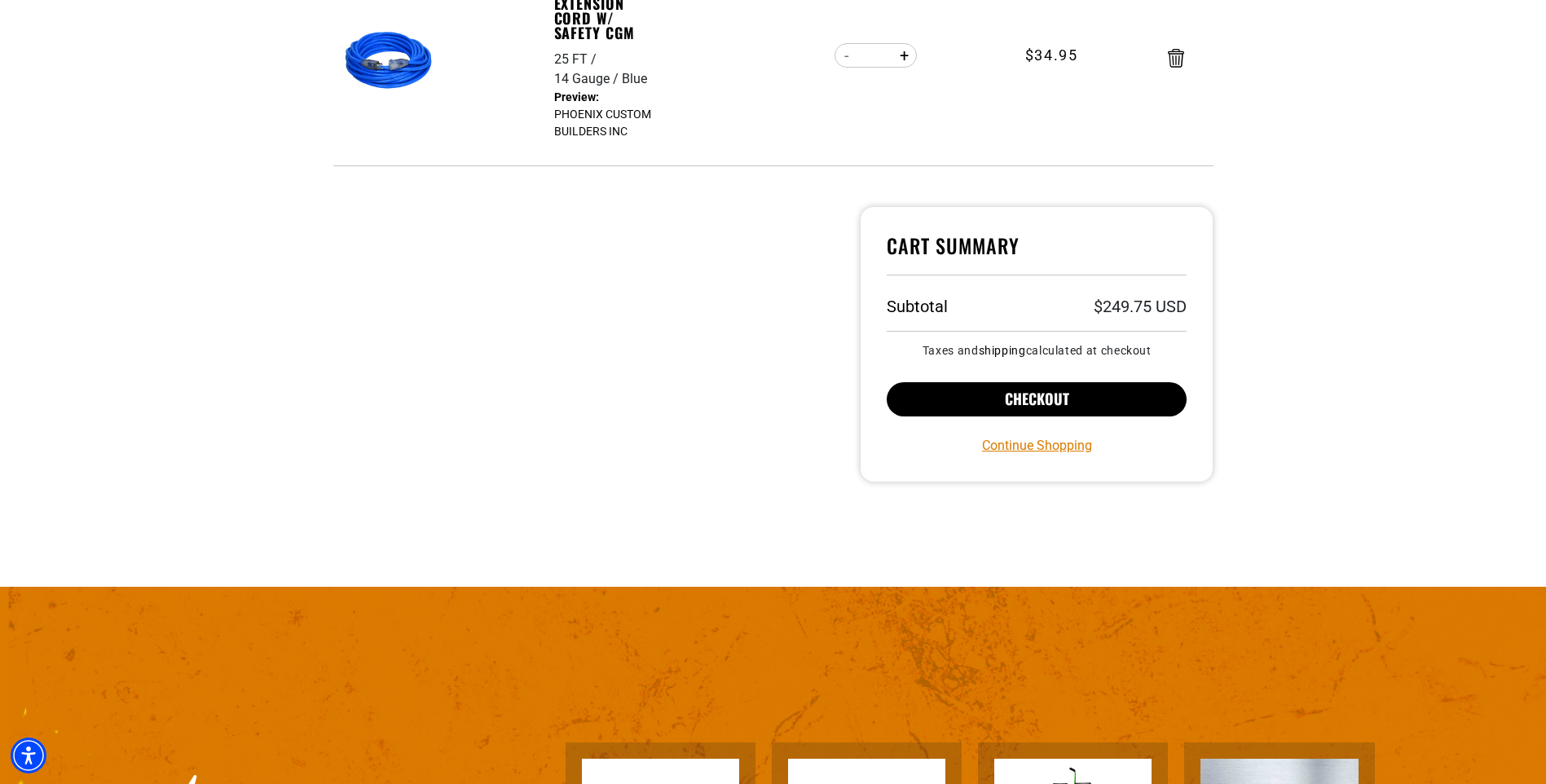
click at [1024, 385] on button "Checkout" at bounding box center [1037, 398] width 301 height 34
